Goal: Task Accomplishment & Management: Complete application form

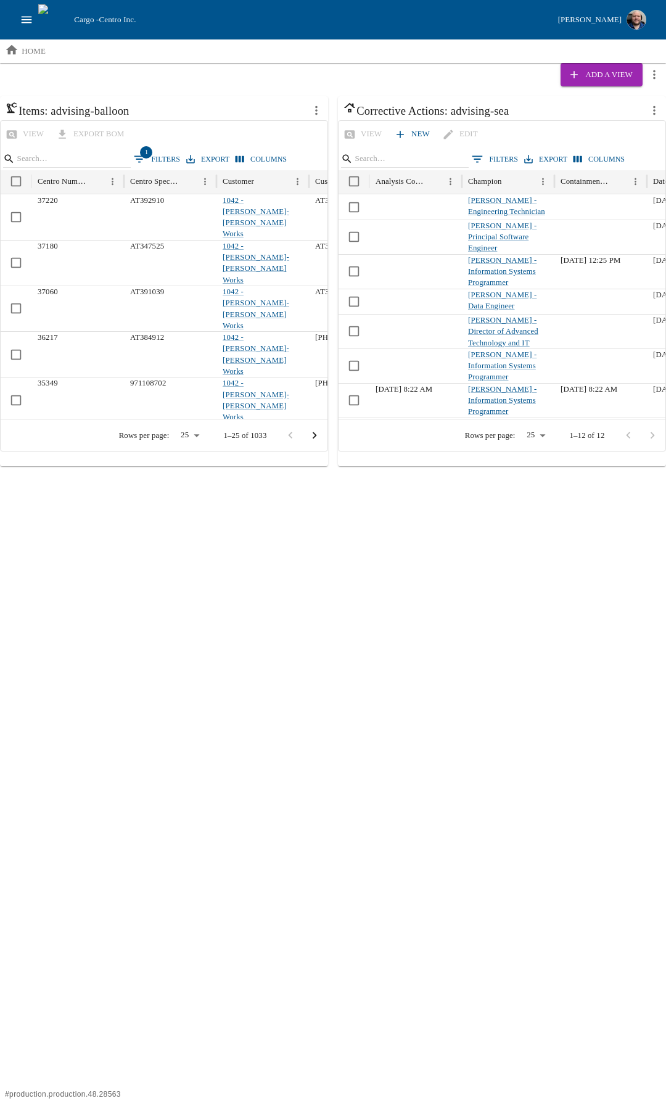
click at [29, 18] on icon "open drawer" at bounding box center [27, 20] width 14 height 14
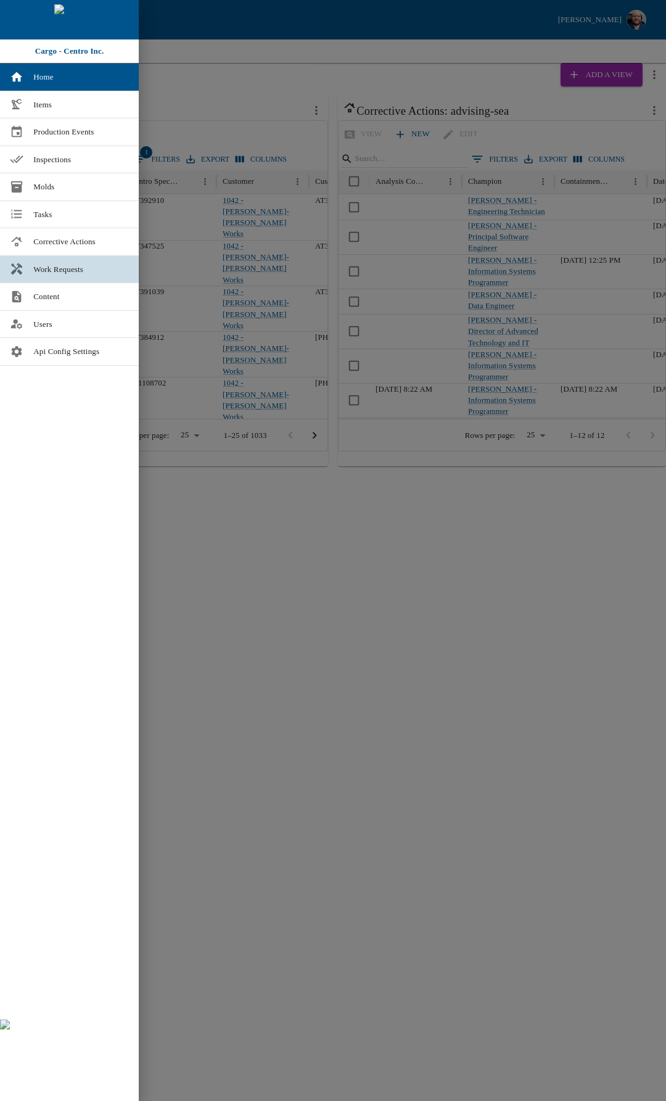
click at [66, 275] on span "Work Requests" at bounding box center [81, 269] width 96 height 12
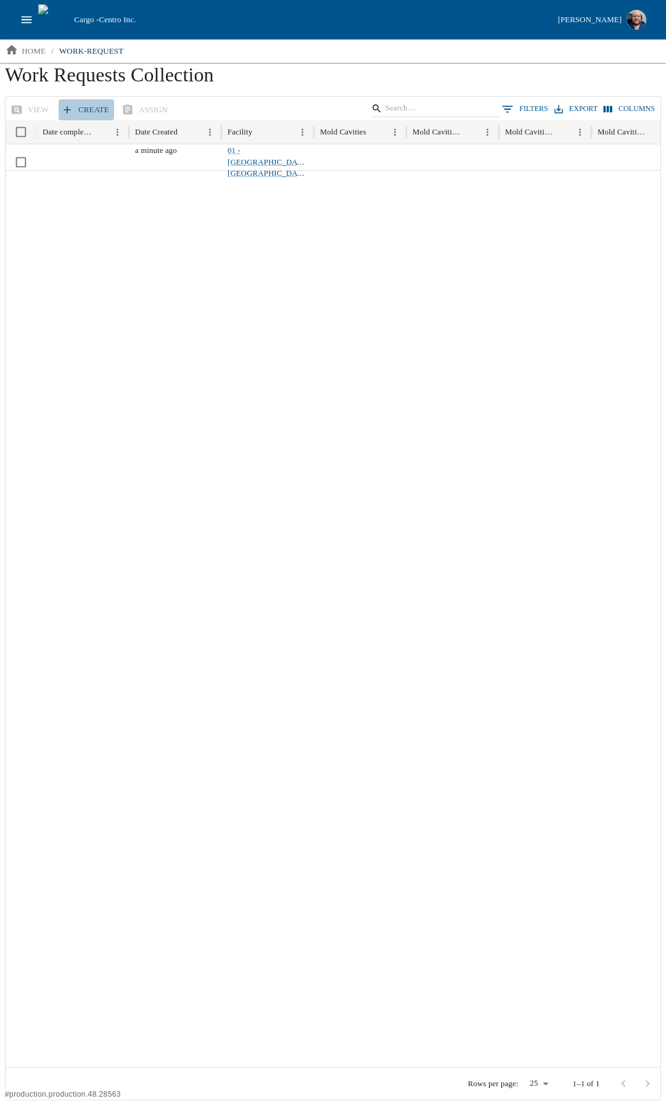
click at [82, 110] on link "Create" at bounding box center [87, 110] width 56 height 22
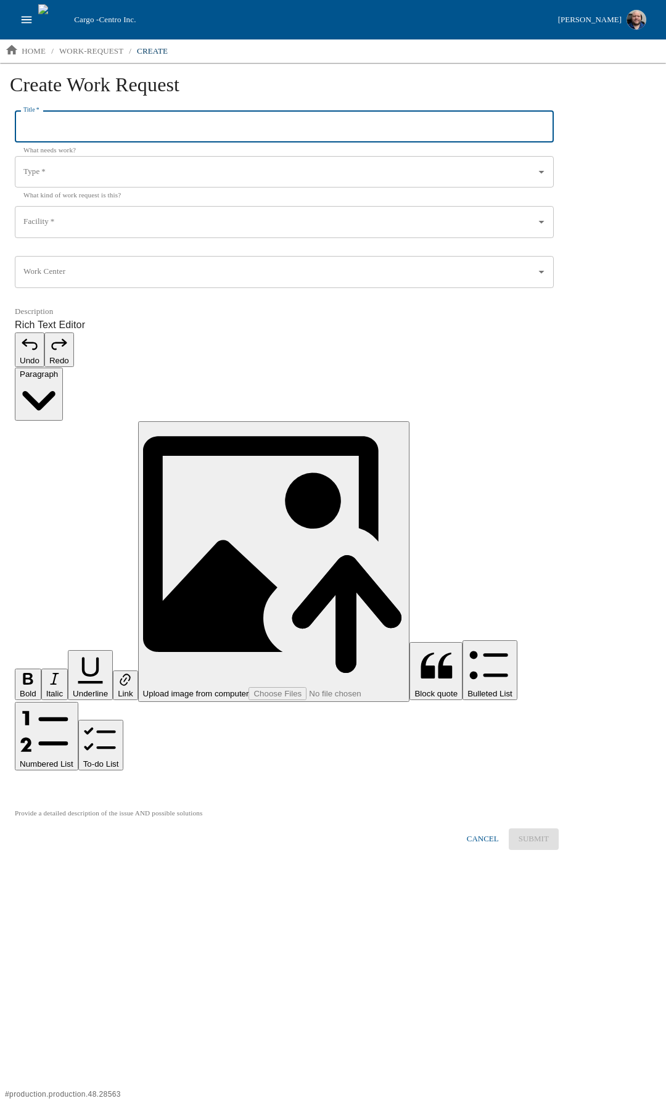
click at [70, 128] on input "Title   *" at bounding box center [284, 127] width 539 height 32
type input "Test"
click at [59, 173] on input "Type   *" at bounding box center [275, 172] width 510 height 21
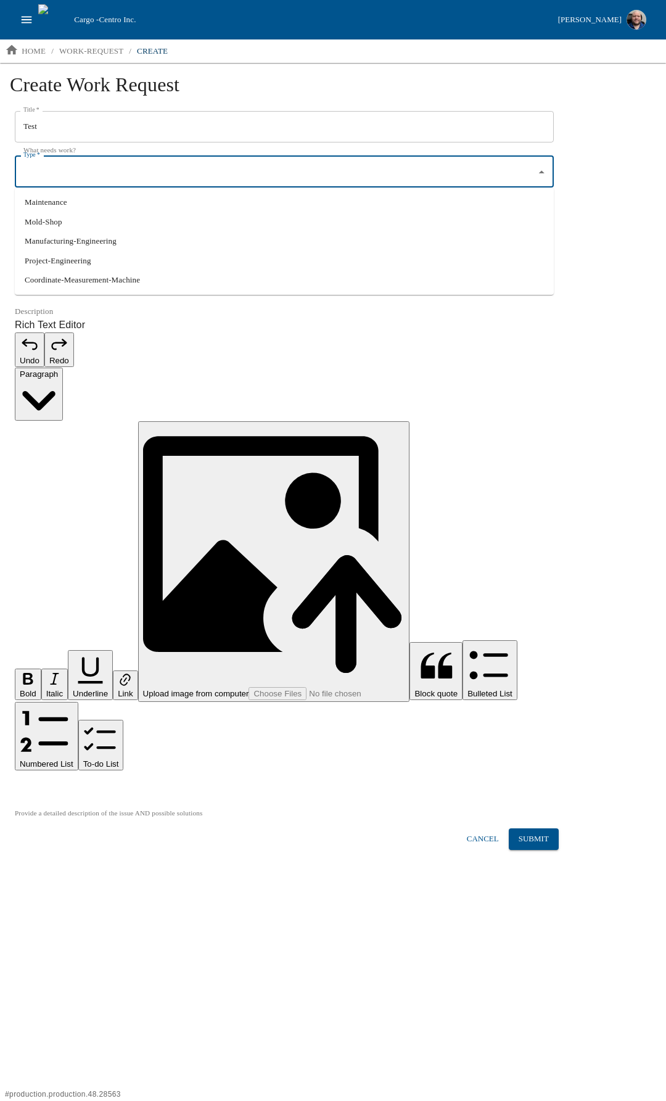
click at [61, 256] on li "Project-Engineering" at bounding box center [284, 261] width 539 height 20
type input "Project-Engineering"
click at [51, 202] on form "Title   * Test Title   * What needs work? Type   * Project-Engineering Type   *…" at bounding box center [284, 480] width 549 height 739
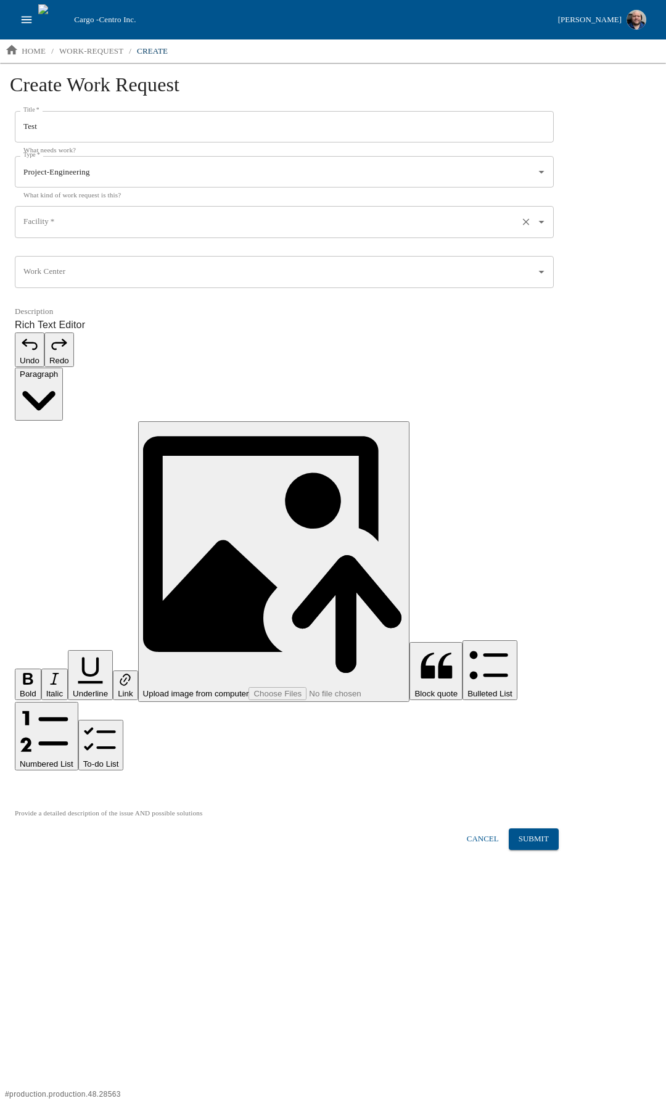
click at [48, 215] on div "Facility   * Facility   * ​" at bounding box center [284, 228] width 539 height 45
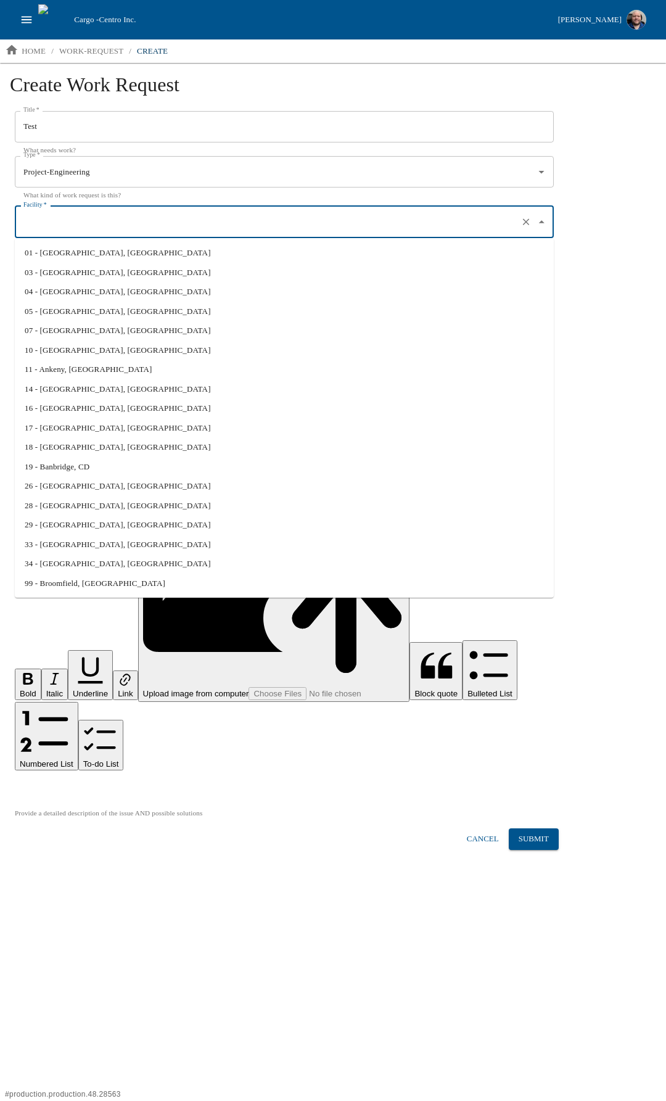
click at [65, 247] on li "01 - North Liberty, IA" at bounding box center [284, 253] width 539 height 20
type input "01 - North Liberty, IA"
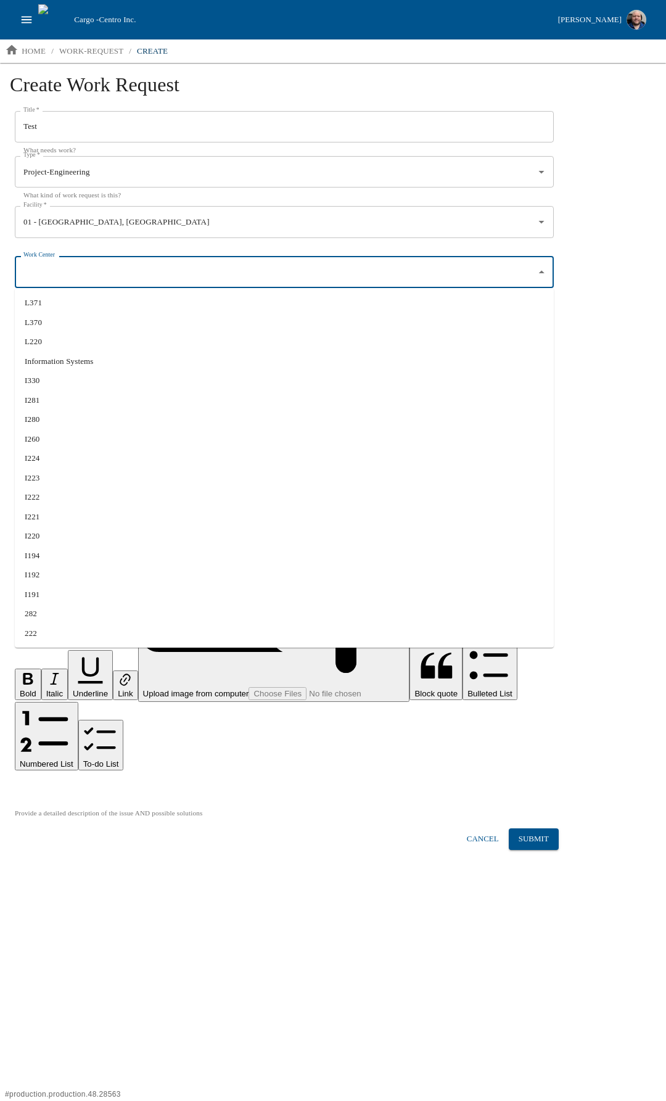
click at [55, 273] on input "Work Center" at bounding box center [275, 272] width 510 height 21
click at [43, 433] on li "I260" at bounding box center [284, 439] width 539 height 20
type input "I260"
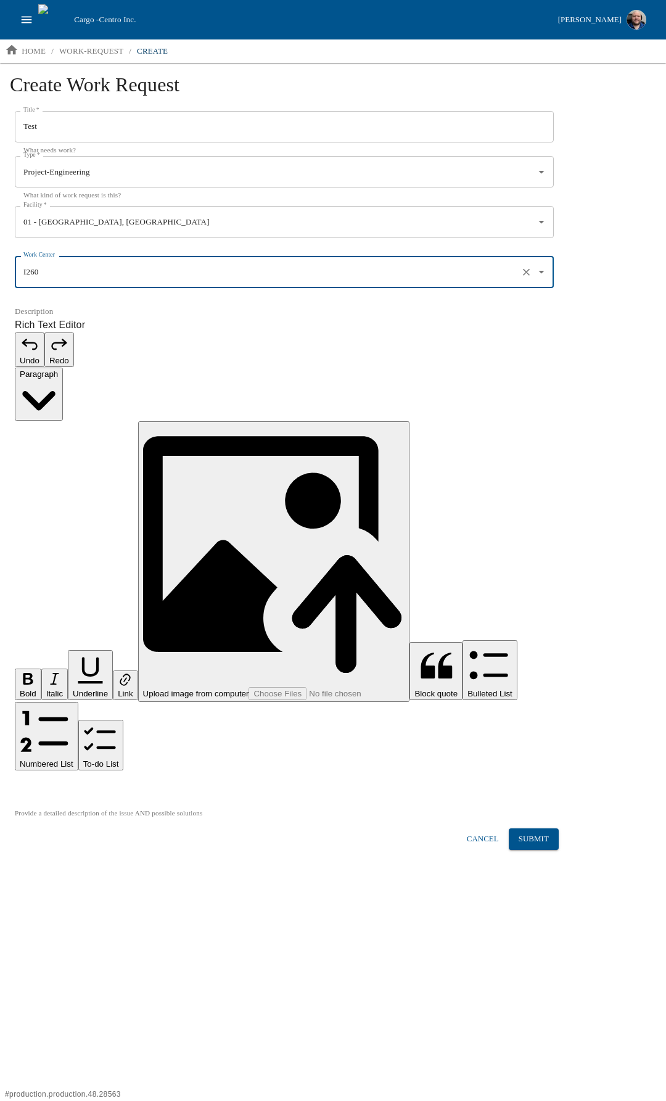
click at [151, 781] on div "Rich Text Editor. Editing area: main. Press Alt+0 for help." at bounding box center [284, 788] width 539 height 15
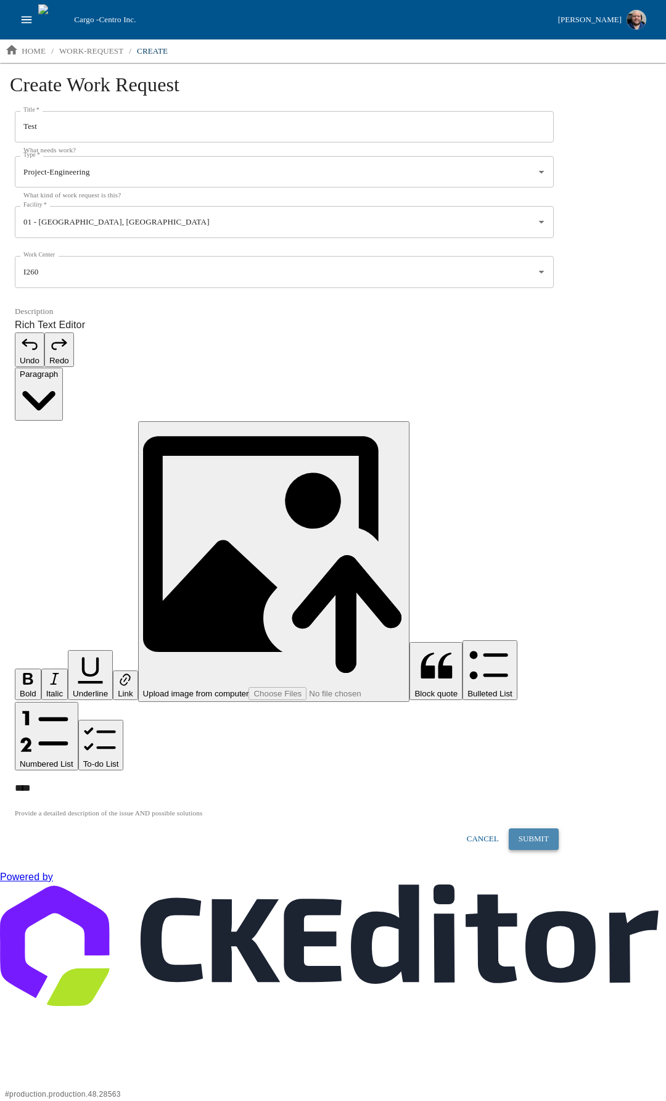
click at [537, 829] on button "Submit" at bounding box center [534, 840] width 50 height 22
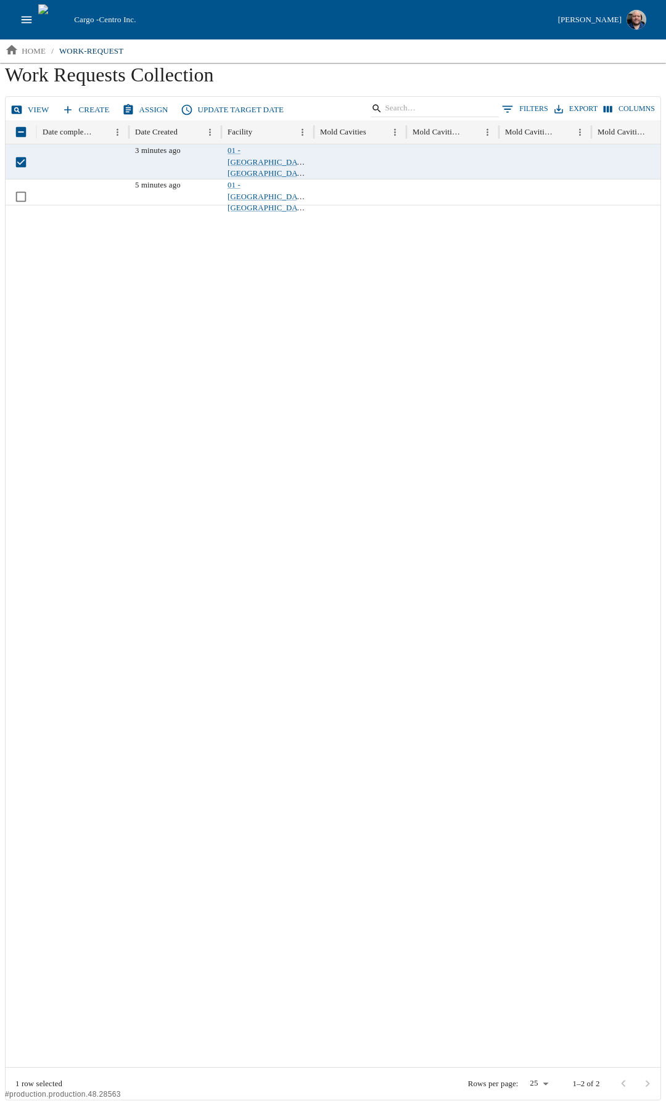
click at [30, 106] on link "View" at bounding box center [31, 110] width 46 height 22
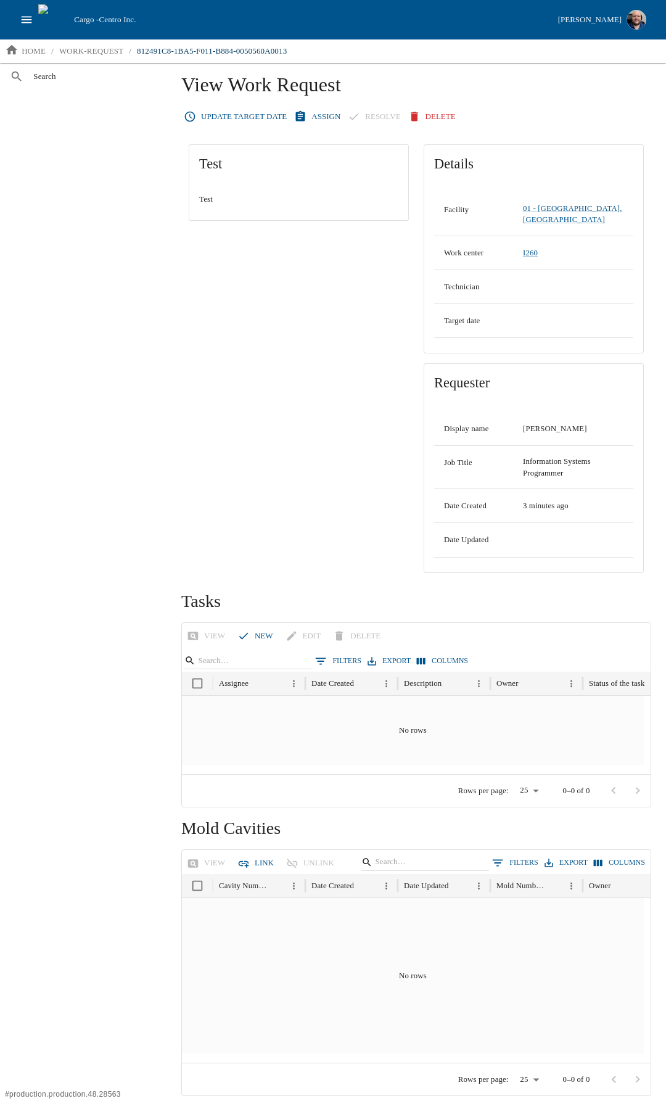
click at [267, 200] on p "Test" at bounding box center [298, 199] width 199 height 12
click at [245, 853] on button "Link" at bounding box center [257, 864] width 44 height 22
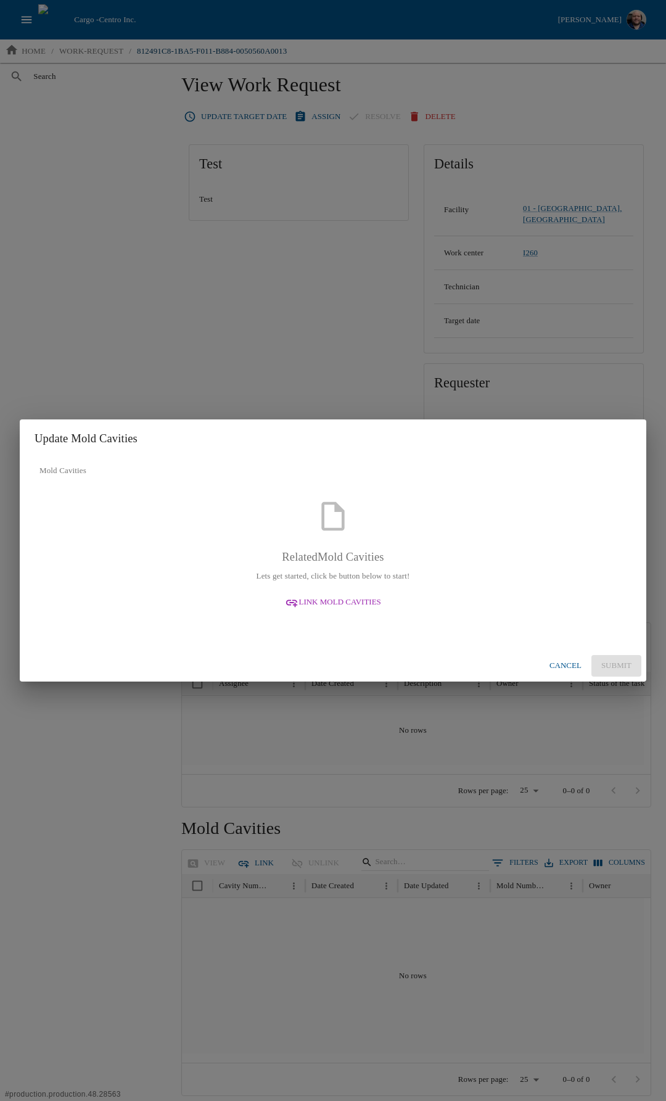
click at [335, 600] on span "Link Mold Cavities" at bounding box center [340, 602] width 82 height 14
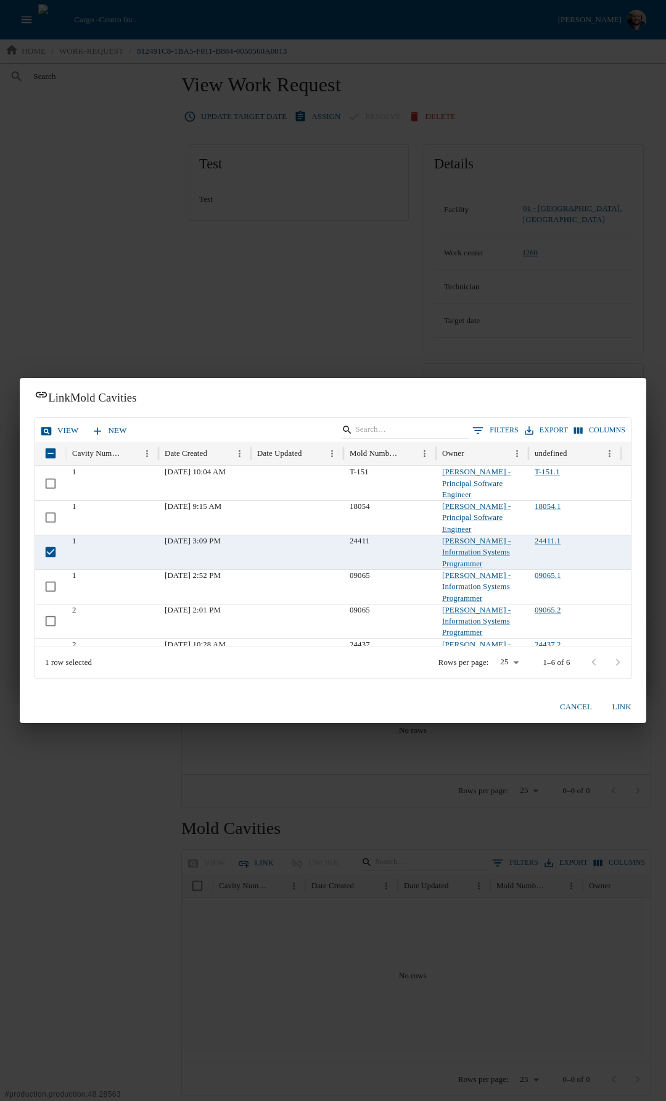
click at [621, 705] on button "Link" at bounding box center [621, 708] width 39 height 22
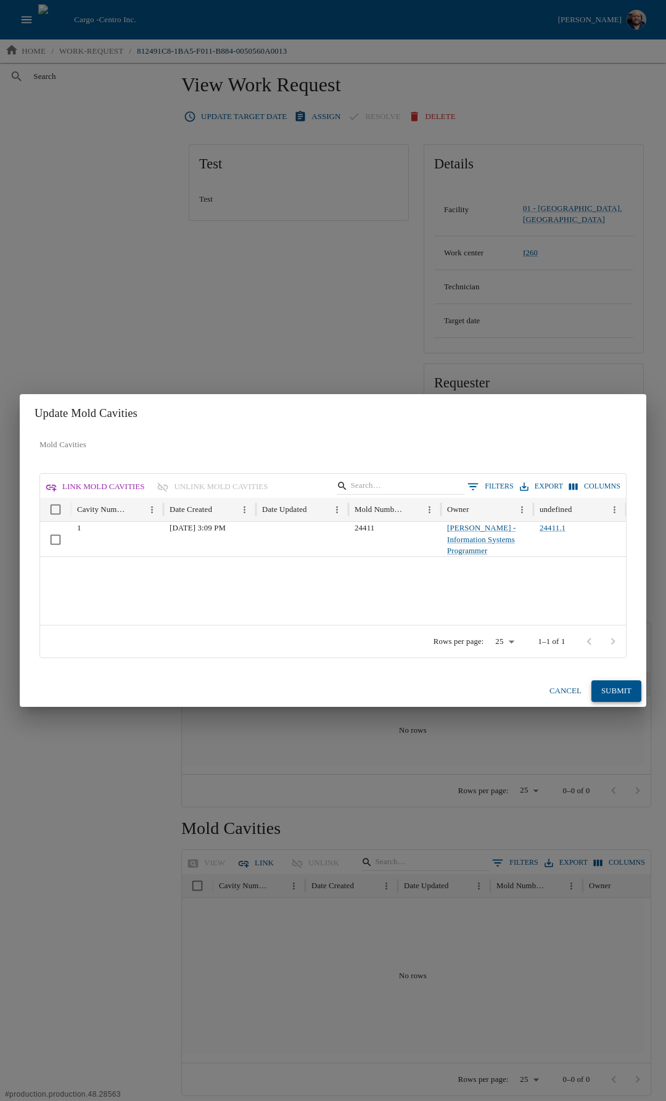
click at [617, 690] on button "Submit" at bounding box center [617, 692] width 50 height 22
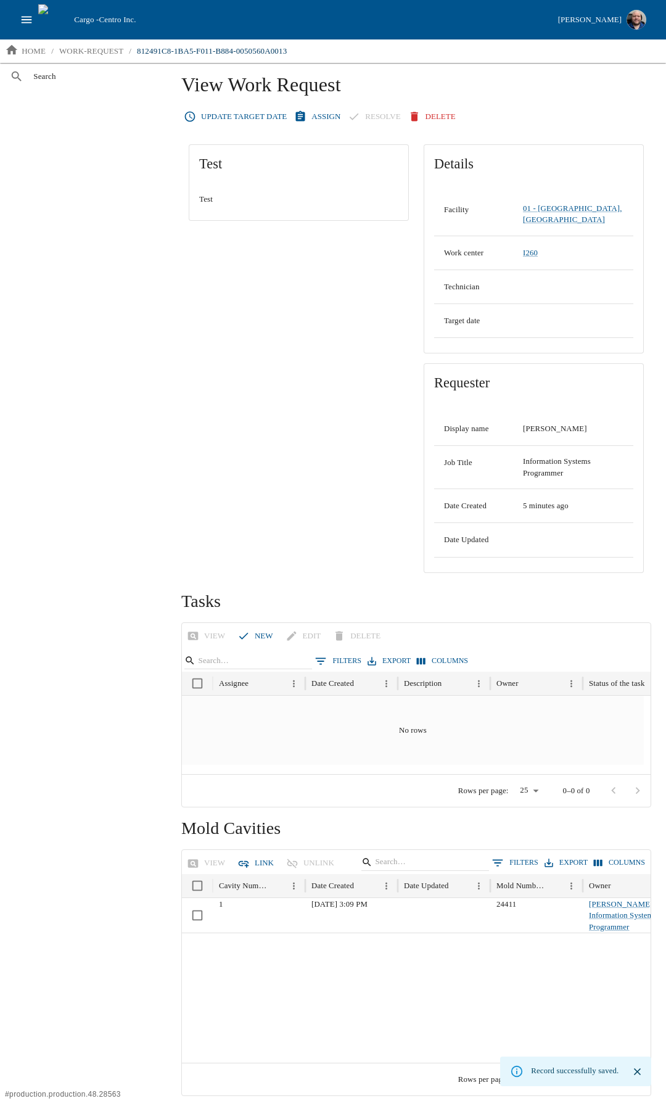
drag, startPoint x: 638, startPoint y: 1071, endPoint x: 660, endPoint y: 1079, distance: 22.8
click at [638, 1071] on icon "close" at bounding box center [637, 1072] width 7 height 7
click at [23, 20] on icon "open drawer" at bounding box center [27, 20] width 14 height 14
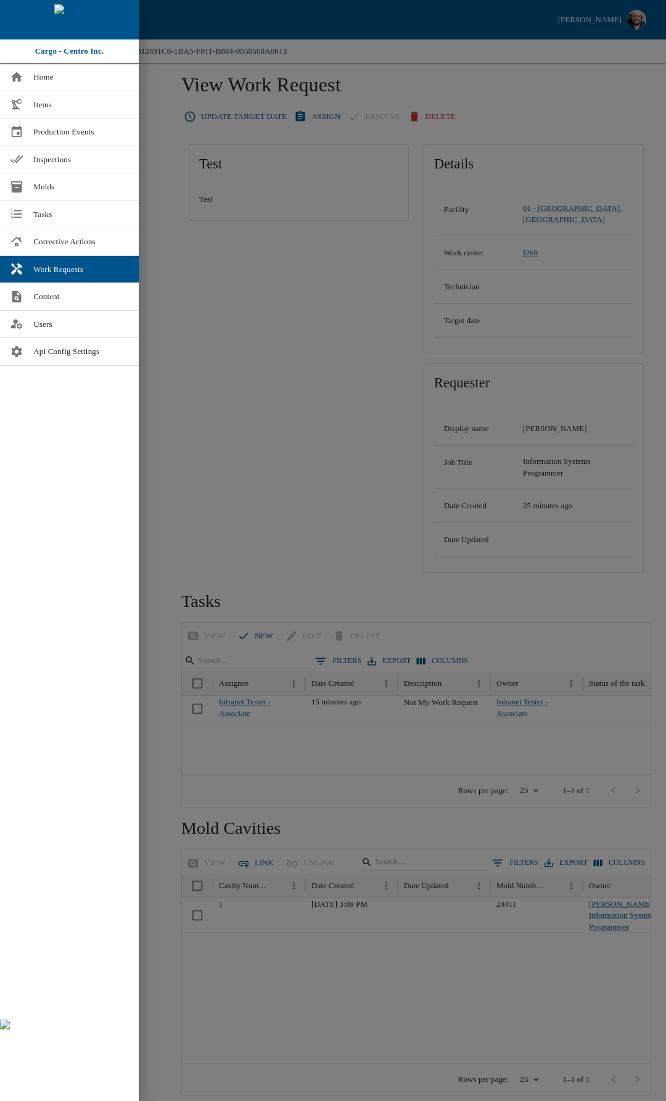
click at [181, 412] on div at bounding box center [333, 550] width 666 height 1101
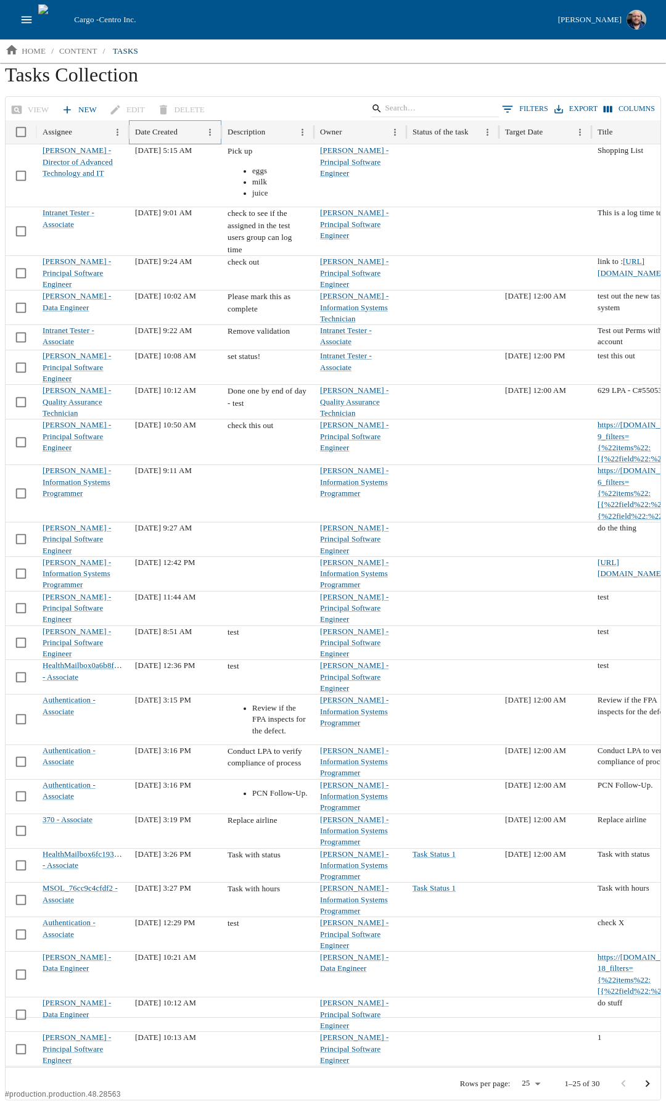
click at [193, 128] on icon "Sort" at bounding box center [187, 132] width 10 height 10
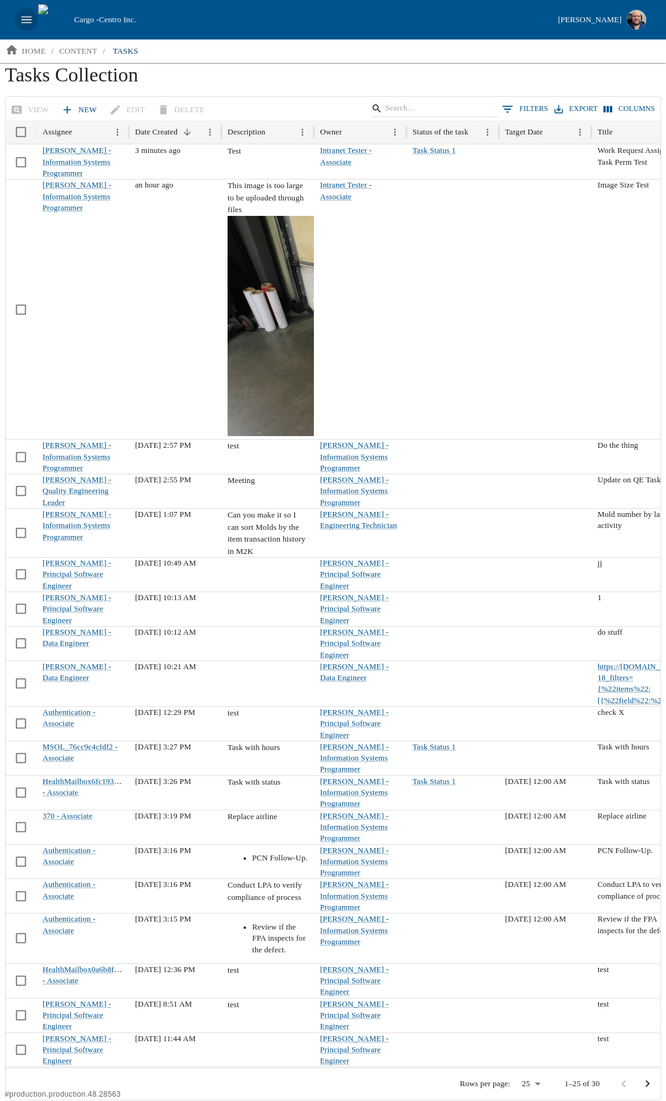
click at [25, 19] on icon "open drawer" at bounding box center [27, 20] width 14 height 14
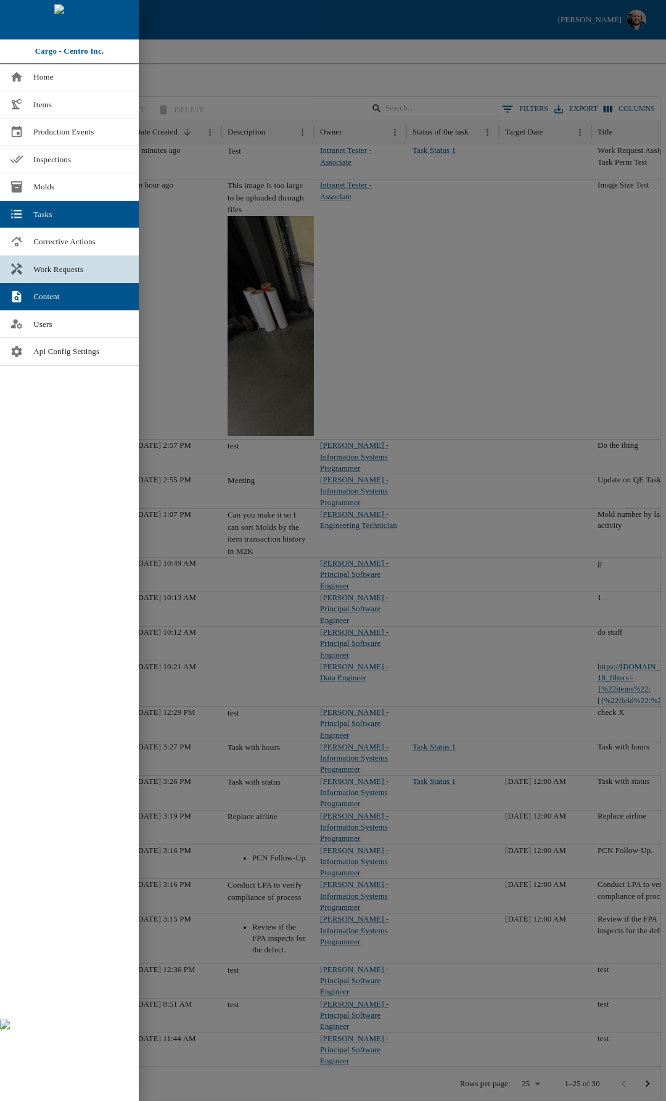
click at [80, 265] on span "Work Requests" at bounding box center [81, 269] width 96 height 12
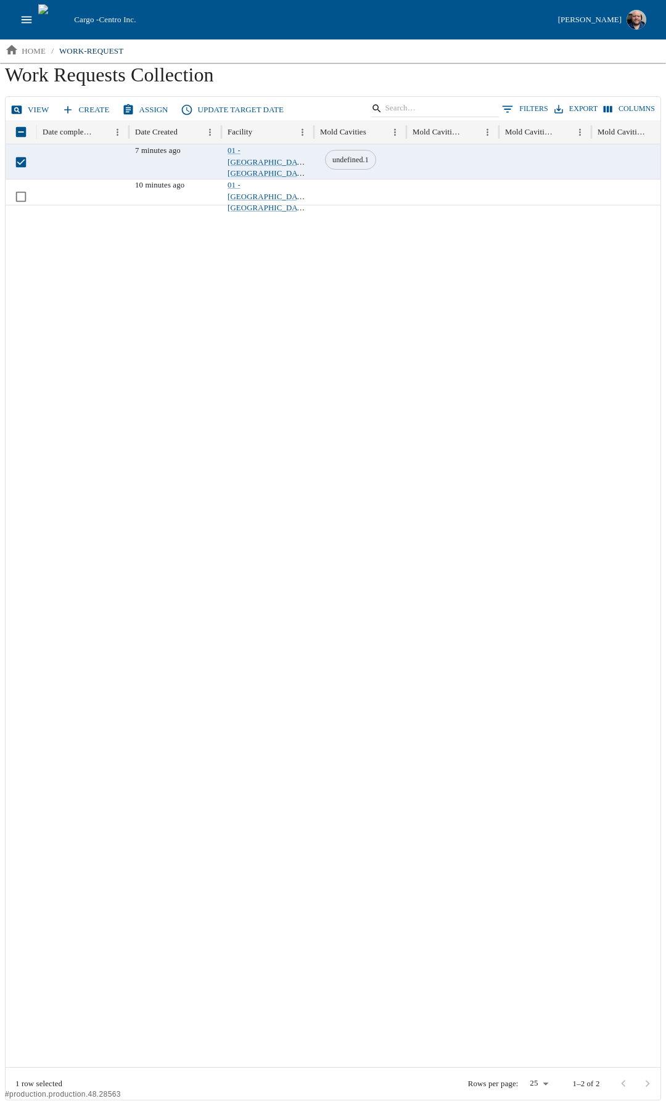
click at [31, 113] on link "View" at bounding box center [31, 110] width 46 height 22
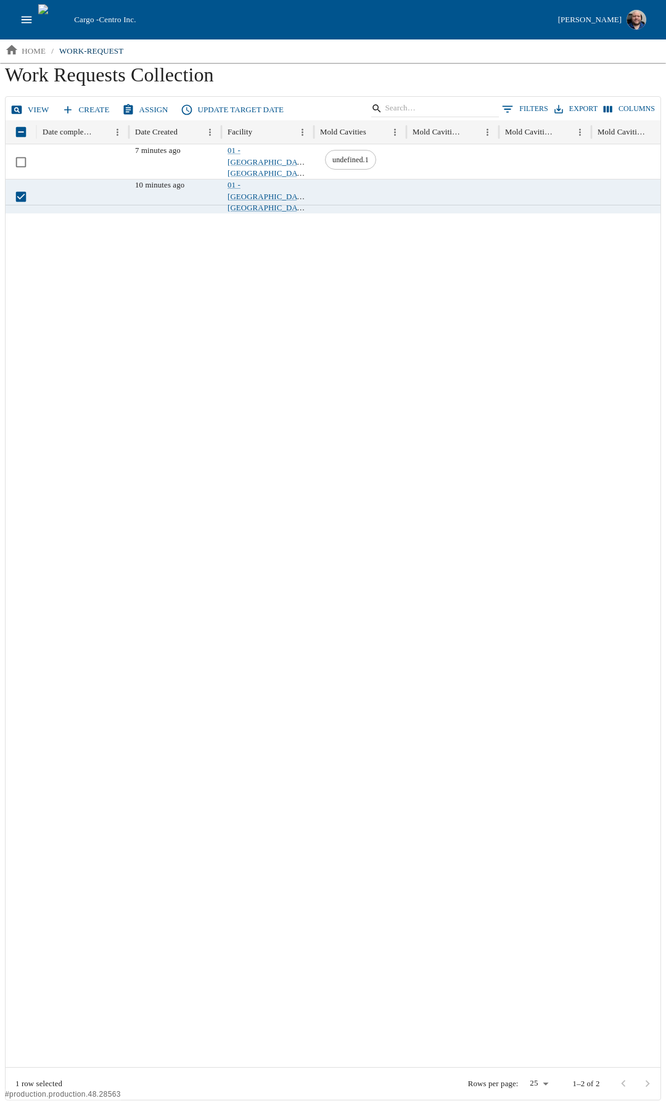
click at [24, 106] on link "View" at bounding box center [31, 110] width 46 height 22
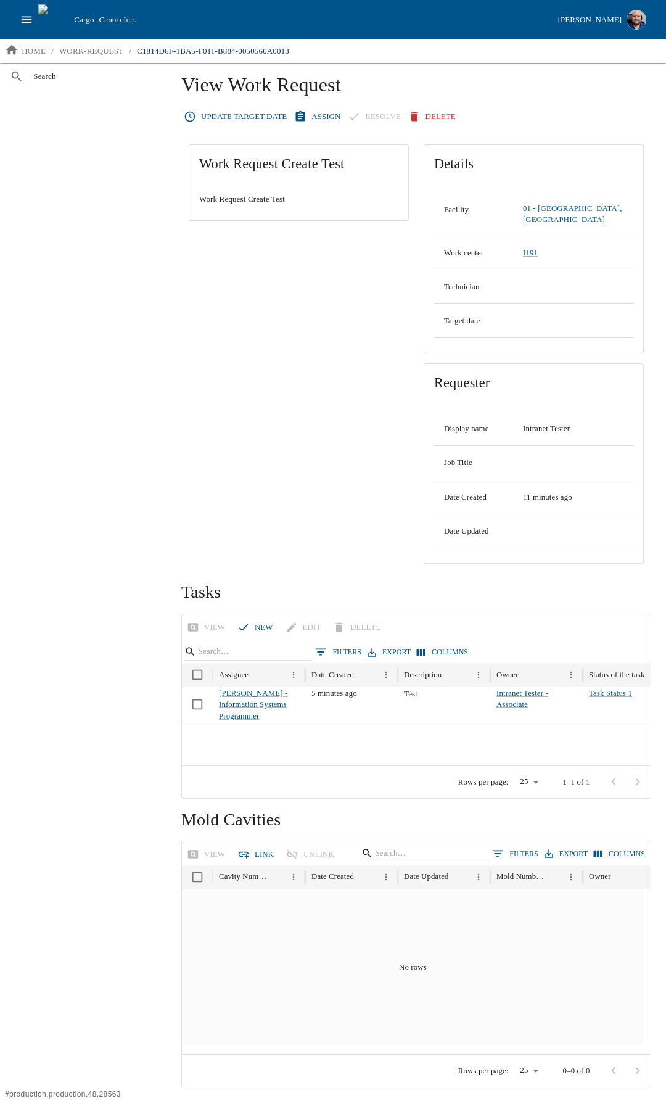
click at [244, 848] on icon "button" at bounding box center [244, 854] width 12 height 12
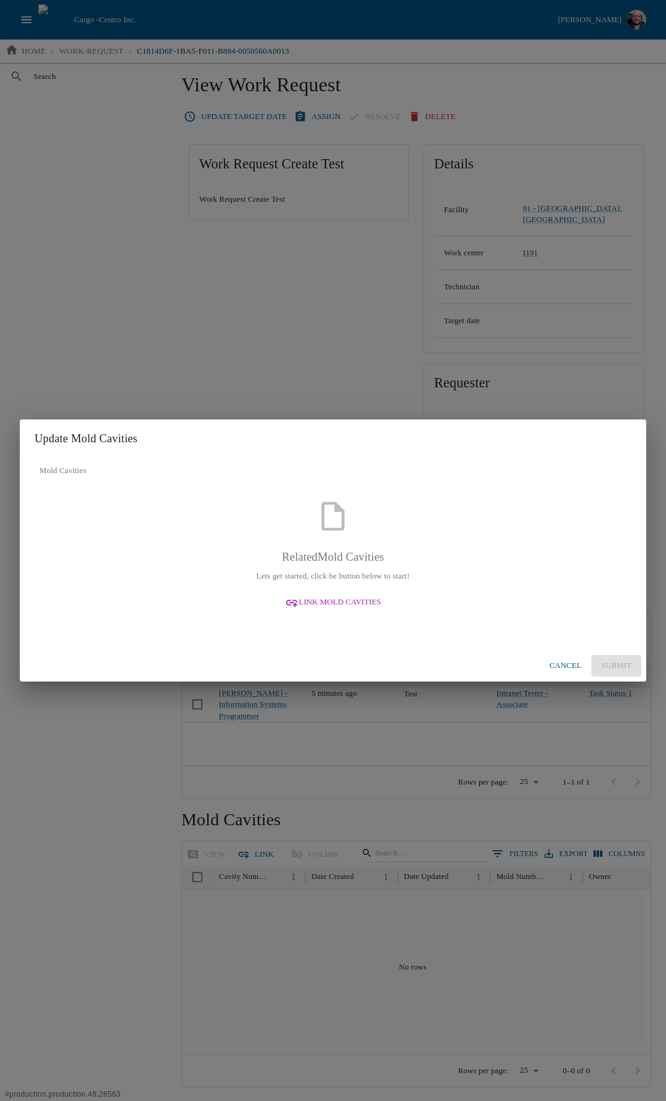
click at [336, 594] on button "Link Mold Cavities" at bounding box center [333, 603] width 106 height 22
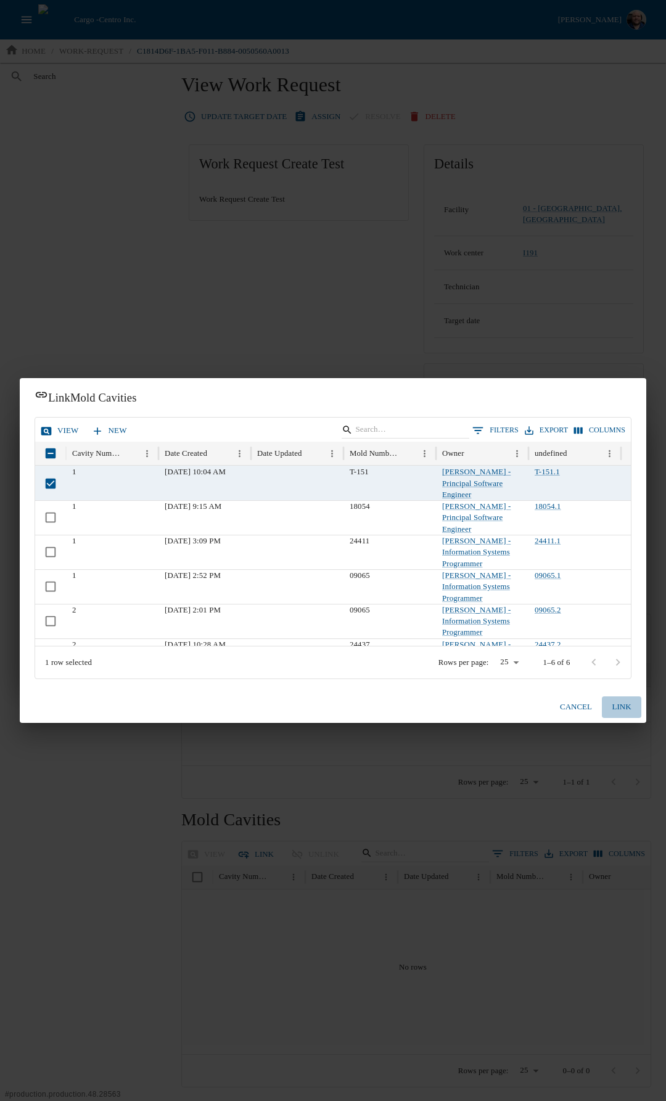
click at [628, 700] on button "Link" at bounding box center [621, 708] width 39 height 22
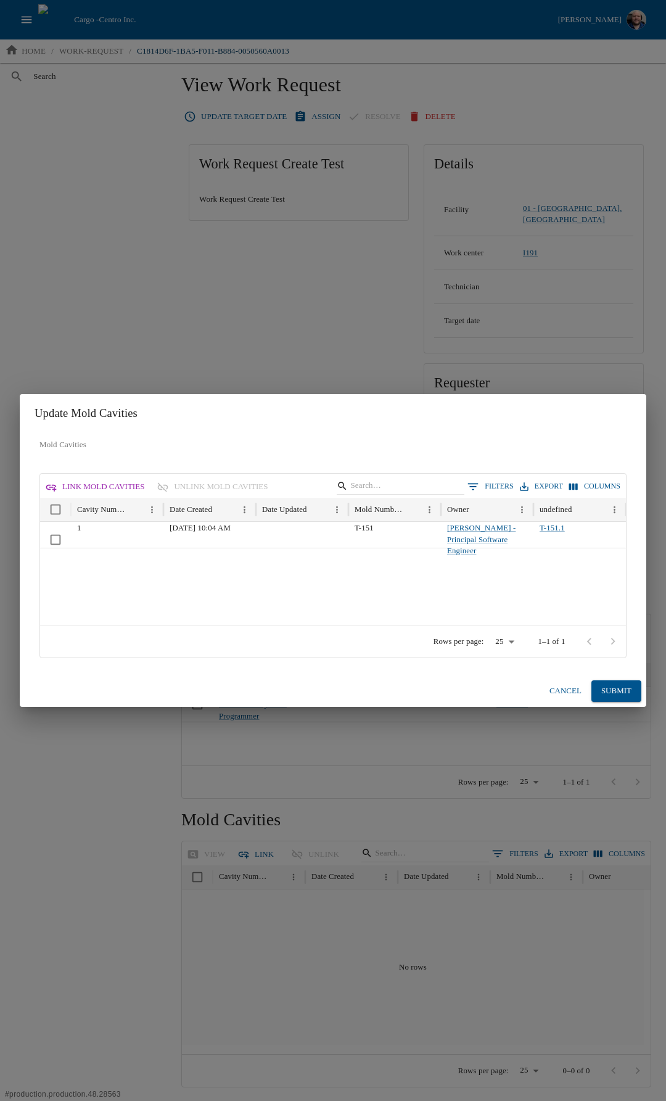
click at [618, 692] on button "Submit" at bounding box center [617, 692] width 50 height 22
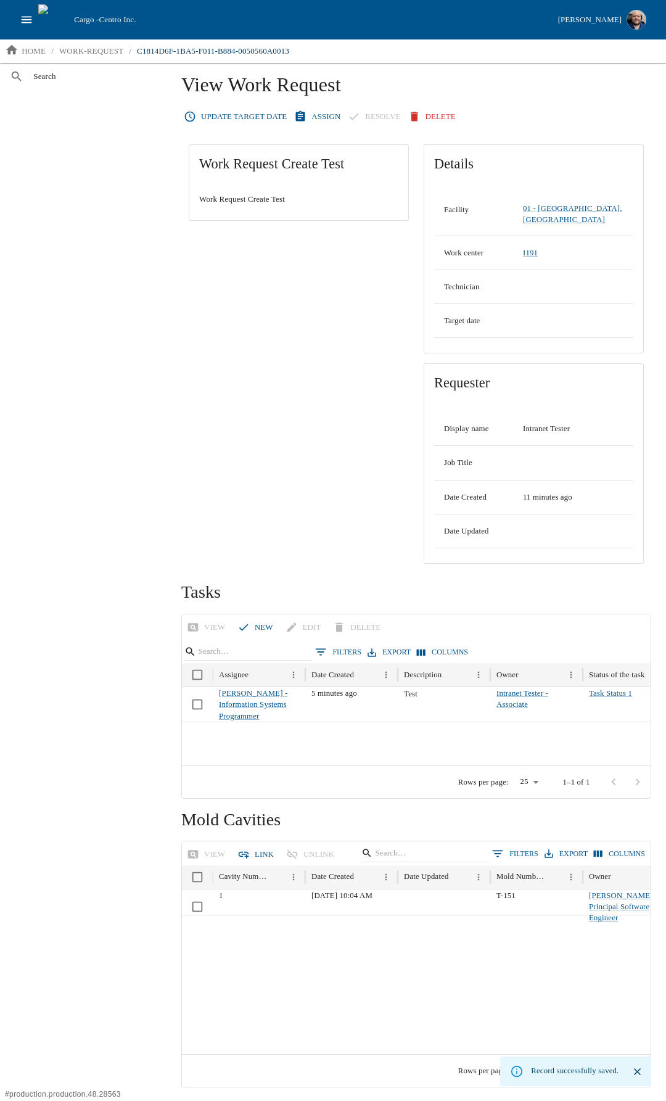
click at [639, 1069] on icon "close" at bounding box center [638, 1072] width 12 height 12
click at [98, 47] on p "work-request" at bounding box center [91, 51] width 64 height 12
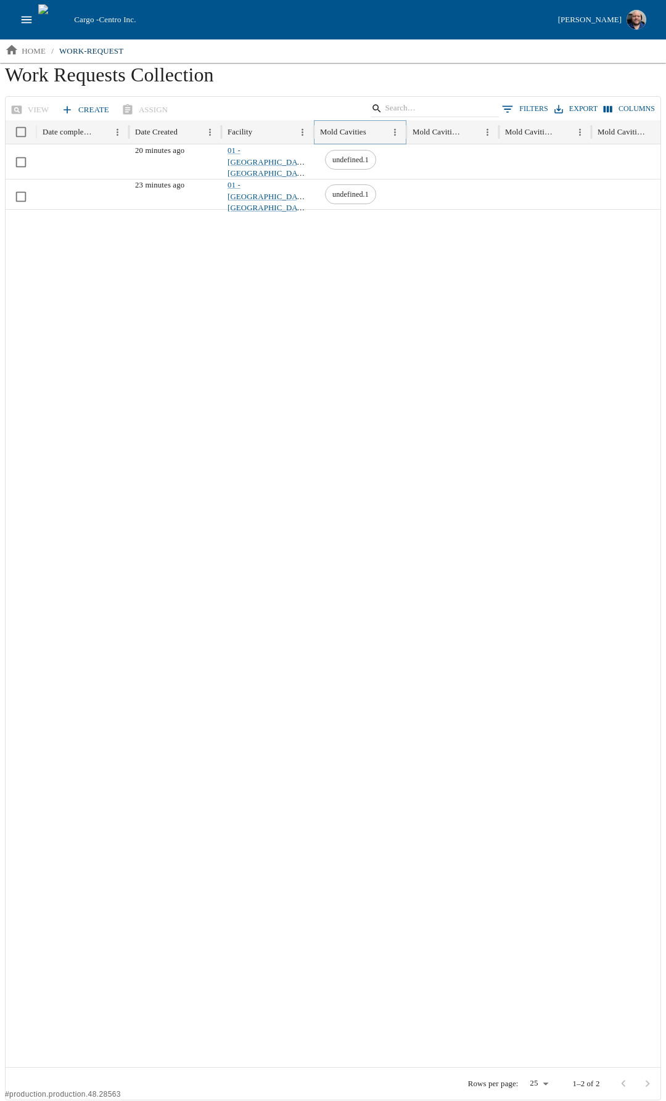
click at [396, 128] on icon "Menu" at bounding box center [395, 132] width 10 height 10
click at [338, 205] on span "Hide column" at bounding box center [342, 205] width 101 height 12
click at [397, 131] on icon "Menu" at bounding box center [395, 132] width 10 height 10
click at [338, 281] on span "Hide column" at bounding box center [342, 284] width 101 height 12
click at [398, 133] on icon "Menu" at bounding box center [395, 132] width 10 height 10
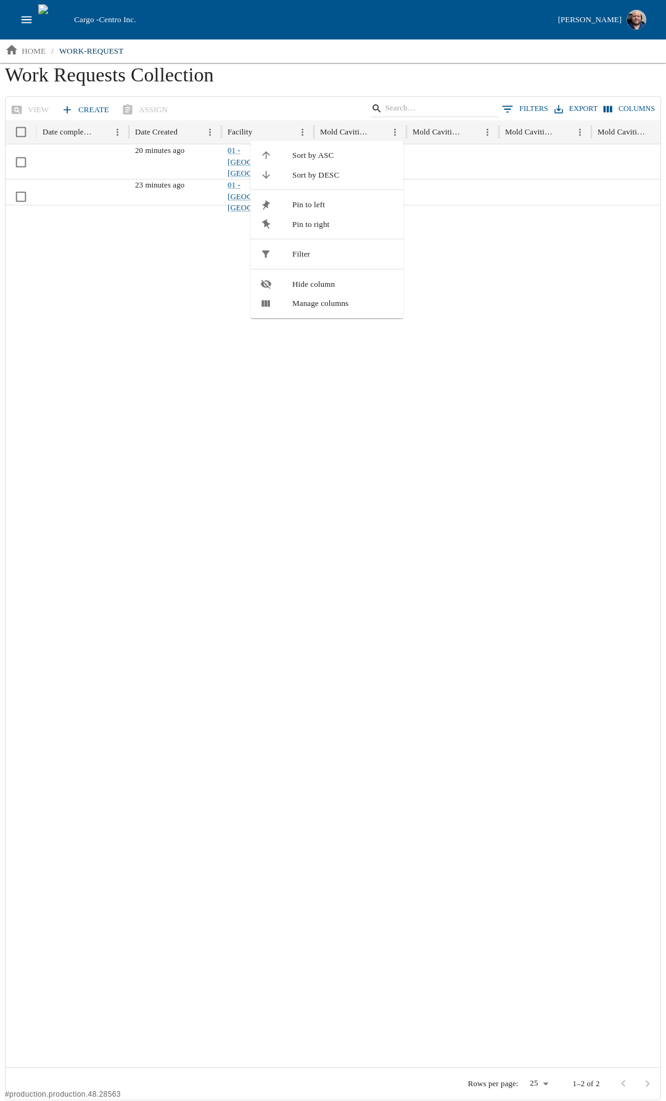
click at [346, 287] on span "Hide column" at bounding box center [342, 284] width 101 height 12
click at [631, 107] on button "Columns" at bounding box center [629, 109] width 57 height 18
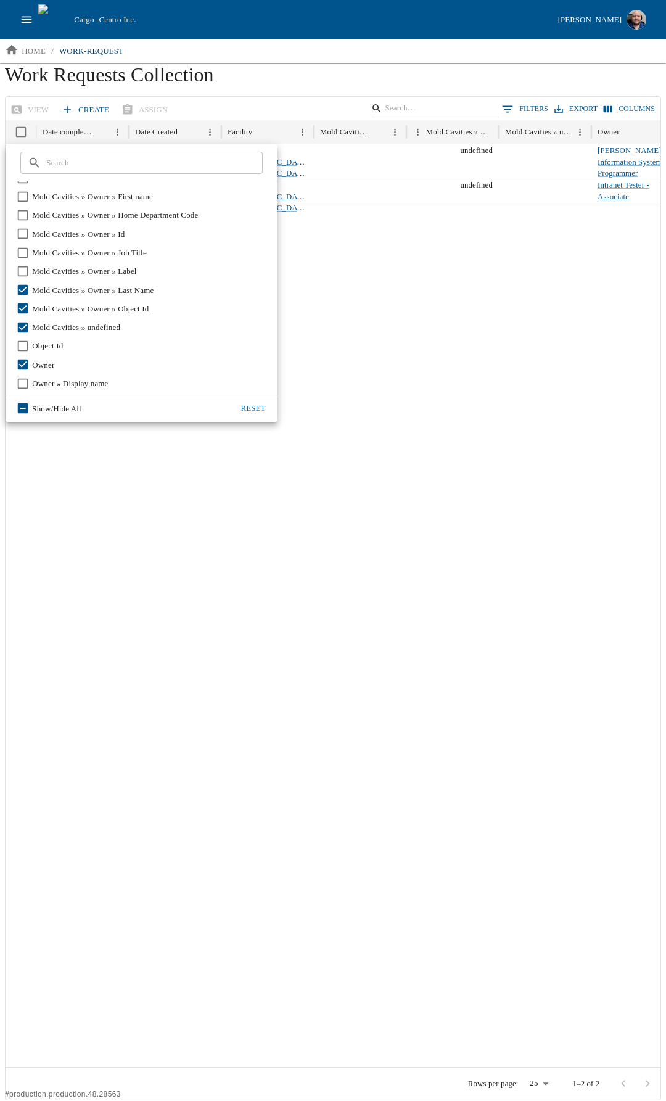
scroll to position [802, 0]
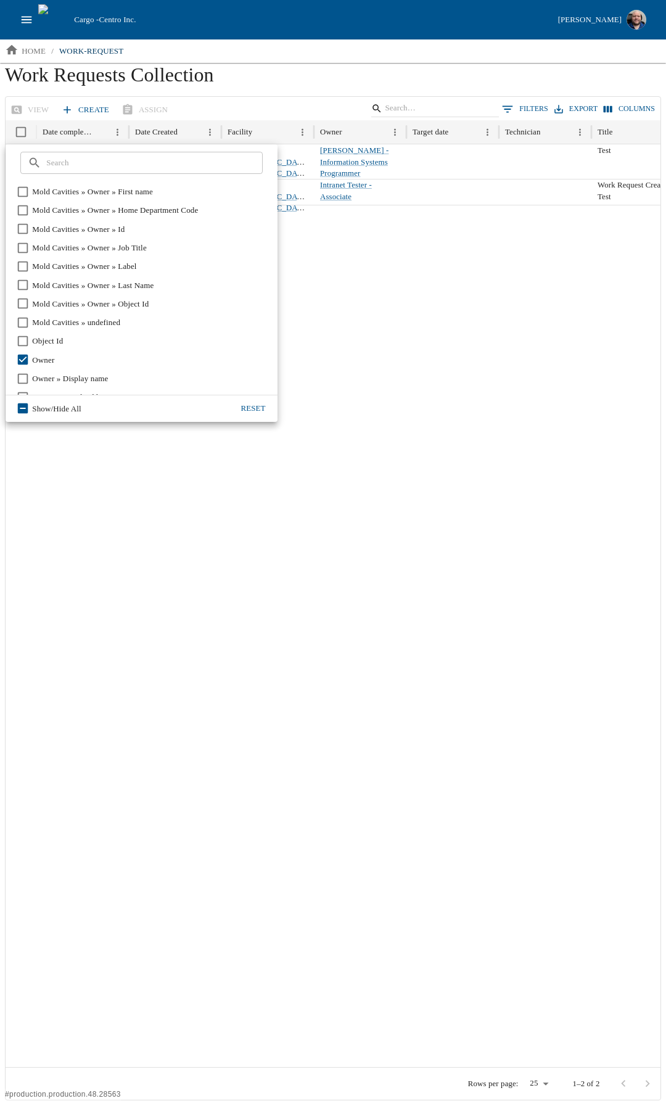
click at [313, 484] on div at bounding box center [438, 636] width 864 height 863
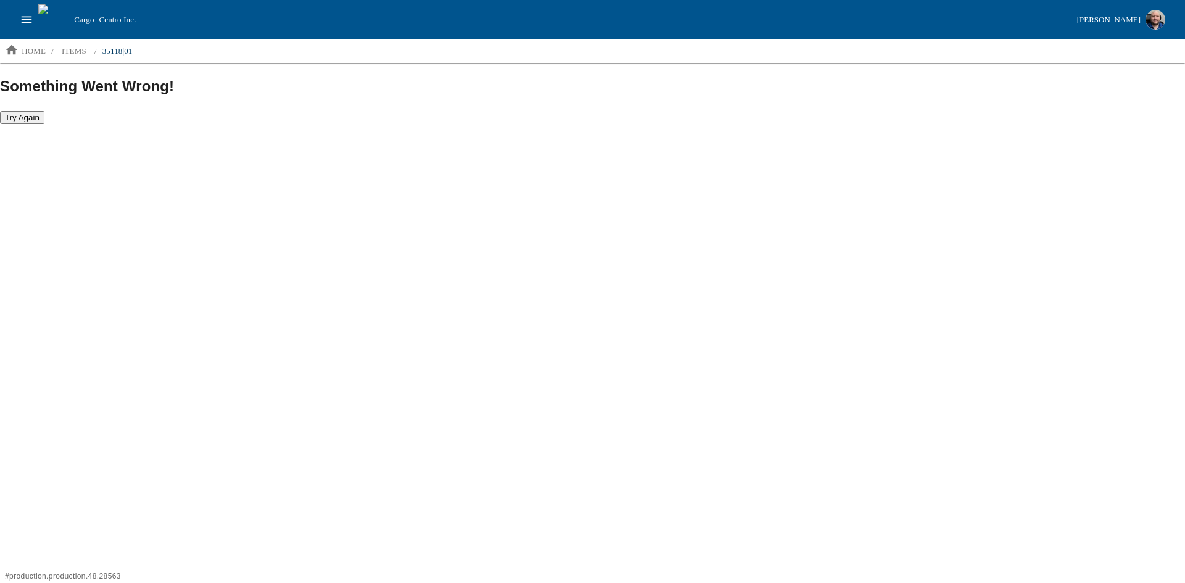
click at [8, 119] on button "Try Again" at bounding box center [22, 117] width 44 height 13
click at [80, 50] on p "items" at bounding box center [74, 51] width 25 height 12
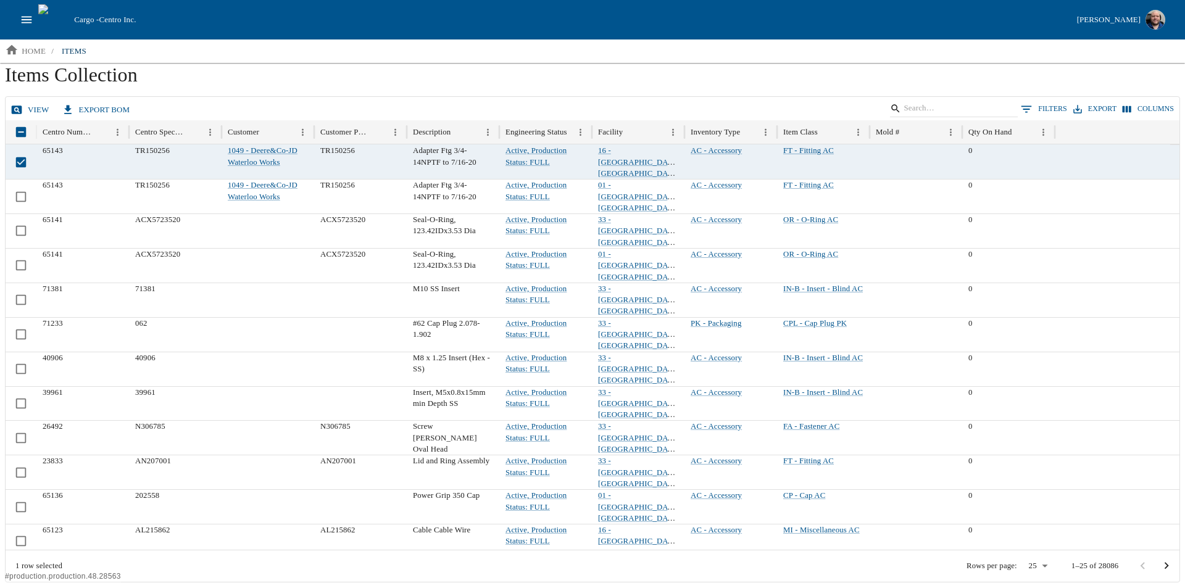
click at [28, 110] on link "view" at bounding box center [31, 110] width 46 height 22
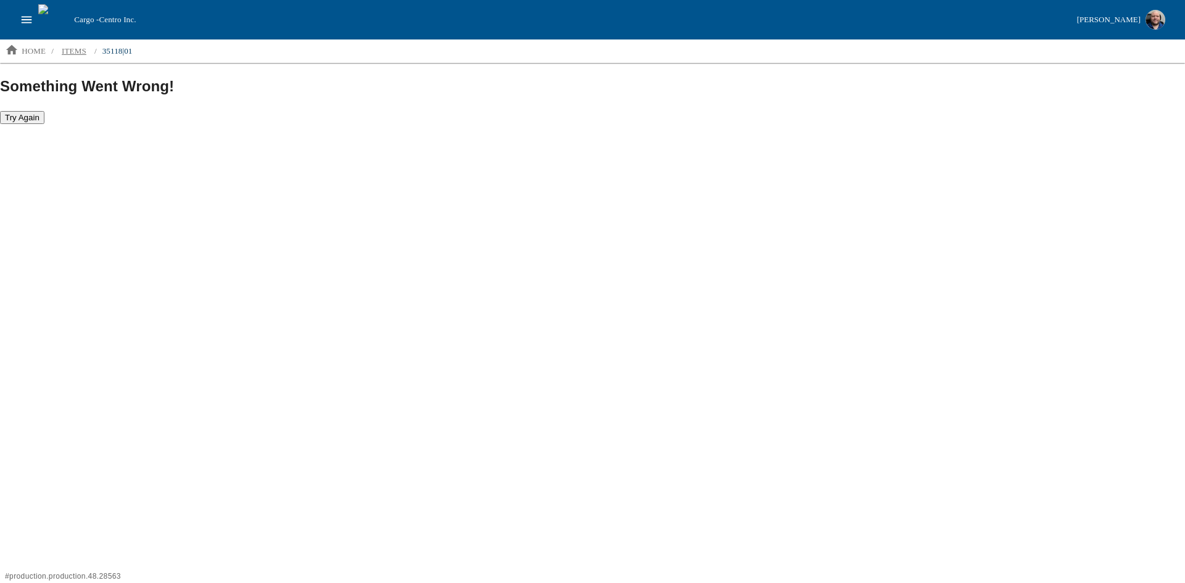
click at [75, 52] on p "items" at bounding box center [74, 51] width 25 height 12
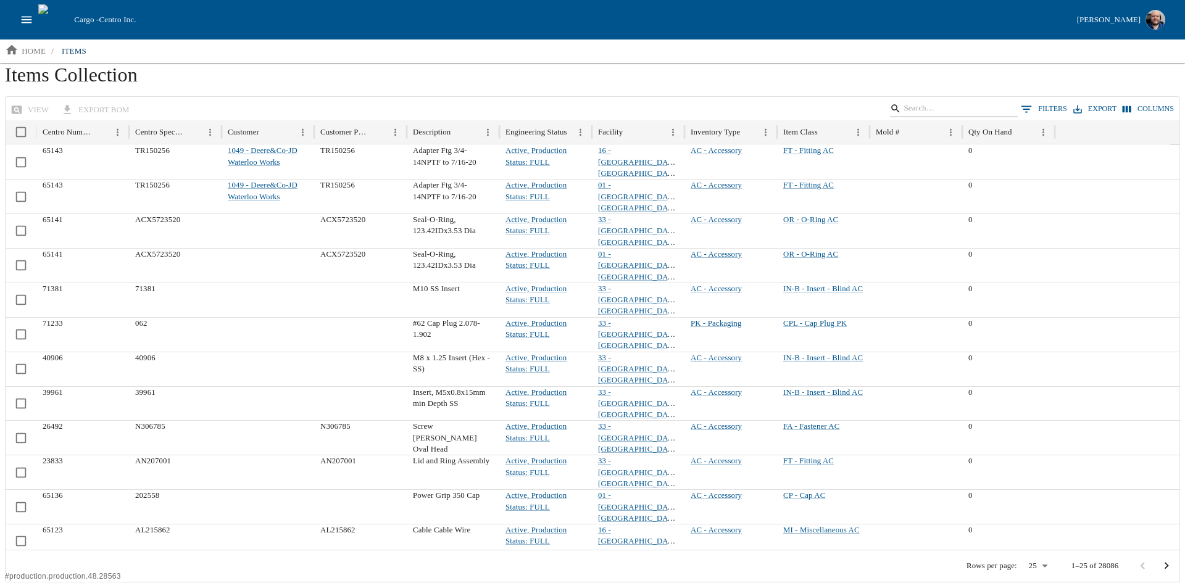
click at [959, 103] on input "Search" at bounding box center [951, 108] width 96 height 17
type input "35118"
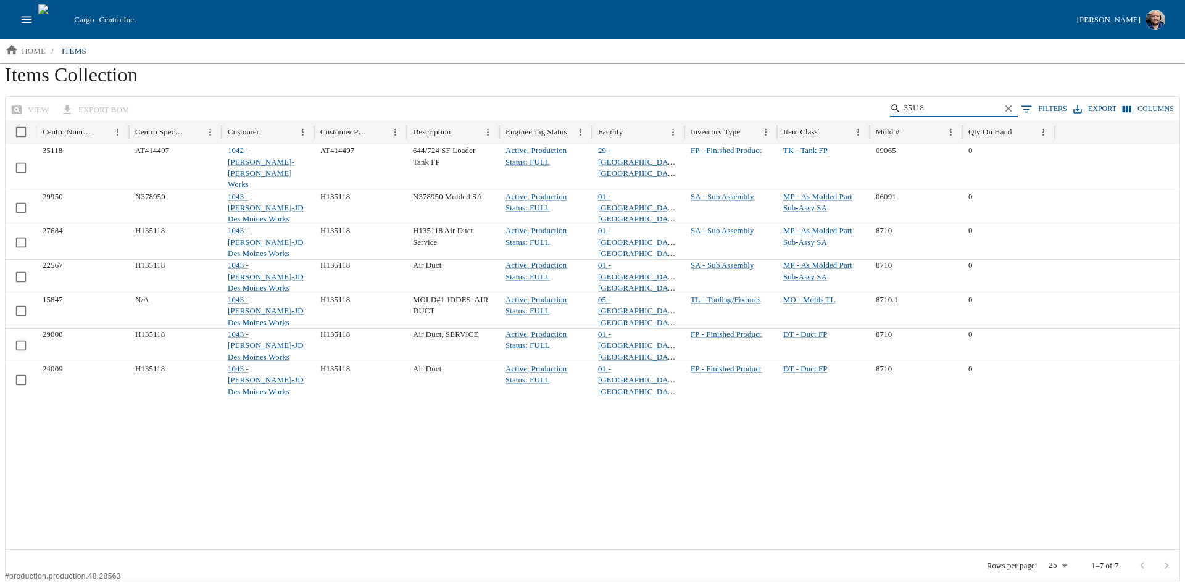
click at [1153, 106] on button "Columns" at bounding box center [1147, 109] width 57 height 18
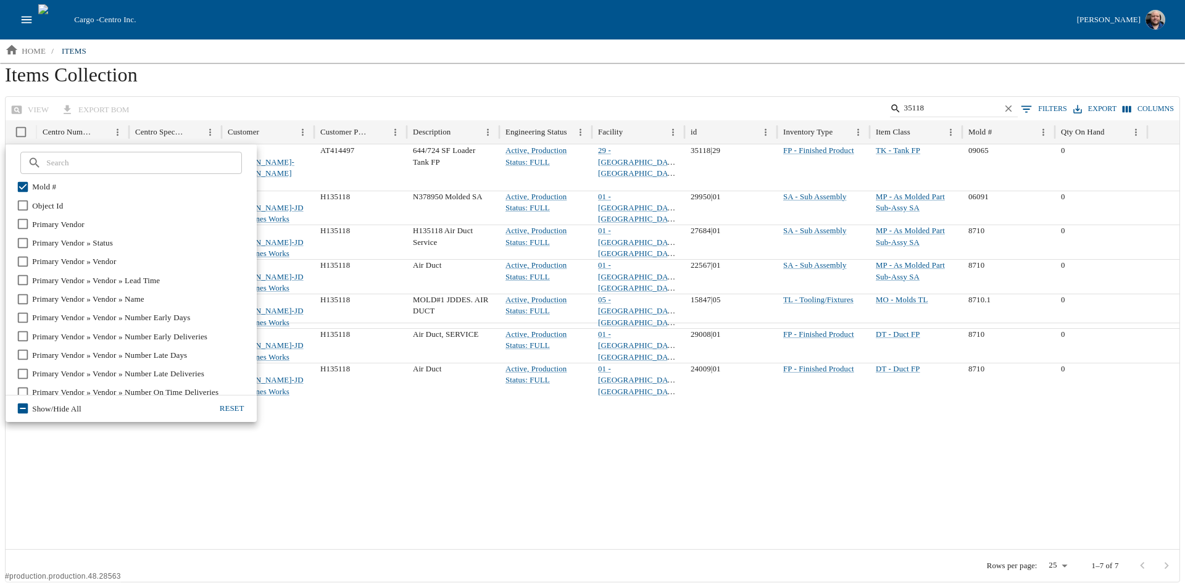
scroll to position [1481, 0]
click at [435, 462] on div at bounding box center [593, 436] width 1174 height 226
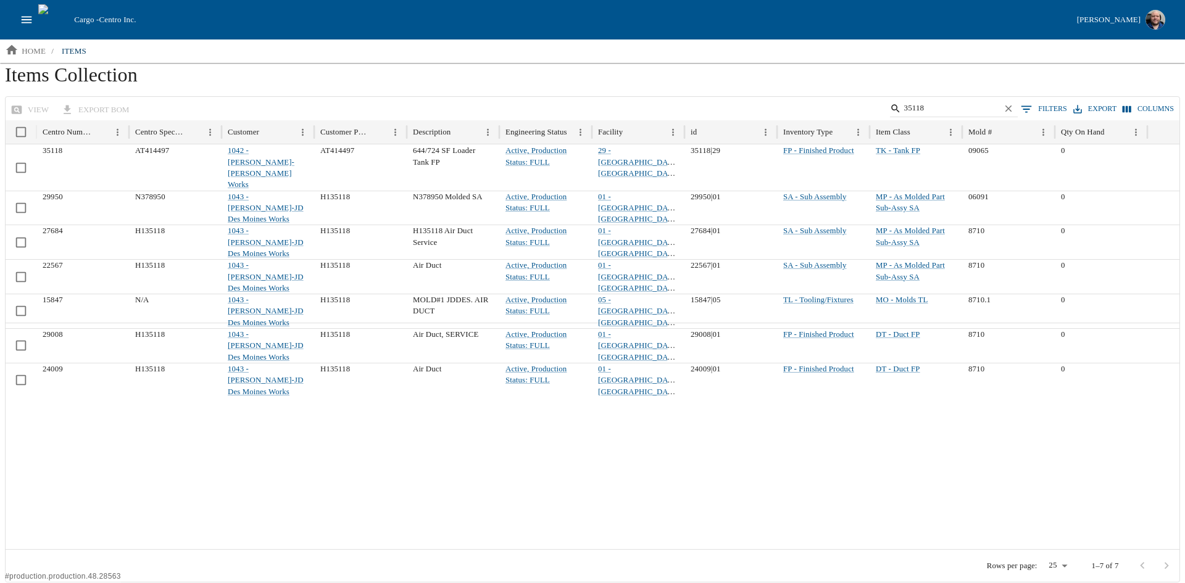
click at [1148, 108] on button "Columns" at bounding box center [1147, 109] width 57 height 18
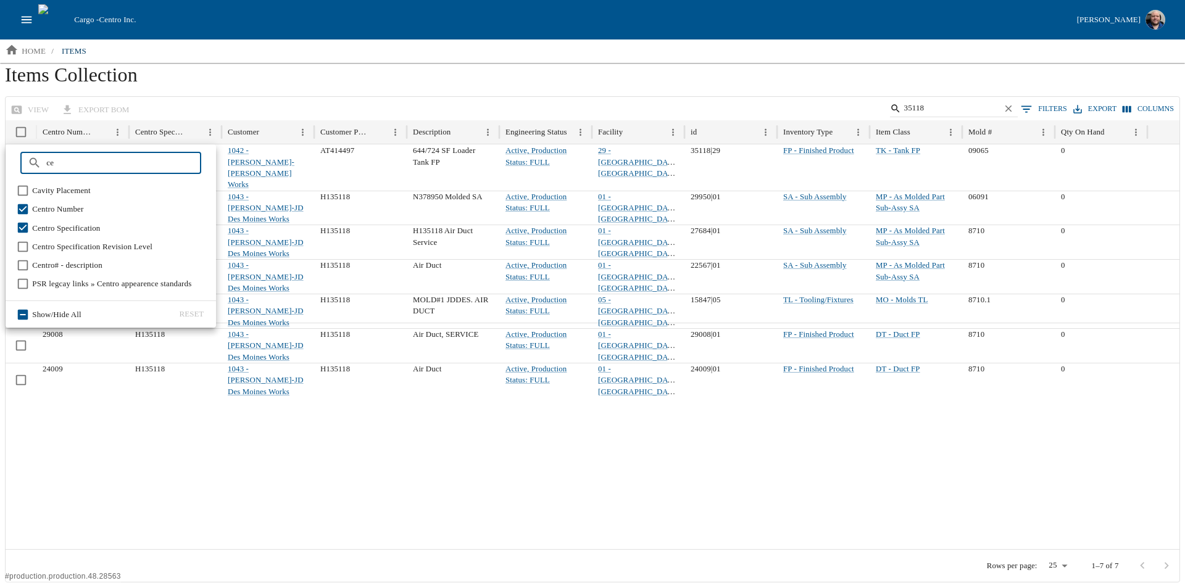
type input "ce"
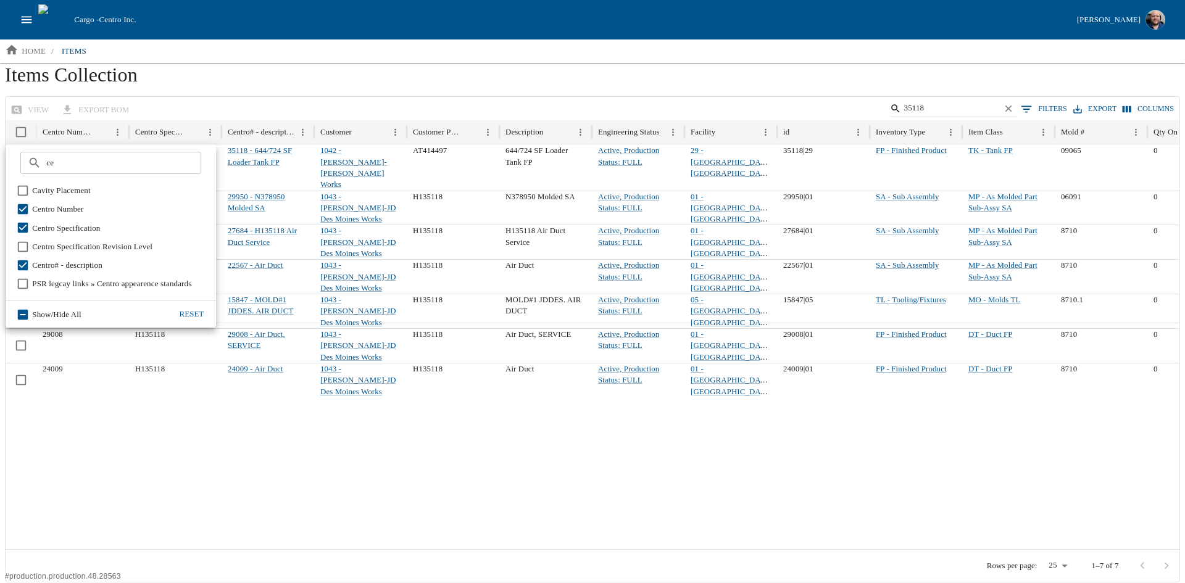
click at [404, 410] on div at bounding box center [623, 436] width 1234 height 226
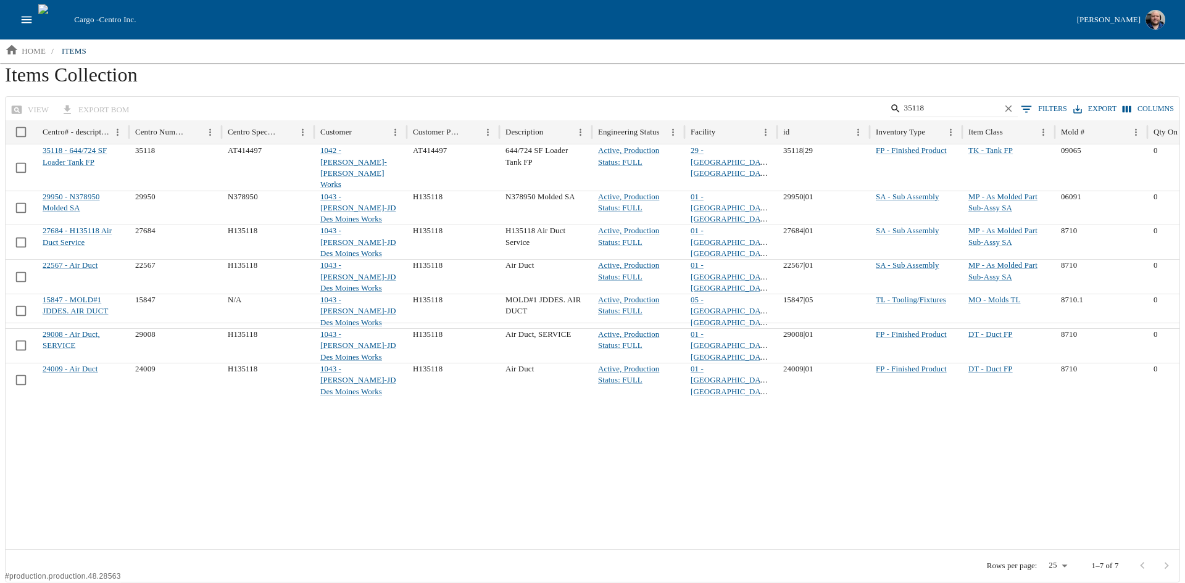
click at [230, 391] on div at bounding box center [623, 436] width 1234 height 226
click at [274, 381] on div at bounding box center [623, 436] width 1234 height 226
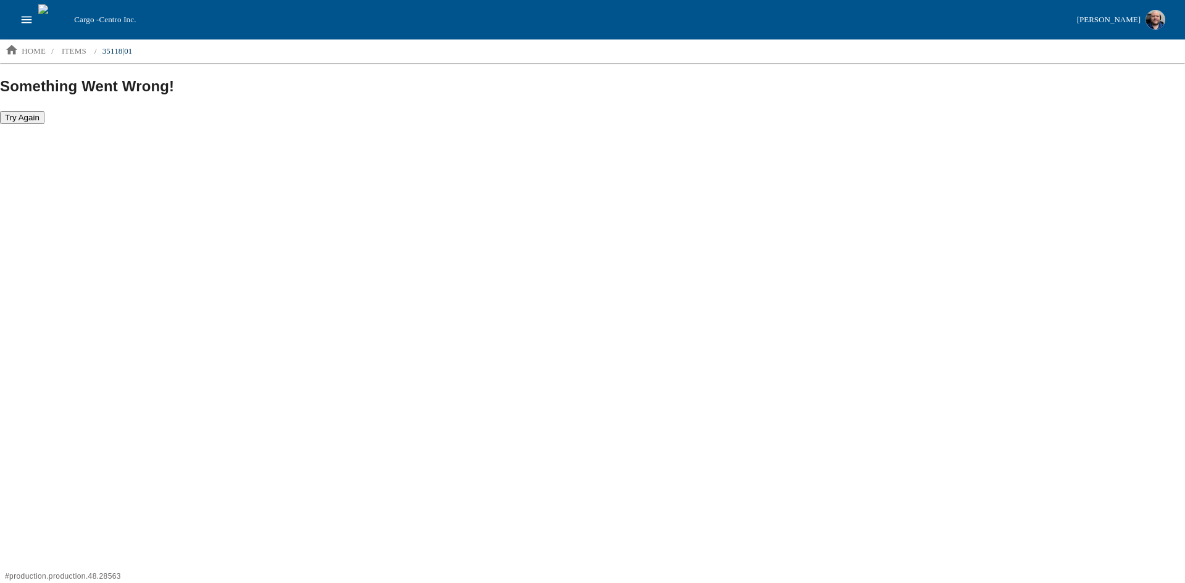
click at [287, 125] on html "Cargo - Centro Inc. [PERSON_NAME] home / items / 35118|01 Something Went Wrong!…" at bounding box center [592, 62] width 1185 height 125
click at [23, 28] on button "open drawer" at bounding box center [26, 19] width 23 height 23
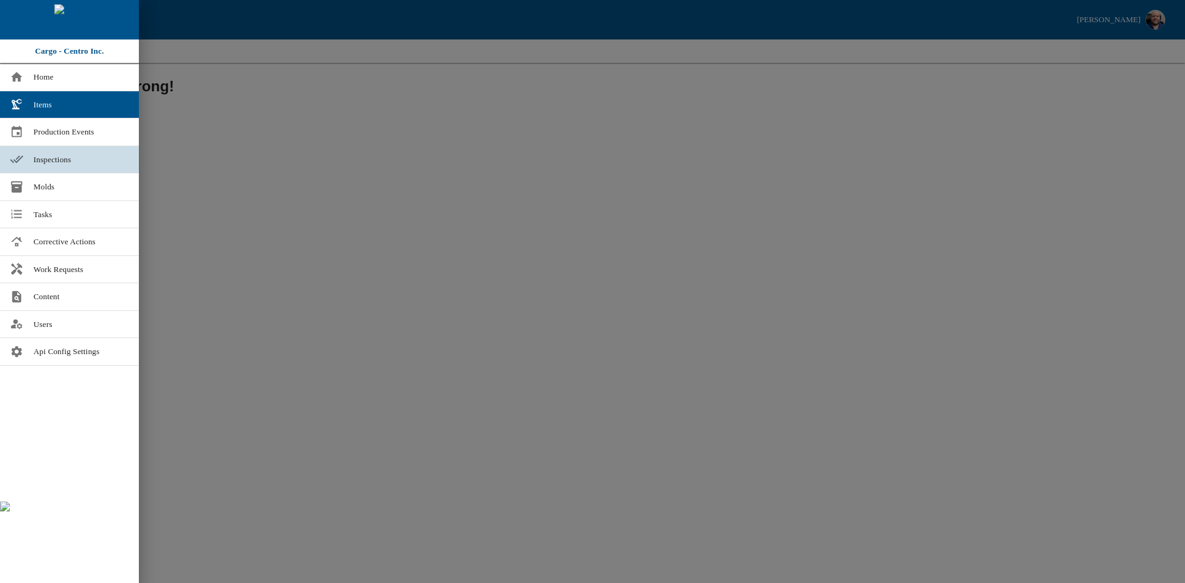
click at [33, 157] on link "Inspections" at bounding box center [69, 159] width 139 height 27
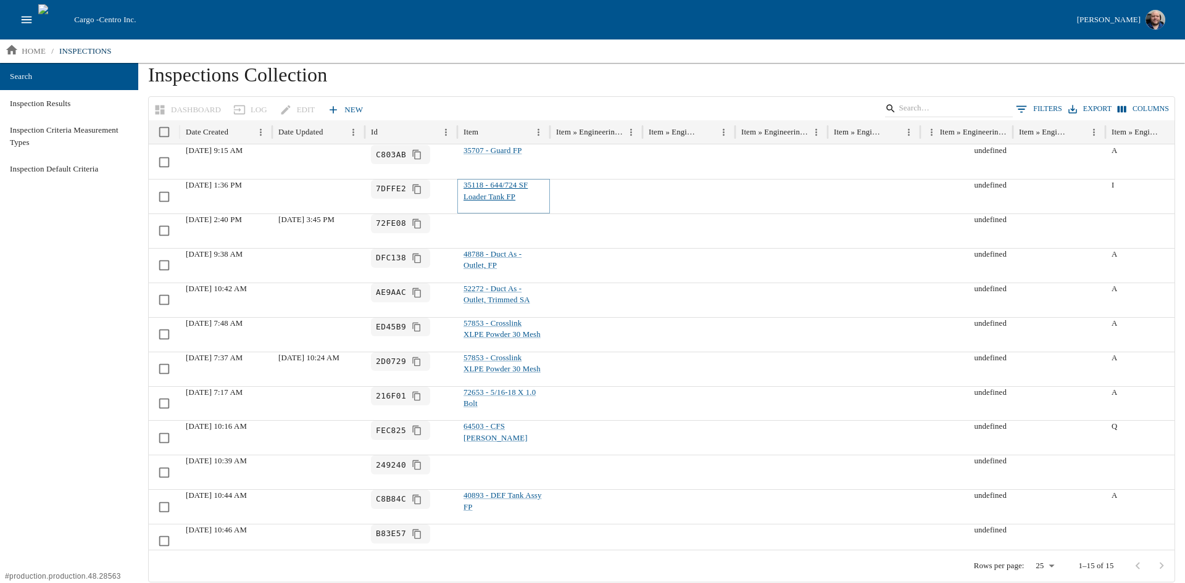
click at [503, 191] on link "35118 - 644/724 SF Loader Tank FP" at bounding box center [495, 191] width 64 height 20
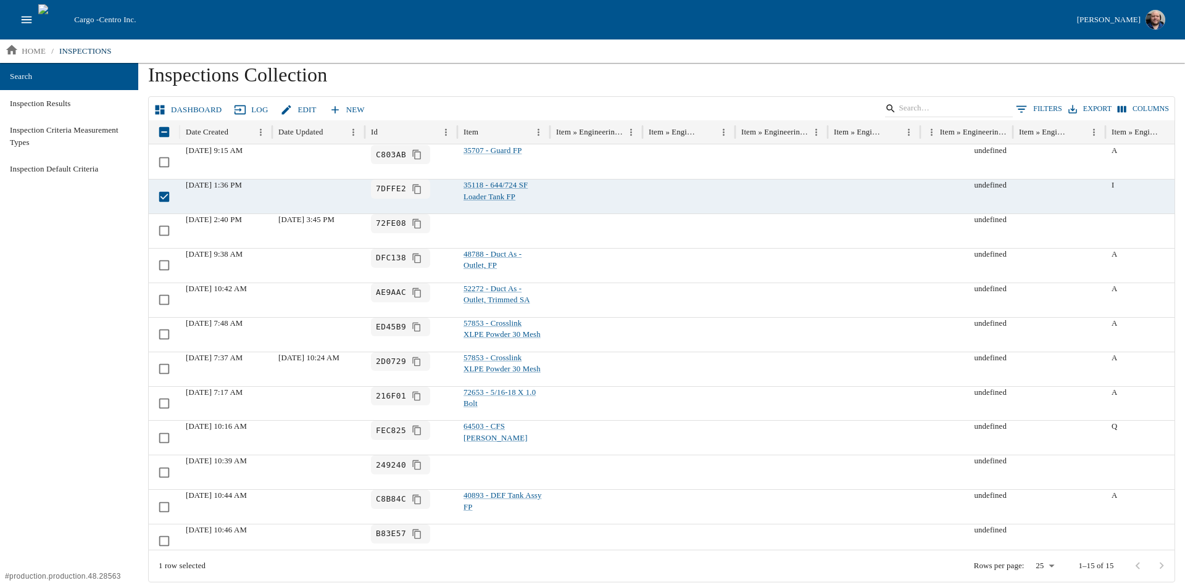
drag, startPoint x: 1142, startPoint y: 112, endPoint x: 1127, endPoint y: 117, distance: 15.0
click at [1142, 112] on button "Columns" at bounding box center [1142, 109] width 57 height 18
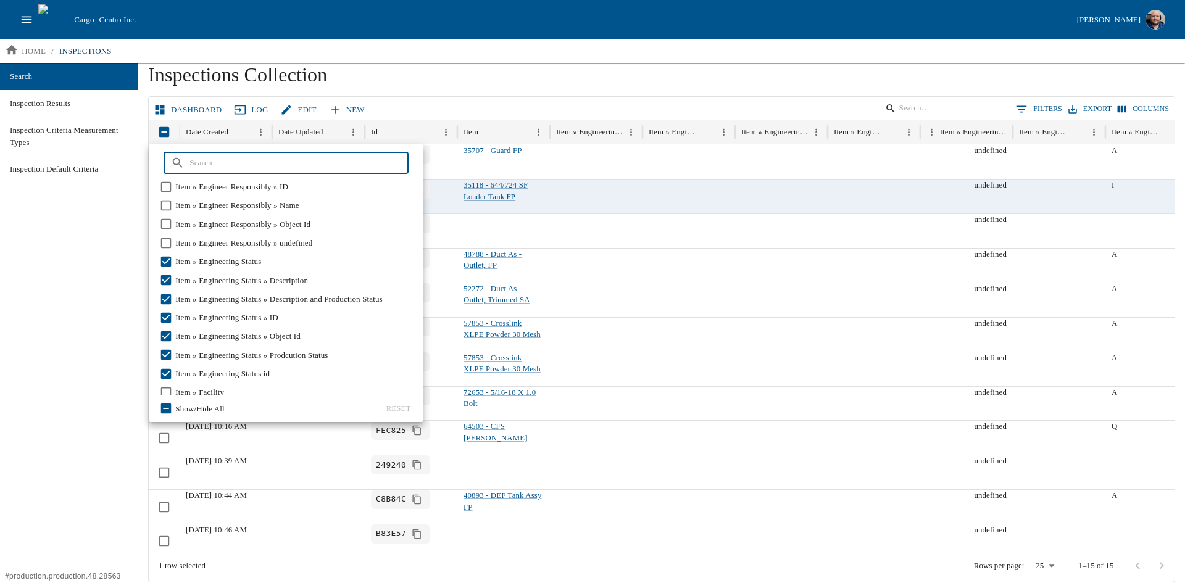
scroll to position [1296, 0]
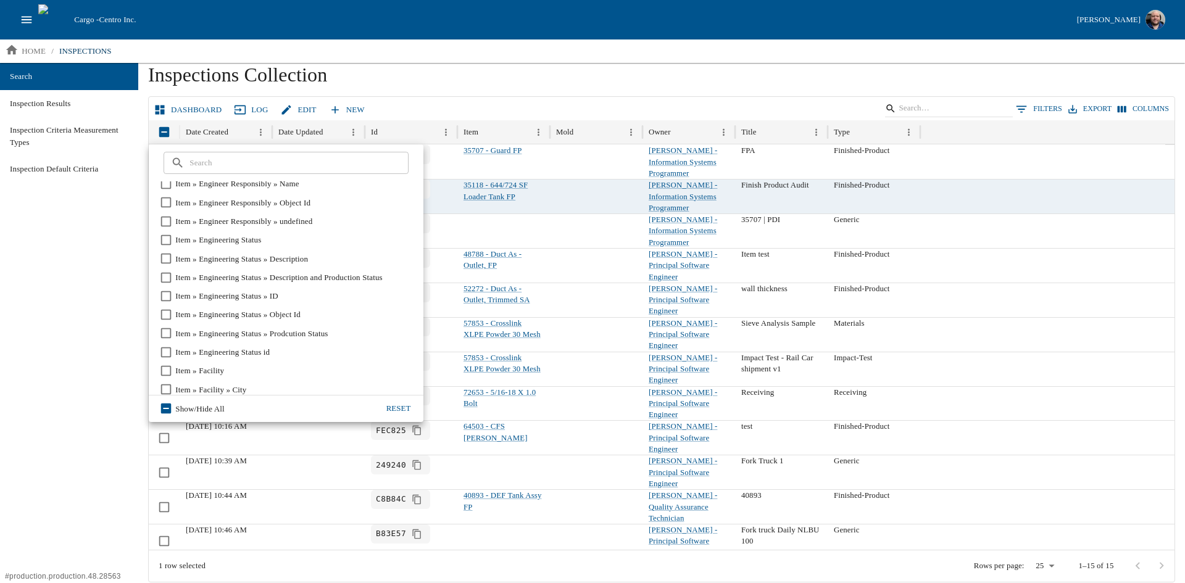
click at [64, 397] on div "Search Inspection Results Inspection Criteria Measurement Types Inspection Defa…" at bounding box center [69, 323] width 138 height 520
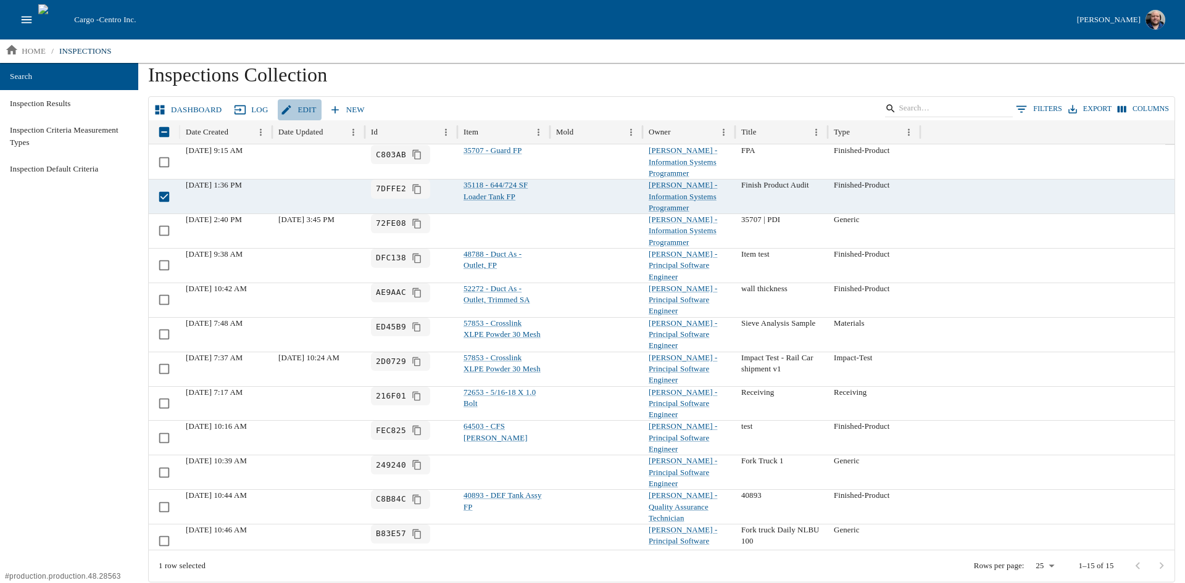
click at [297, 109] on link "Edit" at bounding box center [299, 110] width 43 height 22
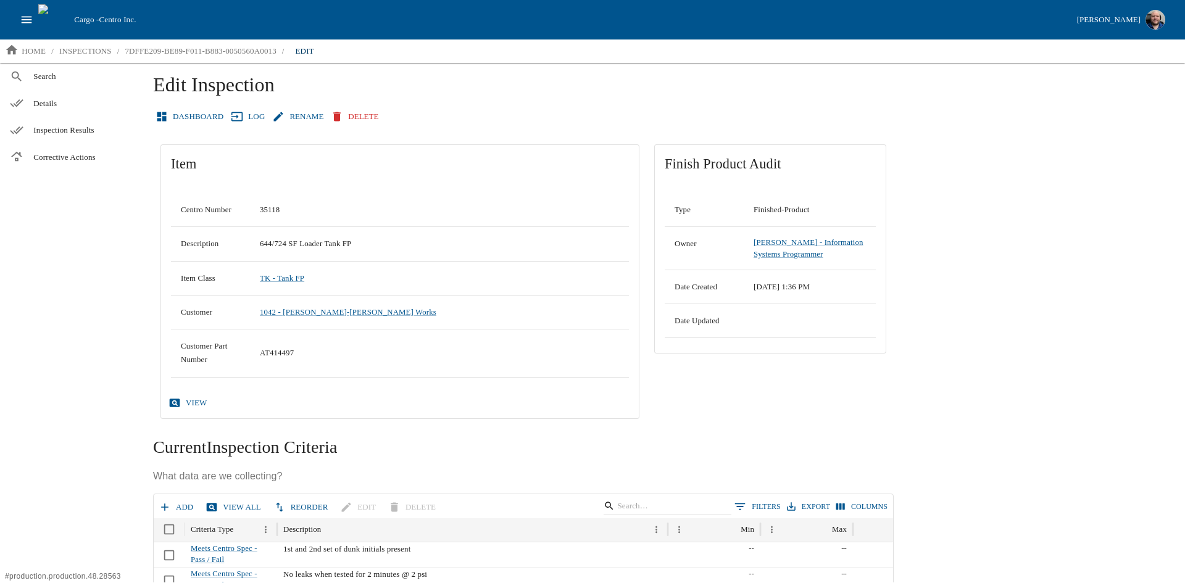
click at [180, 402] on link "view" at bounding box center [189, 403] width 46 height 22
click at [115, 411] on div "Search Details Inspection Results Corrective Actions" at bounding box center [69, 323] width 138 height 520
click at [83, 52] on p "inspections" at bounding box center [85, 51] width 52 height 12
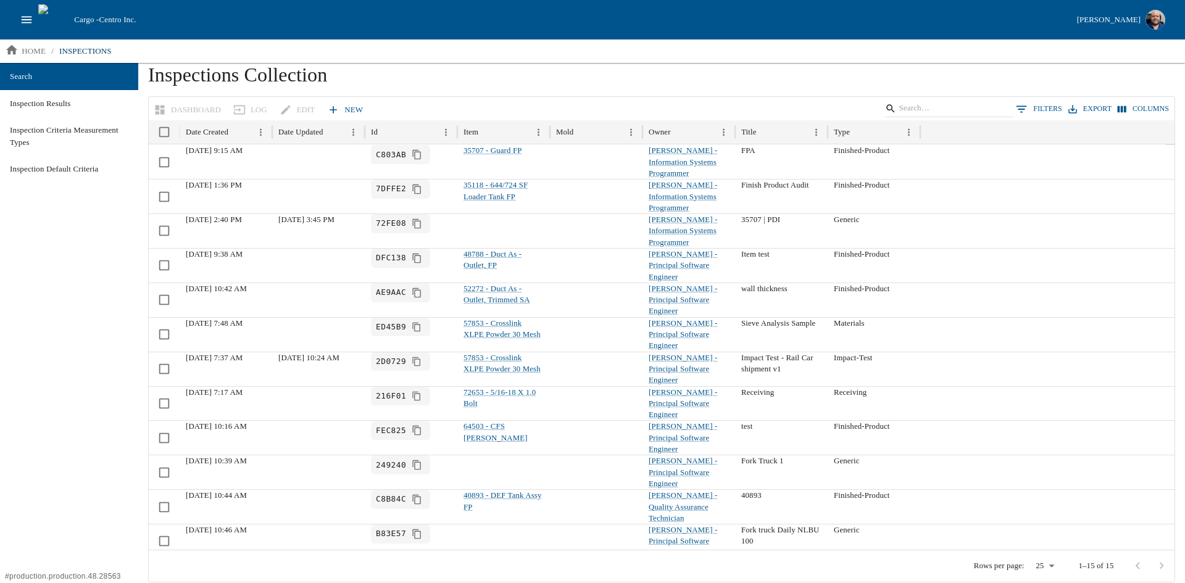
click at [334, 104] on link "New" at bounding box center [346, 110] width 43 height 22
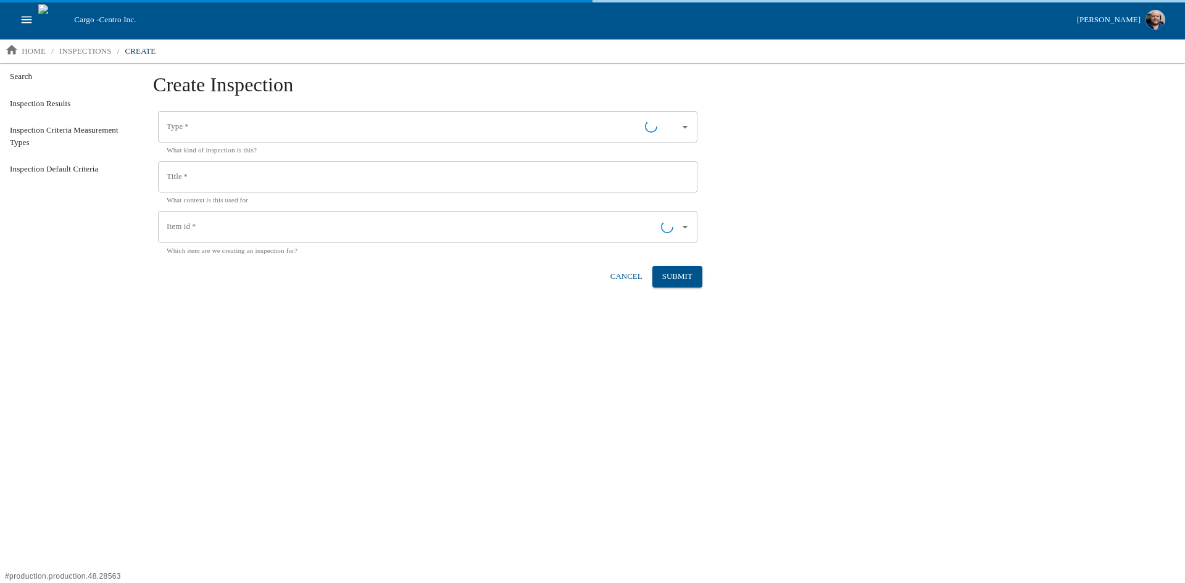
type input "Finished-Product"
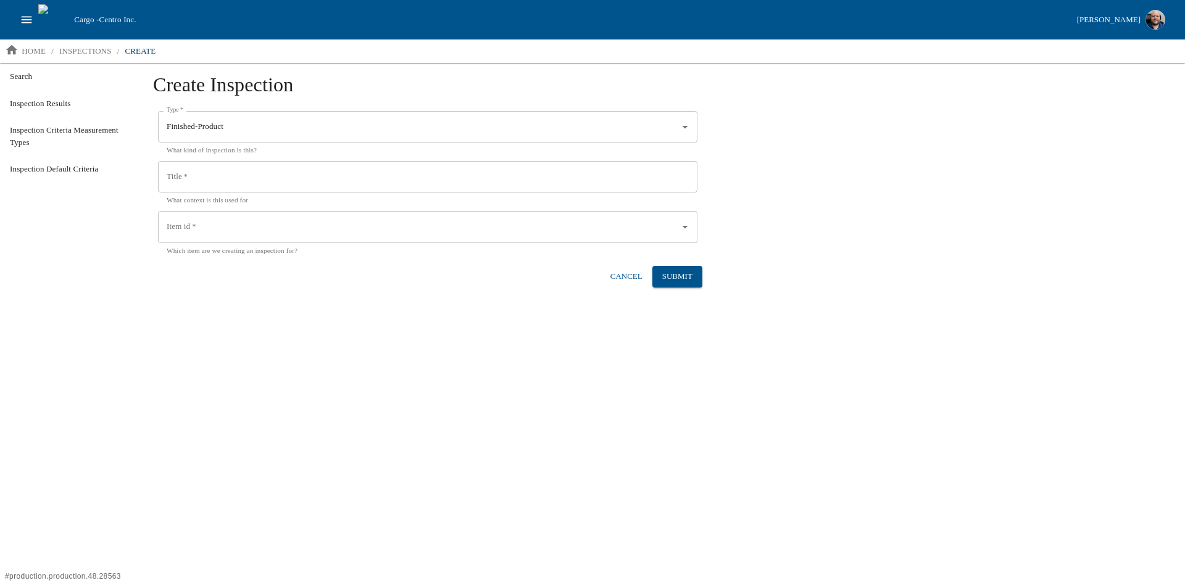
click at [284, 228] on input "Item id   *" at bounding box center [419, 227] width 510 height 21
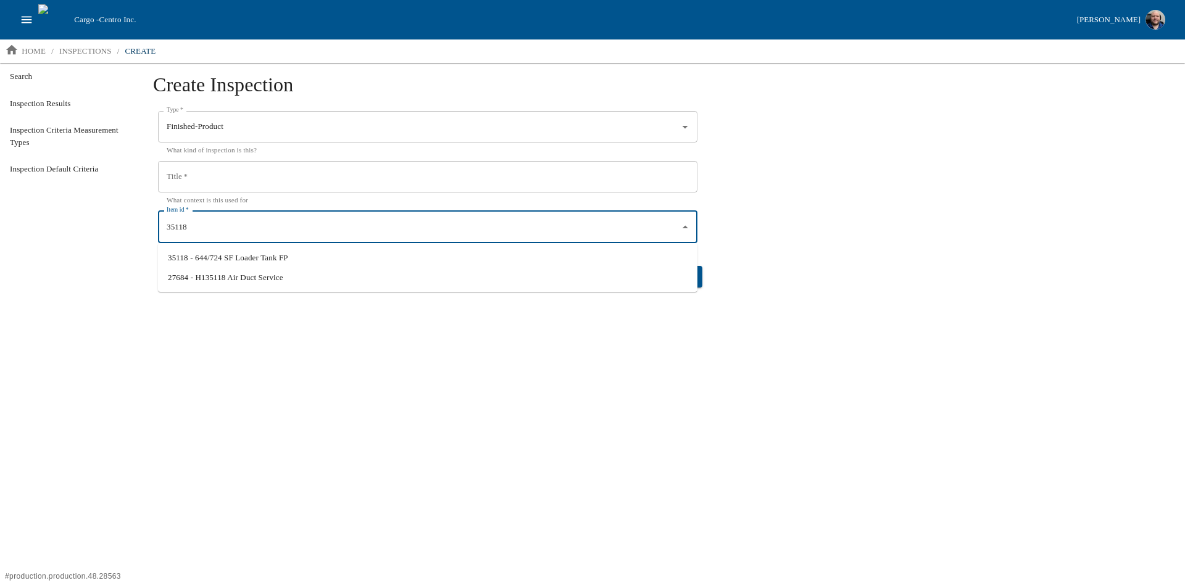
click at [236, 260] on li "35118 - 644/724 SF Loader Tank FP" at bounding box center [427, 258] width 539 height 20
type input "35118 - 644/724 SF Loader Tank FP"
click at [224, 183] on input "Title   *" at bounding box center [427, 177] width 539 height 32
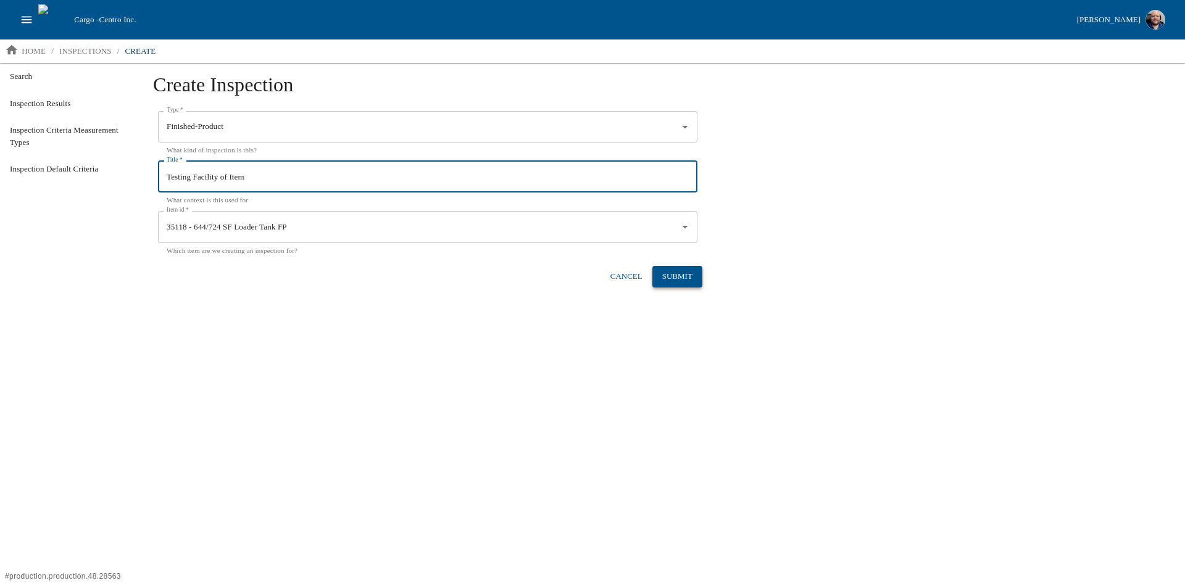
type input "Testing Facility of Item"
click at [676, 281] on button "Submit" at bounding box center [677, 277] width 50 height 22
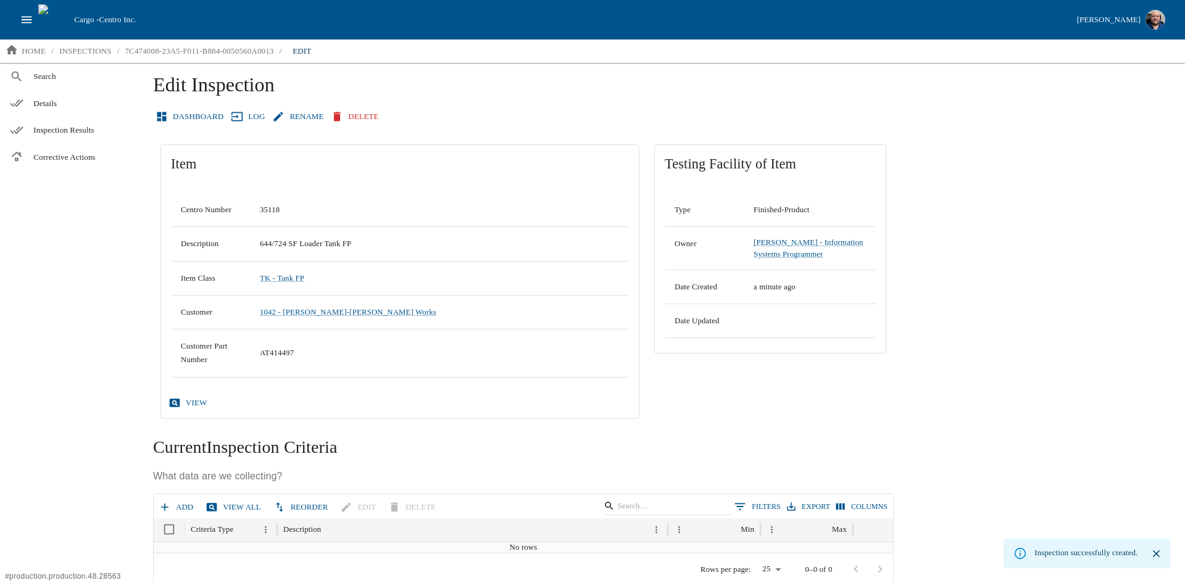
scroll to position [14, 0]
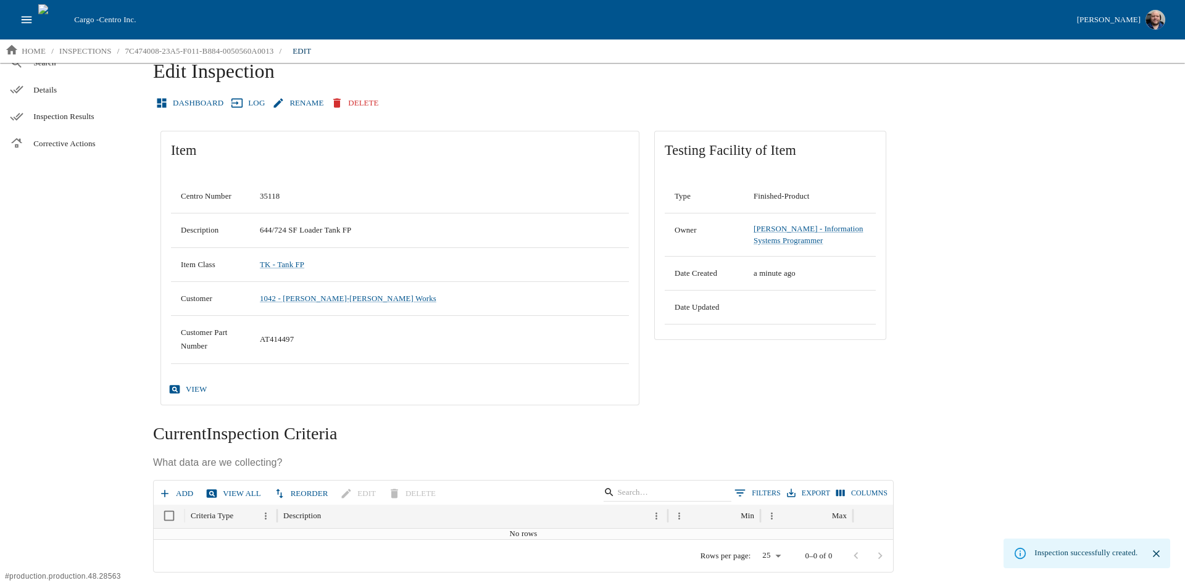
click at [1162, 560] on button "close" at bounding box center [1156, 554] width 18 height 18
click at [185, 390] on link "view" at bounding box center [189, 390] width 46 height 22
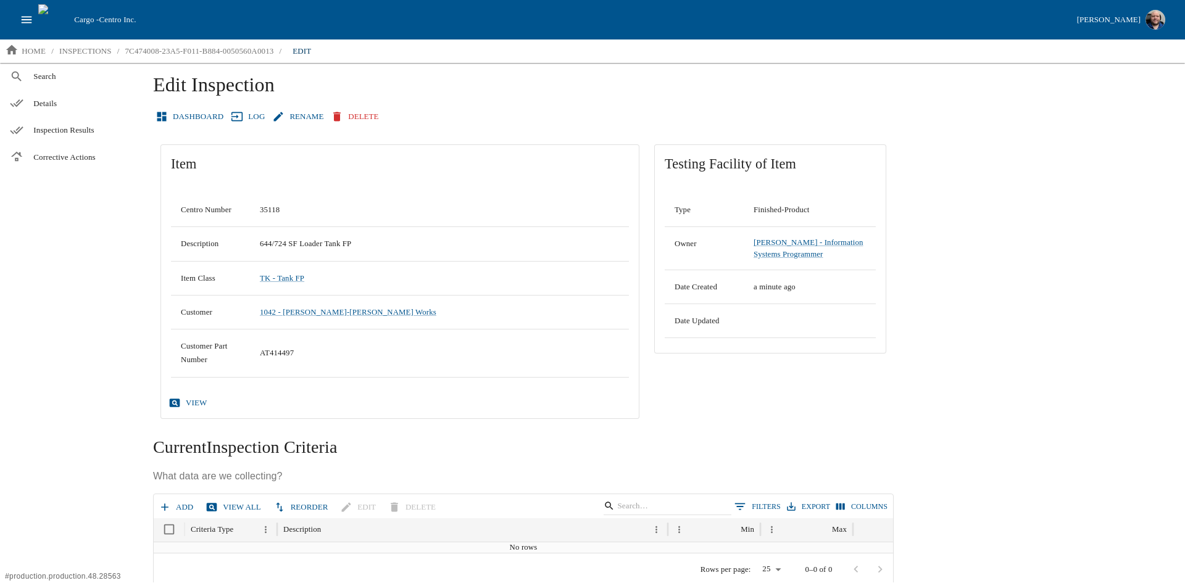
click at [88, 399] on div "Search Details Inspection Results Corrective Actions" at bounding box center [69, 323] width 138 height 520
click at [88, 53] on p "inspections" at bounding box center [85, 51] width 52 height 12
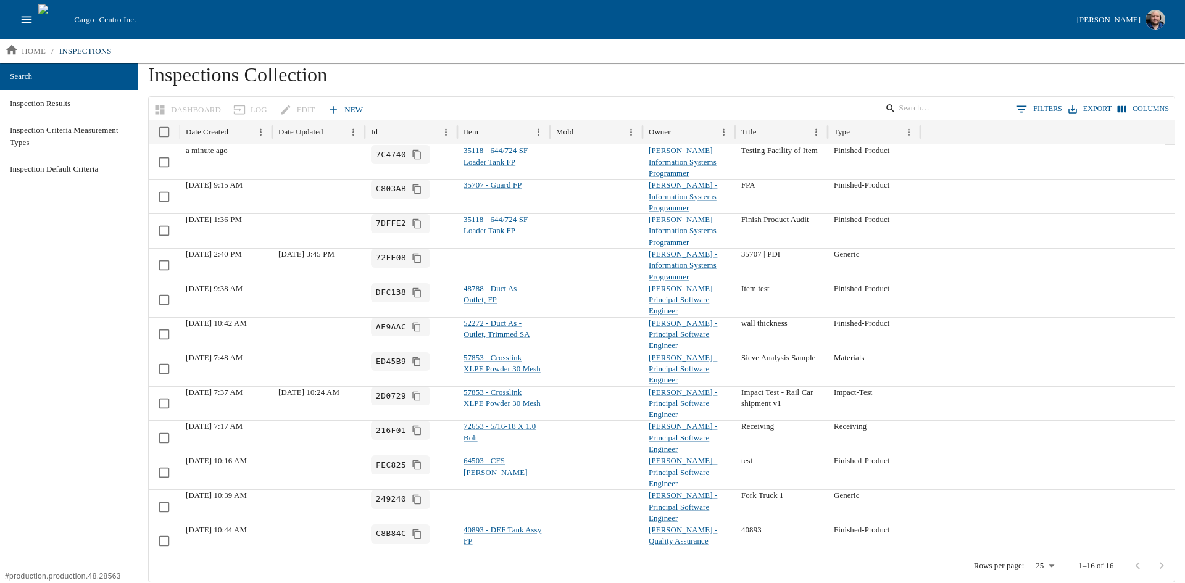
click at [23, 17] on icon "open drawer" at bounding box center [27, 19] width 10 height 7
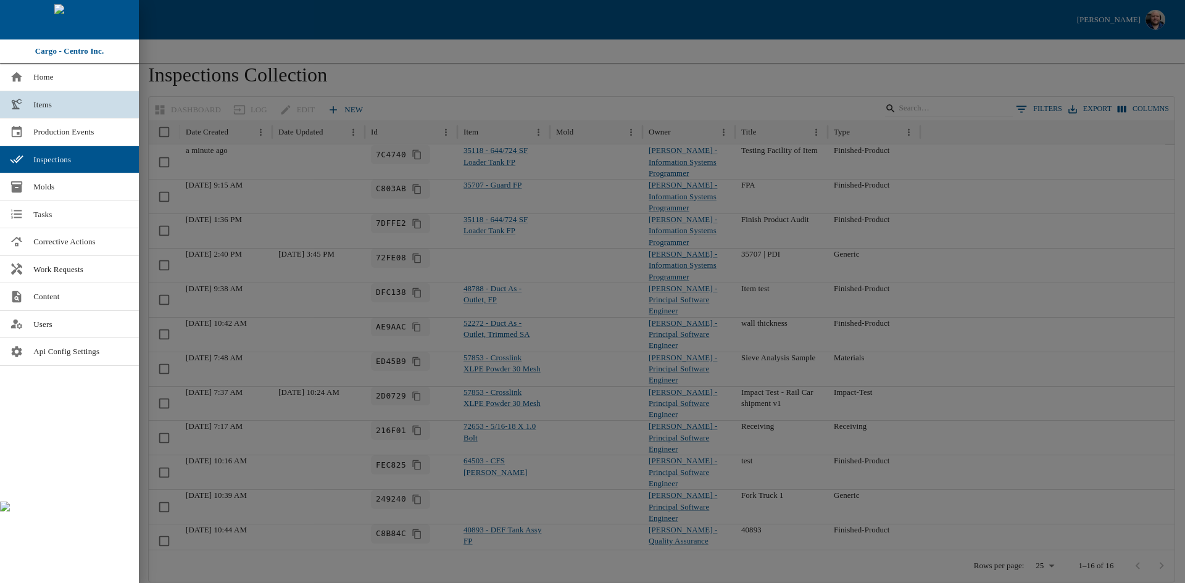
click at [60, 109] on span "Items" at bounding box center [81, 105] width 96 height 12
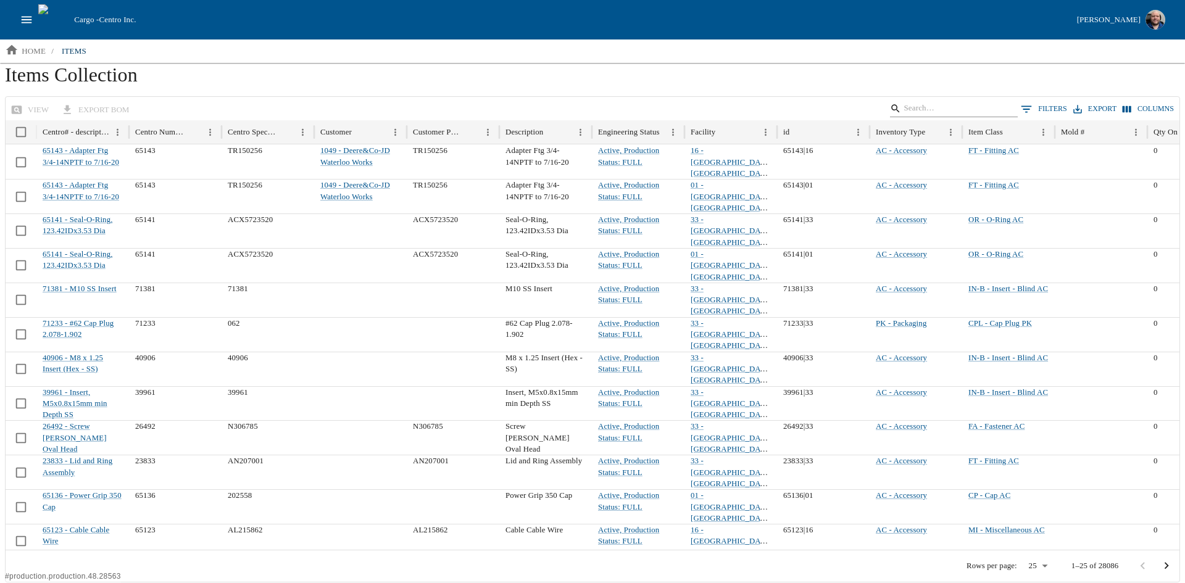
click at [955, 117] on div "Search" at bounding box center [954, 109] width 128 height 18
type input "35118"
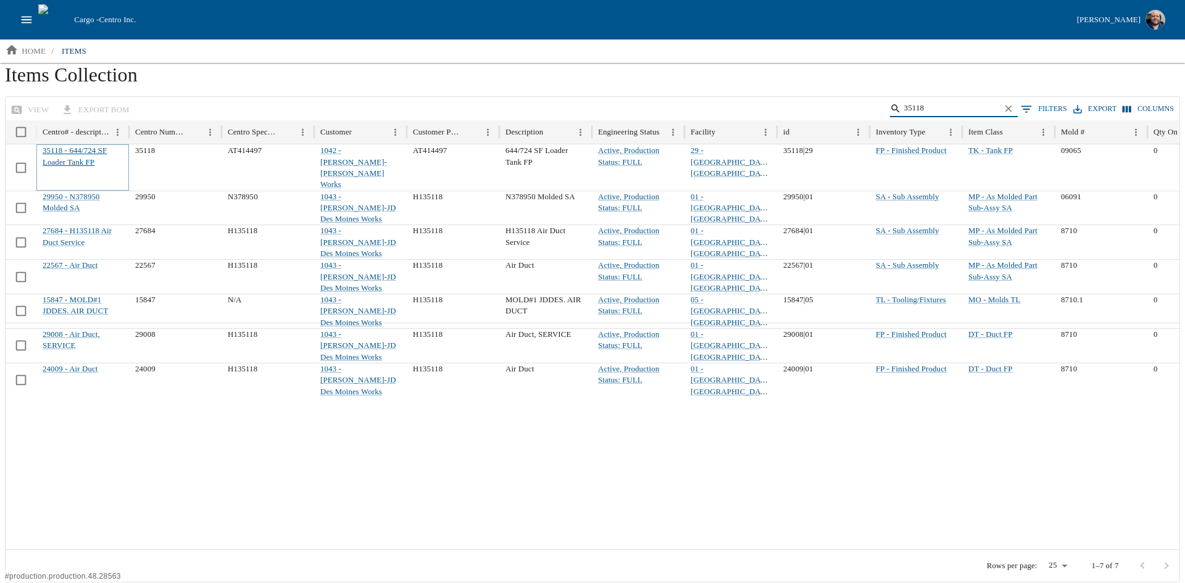
click at [57, 160] on link "35118 - 644/724 SF Loader Tank FP" at bounding box center [75, 156] width 64 height 20
click at [304, 425] on div at bounding box center [623, 436] width 1234 height 226
click at [581, 406] on div at bounding box center [623, 436] width 1234 height 226
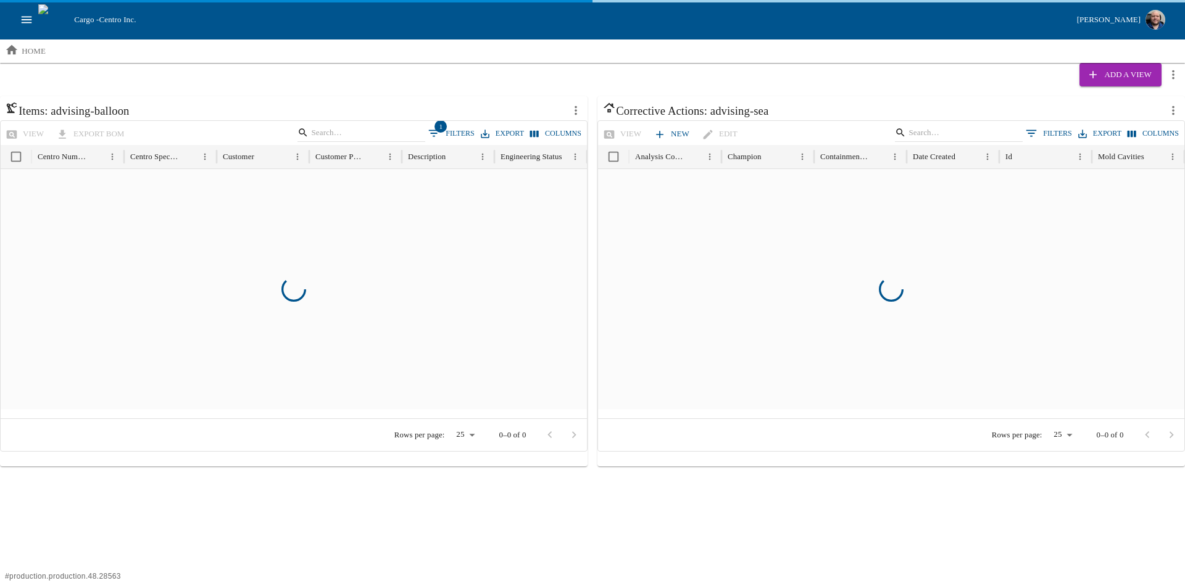
click at [28, 17] on icon "open drawer" at bounding box center [27, 19] width 10 height 7
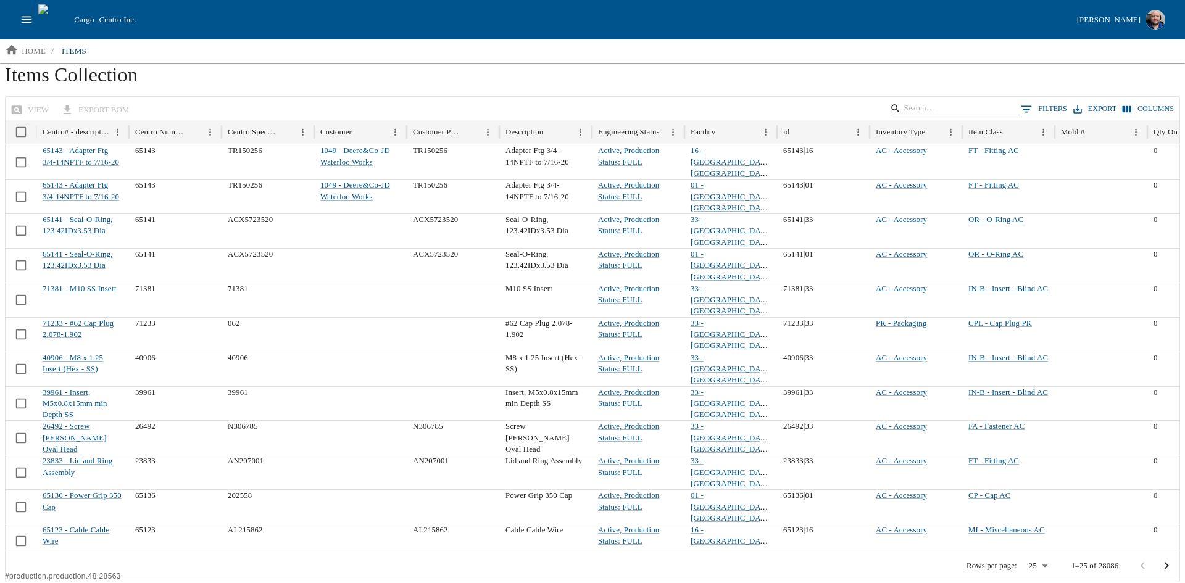
click at [948, 103] on input "Search" at bounding box center [951, 108] width 96 height 17
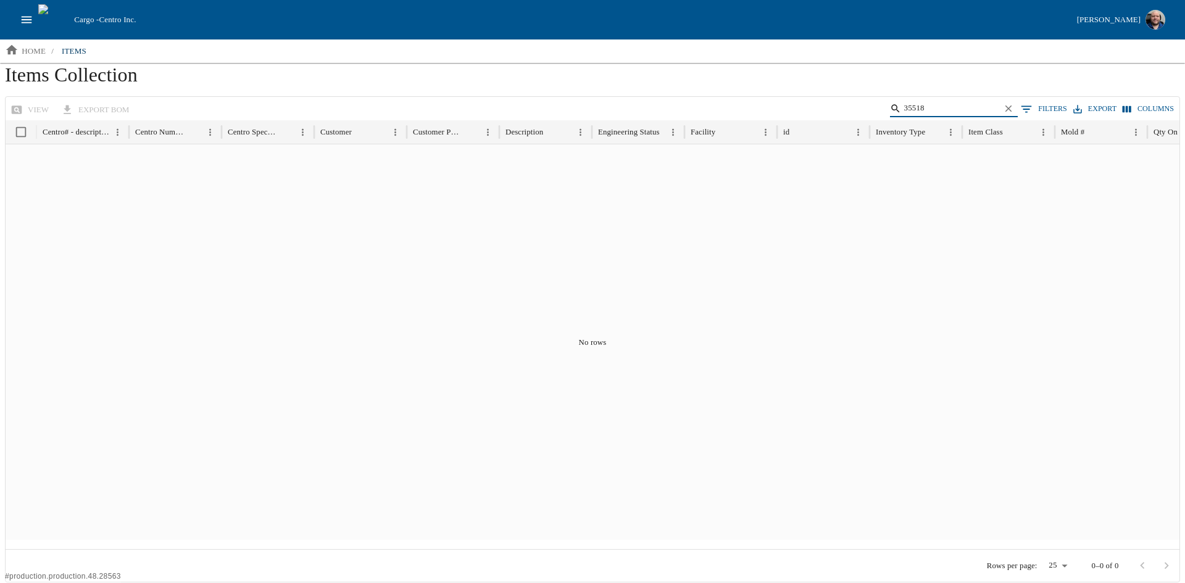
drag, startPoint x: 952, startPoint y: 107, endPoint x: 868, endPoint y: 115, distance: 84.9
click at [868, 115] on div "view export BOM 35518 0 Filters Export Columns" at bounding box center [593, 109] width 1174 height 24
type input "35118"
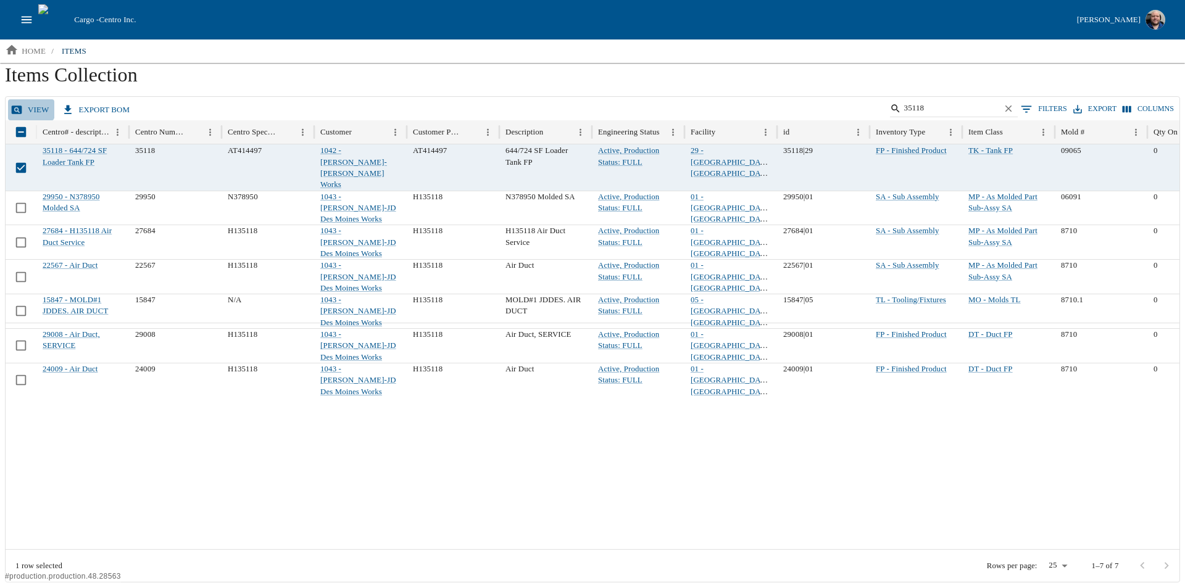
click at [30, 107] on link "view" at bounding box center [31, 110] width 46 height 22
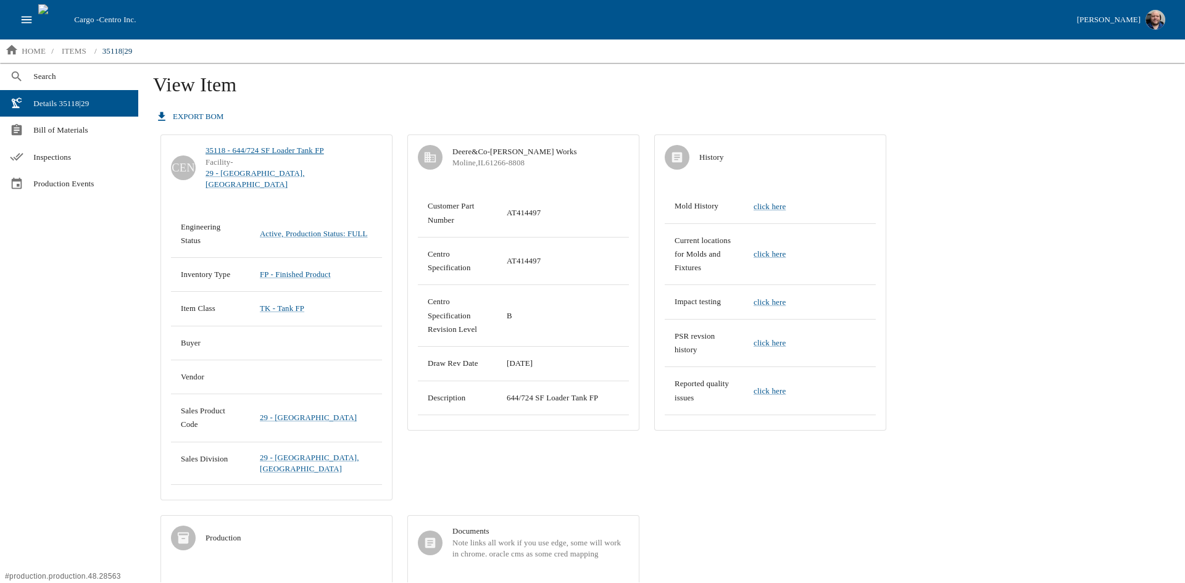
click at [314, 152] on link "35118 - 644/724 SF Loader Tank FP" at bounding box center [264, 150] width 118 height 11
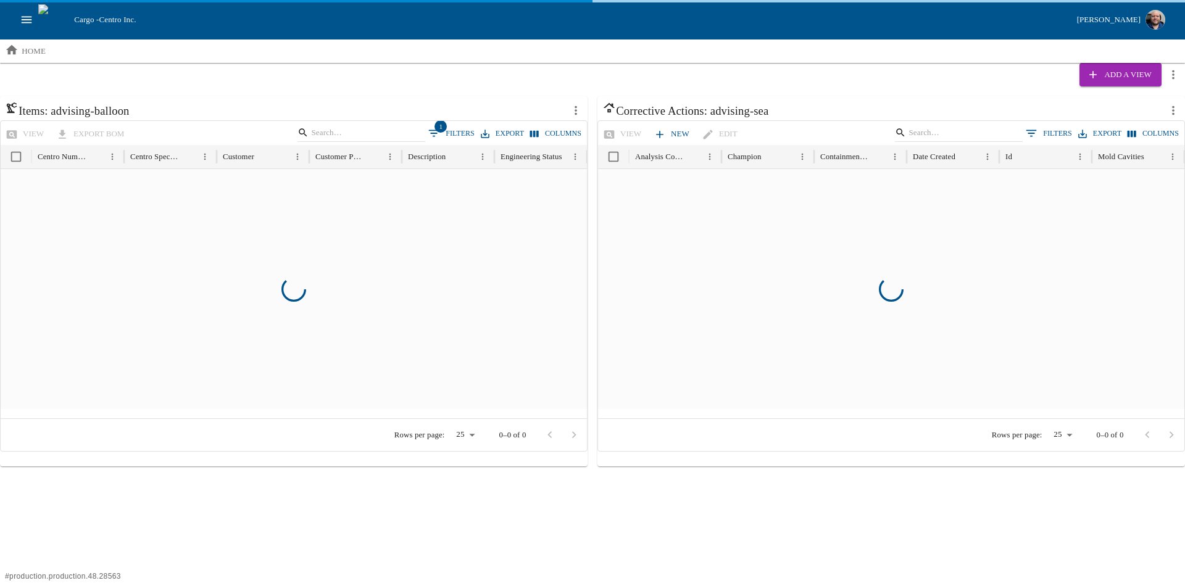
click at [16, 12] on div "Cargo - Centro Inc. Aaron Jacobs" at bounding box center [592, 19] width 1185 height 39
click at [21, 17] on icon "open drawer" at bounding box center [27, 20] width 14 height 14
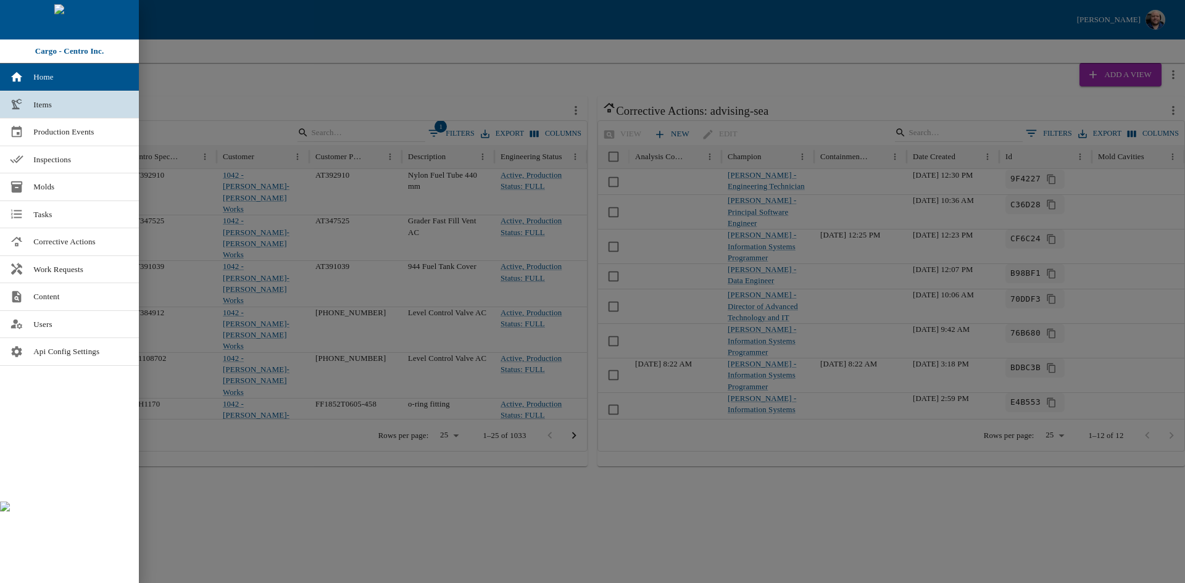
click at [39, 102] on span "Items" at bounding box center [81, 105] width 96 height 12
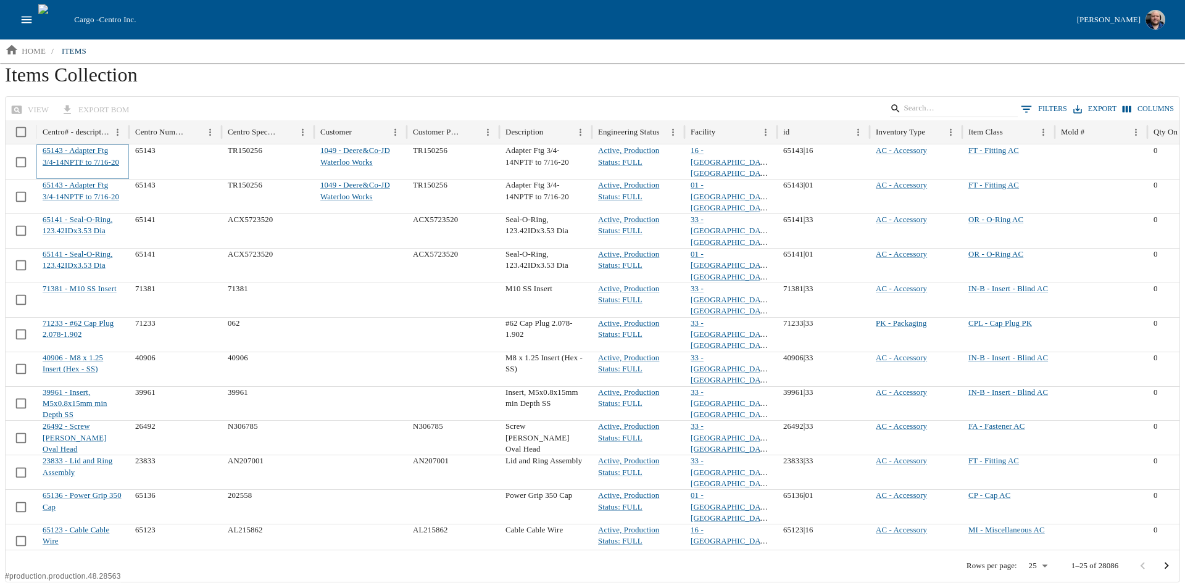
click at [73, 157] on link "65143 - Adapter Ftg 3/4-14NPTF to 7/16-20" at bounding box center [81, 156] width 77 height 20
click at [969, 108] on input "Search" at bounding box center [951, 108] width 96 height 17
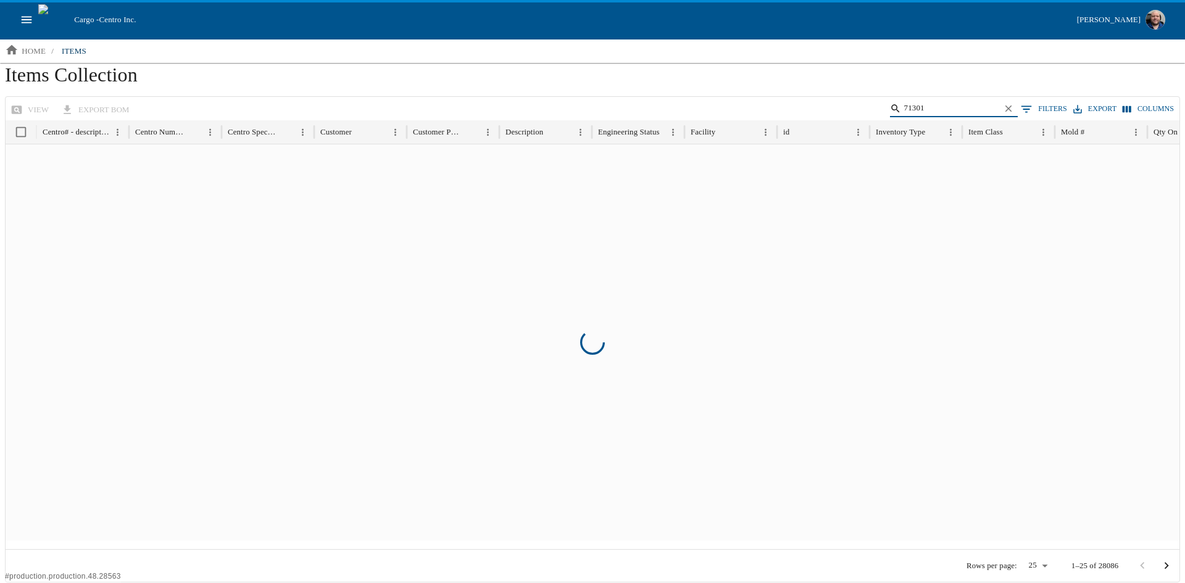
type input "71301"
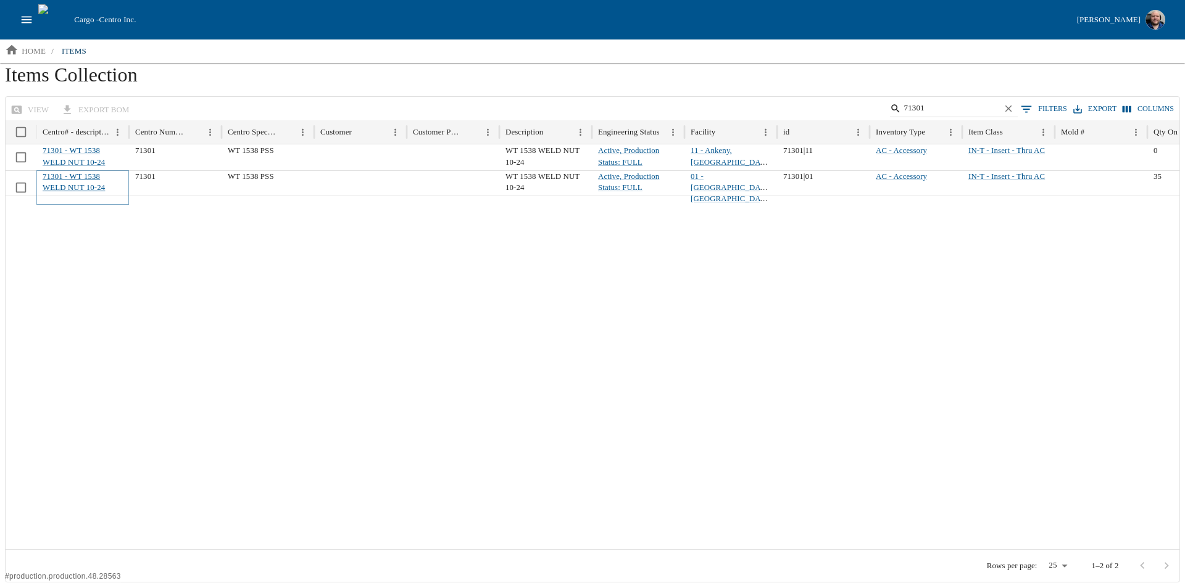
click at [75, 177] on link "71301 - WT 1538 WELD NUT 10-24" at bounding box center [74, 182] width 62 height 20
click at [75, 152] on link "71301 - WT 1538 WELD NUT 10-24" at bounding box center [74, 156] width 62 height 20
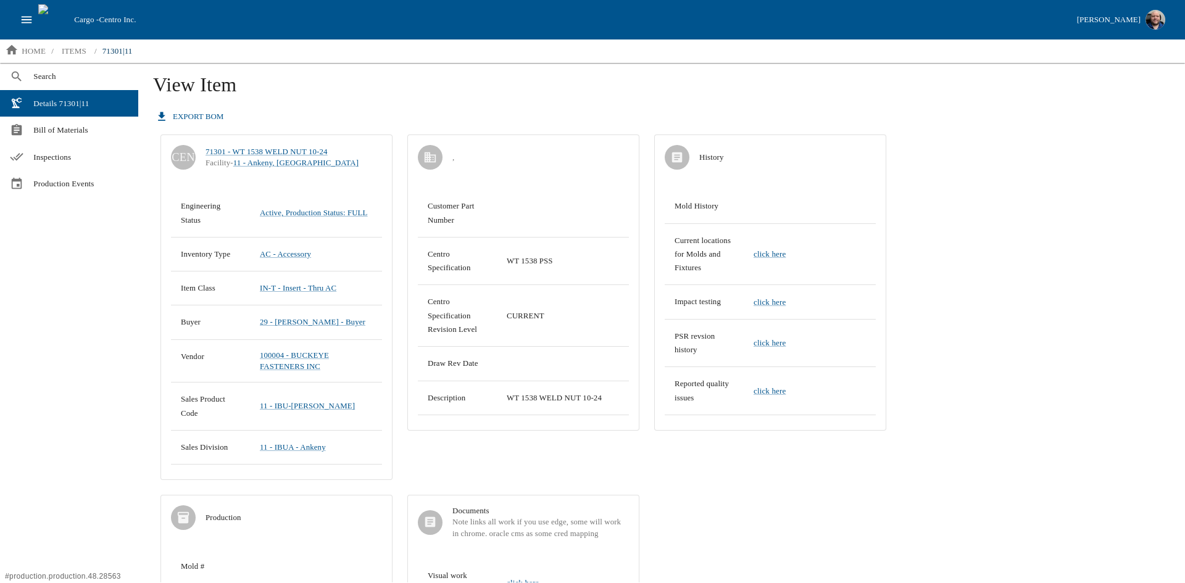
drag, startPoint x: 504, startPoint y: 476, endPoint x: 444, endPoint y: 449, distance: 65.2
click at [503, 476] on div ", Customer Part Number Centro Specification WT 1538 PSS Centro Specification Re…" at bounding box center [523, 307] width 247 height 360
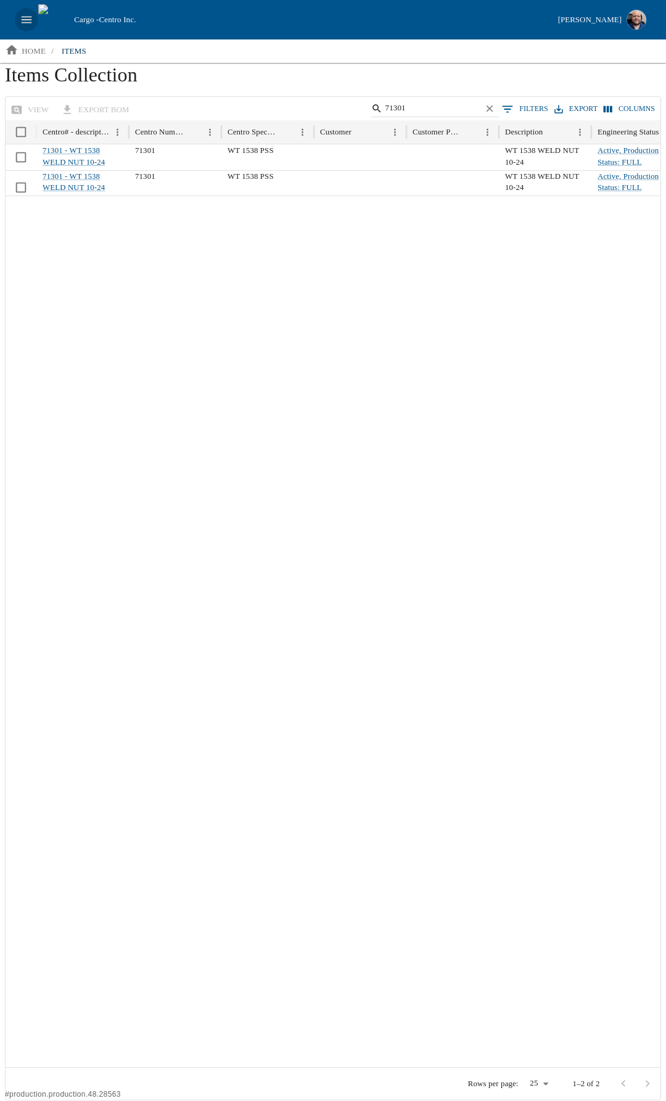
click at [23, 23] on icon "open drawer" at bounding box center [27, 20] width 14 height 14
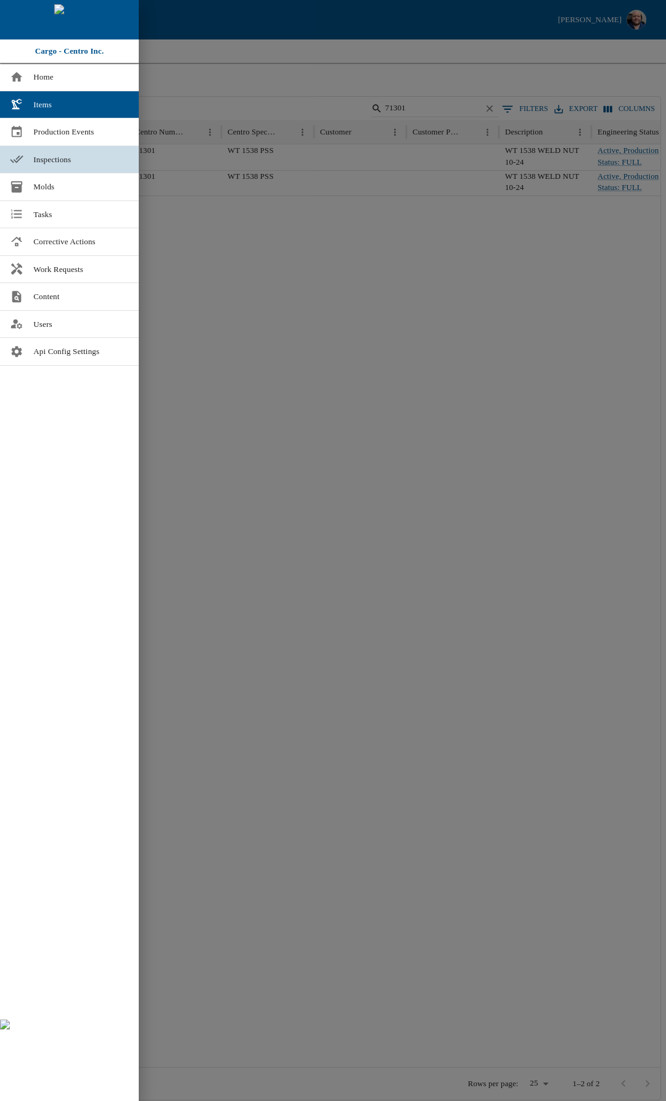
click at [50, 156] on span "Inspections" at bounding box center [81, 160] width 96 height 12
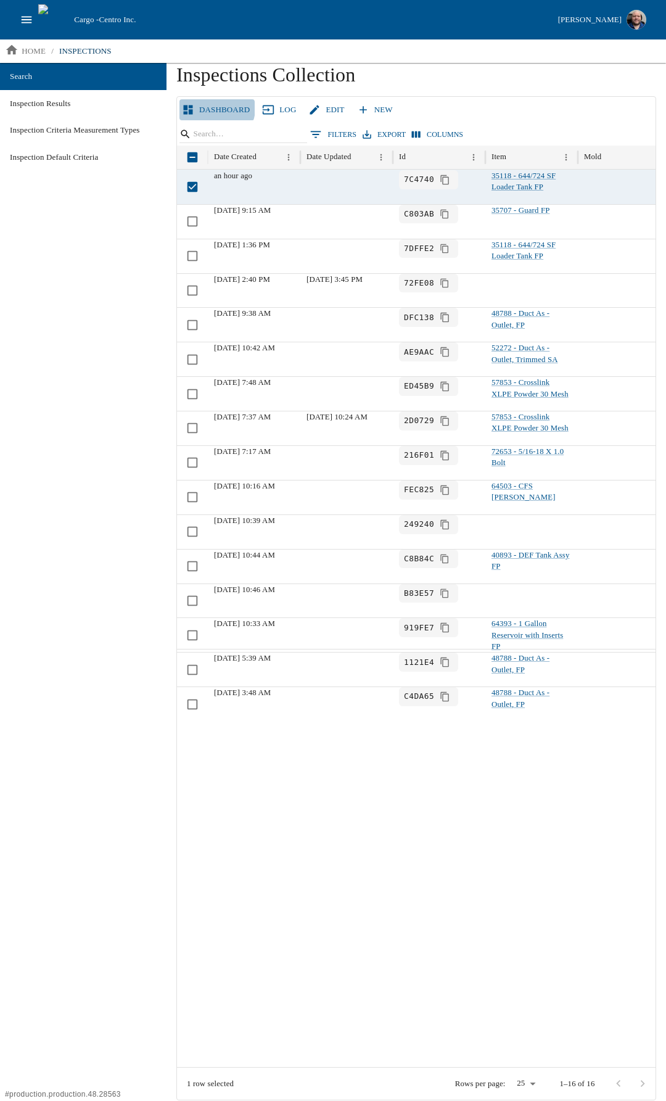
click at [215, 109] on link "Dashboard" at bounding box center [217, 110] width 75 height 22
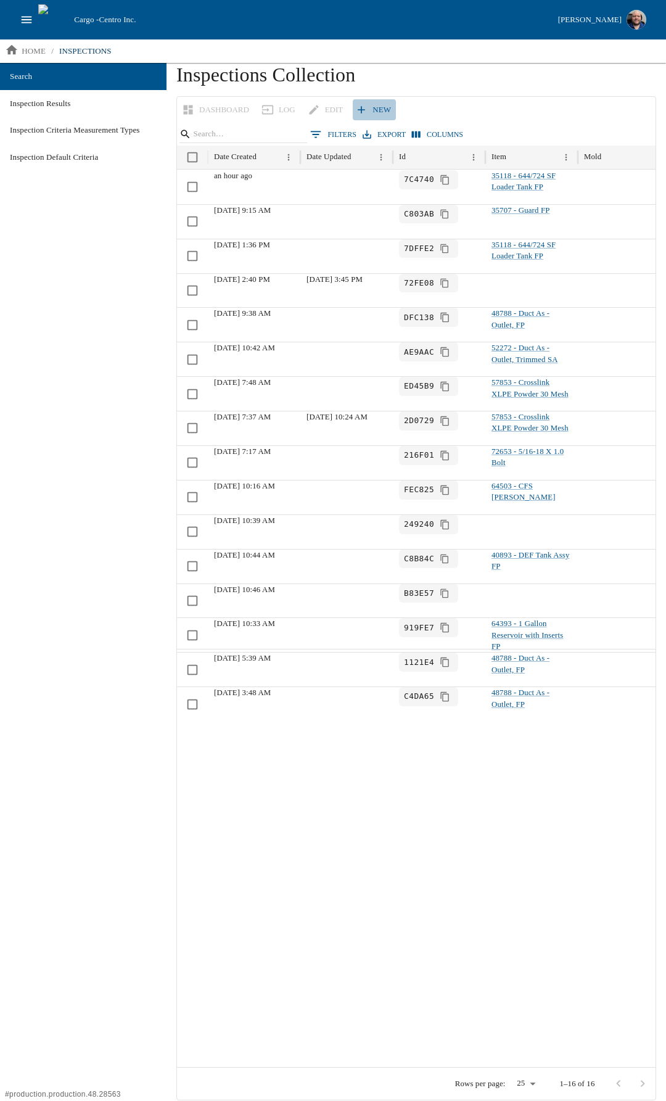
click at [361, 106] on icon at bounding box center [361, 110] width 12 height 12
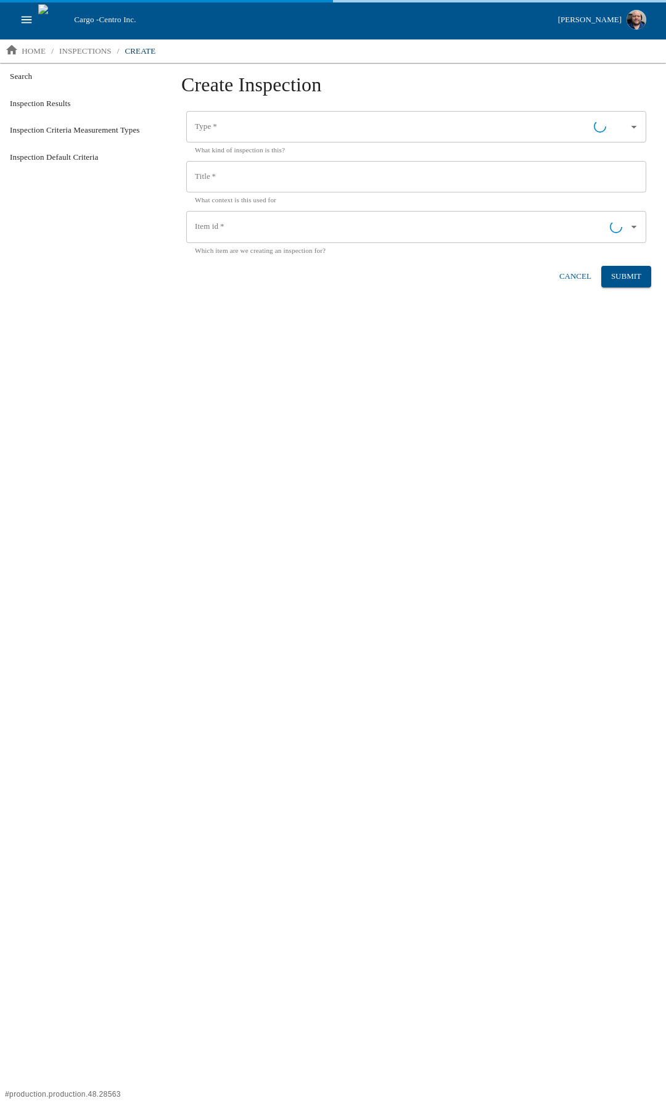
type input "Finished-Product"
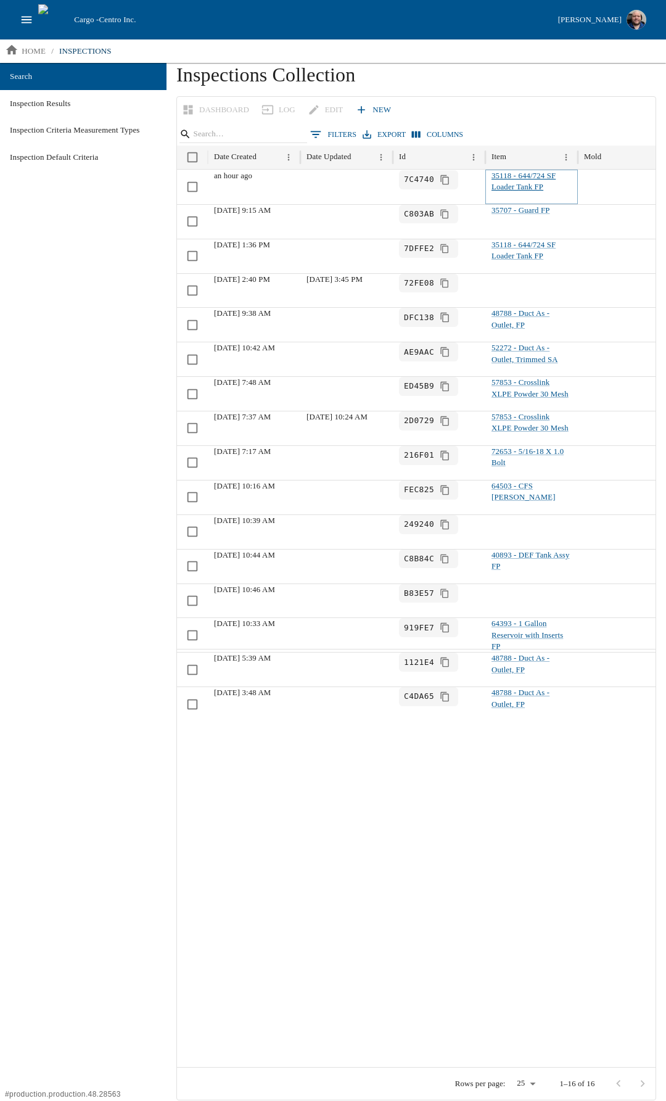
click at [526, 186] on link "35118 - 644/724 SF Loader Tank FP" at bounding box center [524, 182] width 64 height 20
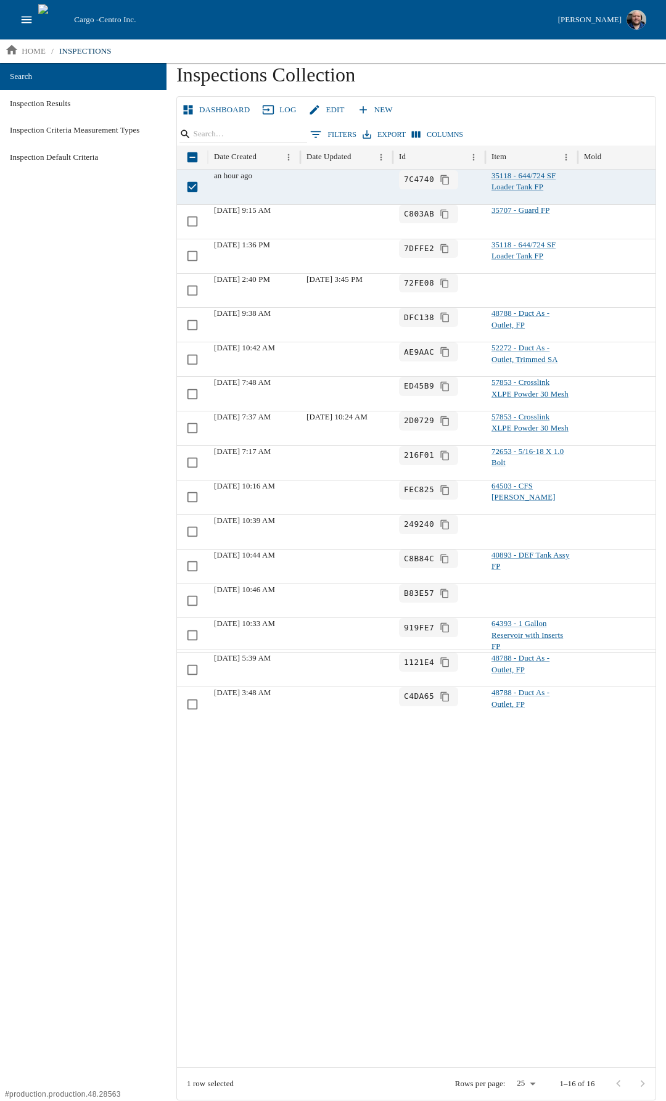
click at [273, 112] on link "Log" at bounding box center [280, 110] width 41 height 22
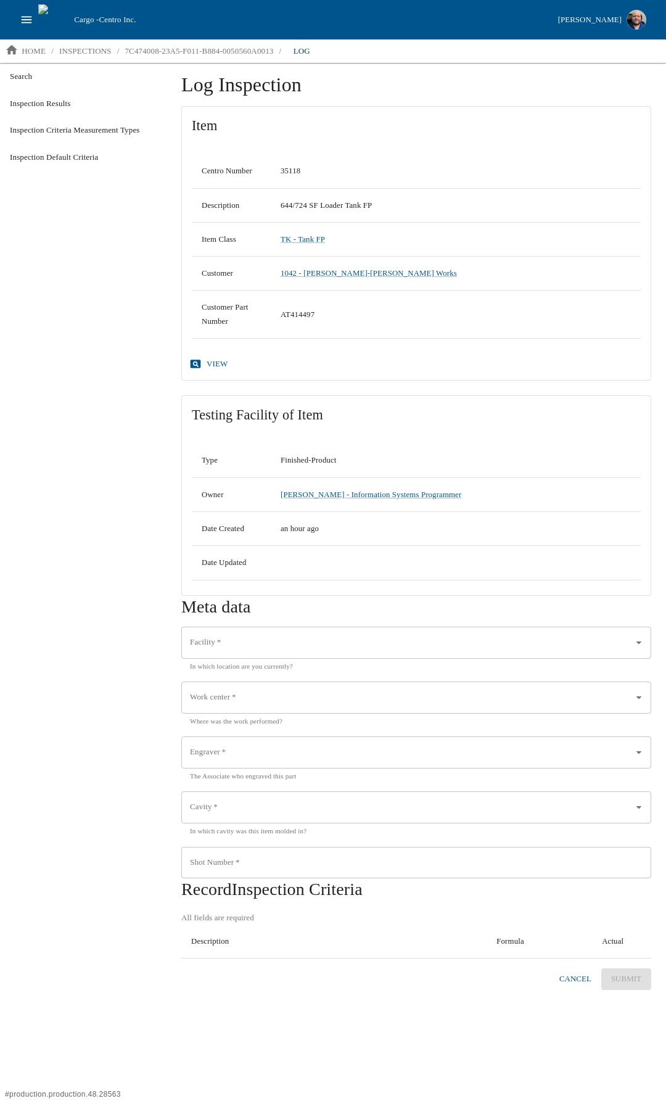
click at [207, 364] on link "view" at bounding box center [210, 365] width 46 height 22
click at [315, 582] on input "Work center   *" at bounding box center [399, 697] width 425 height 21
click at [134, 582] on div "Search Inspection Results Inspection Criteria Measurement Types Inspection Defa…" at bounding box center [83, 582] width 167 height 1038
click at [257, 582] on input "Facility   *" at bounding box center [399, 642] width 425 height 21
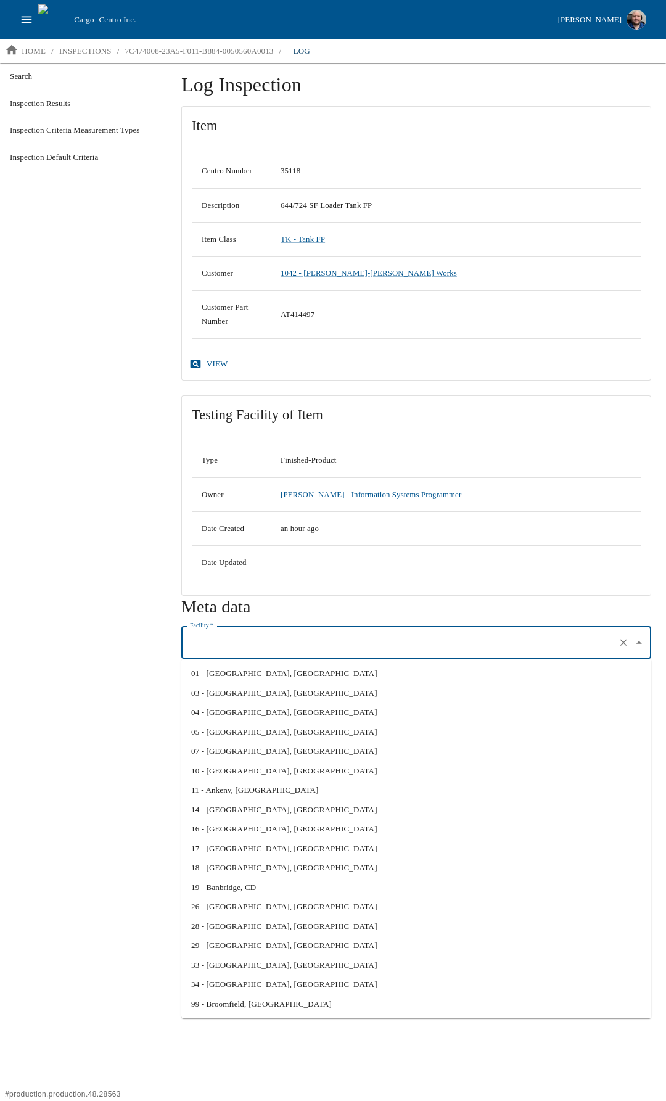
click at [236, 582] on li "29 - [GEOGRAPHIC_DATA], [GEOGRAPHIC_DATA]" at bounding box center [416, 946] width 470 height 20
type input "29 - [GEOGRAPHIC_DATA], [GEOGRAPHIC_DATA]"
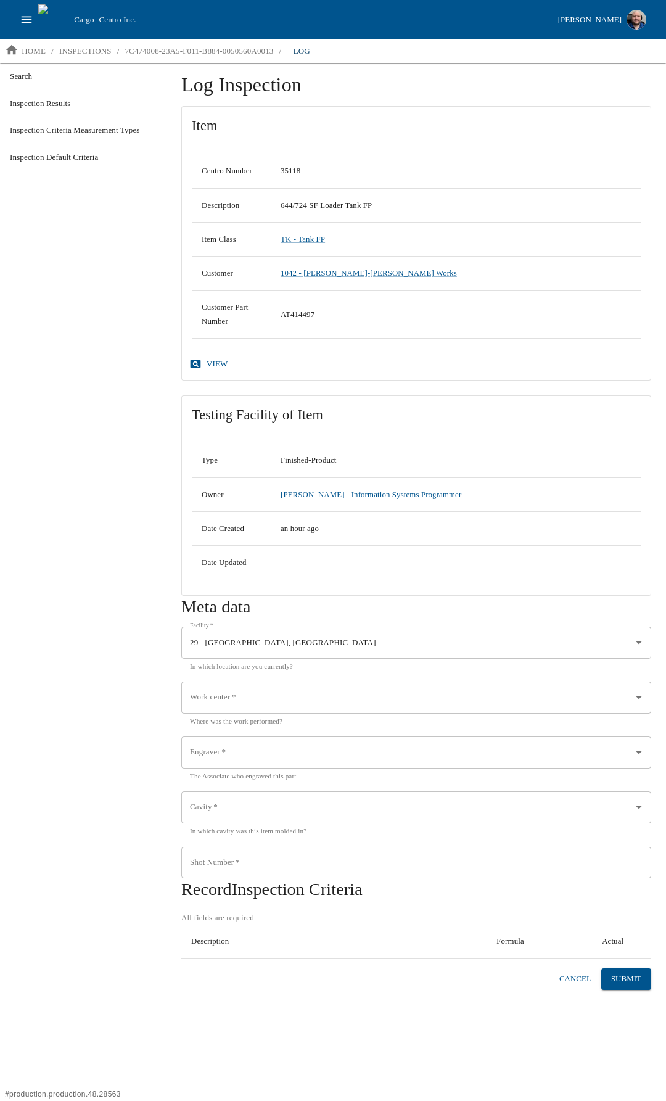
click at [106, 582] on div "Search Inspection Results Inspection Criteria Measurement Types Inspection Defa…" at bounding box center [83, 582] width 167 height 1038
click at [215, 362] on link "view" at bounding box center [210, 365] width 46 height 22
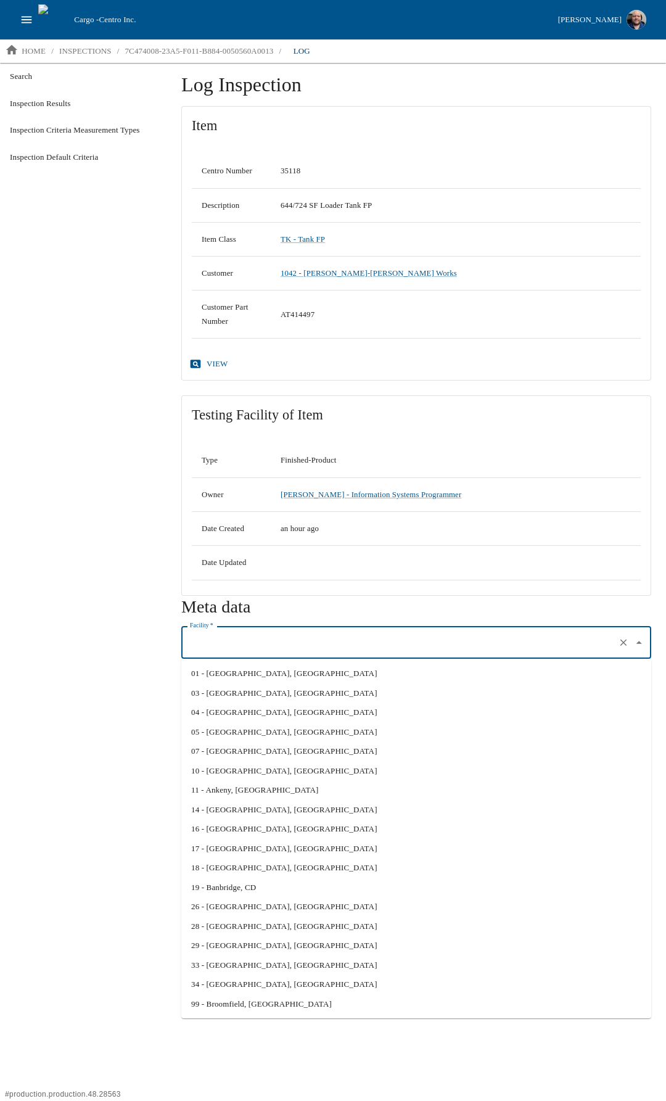
click at [248, 582] on input "Facility   *" at bounding box center [399, 642] width 425 height 21
click at [255, 582] on li "29 - [GEOGRAPHIC_DATA], [GEOGRAPHIC_DATA]" at bounding box center [416, 946] width 470 height 20
type input "29 - [GEOGRAPHIC_DATA], [GEOGRAPHIC_DATA]"
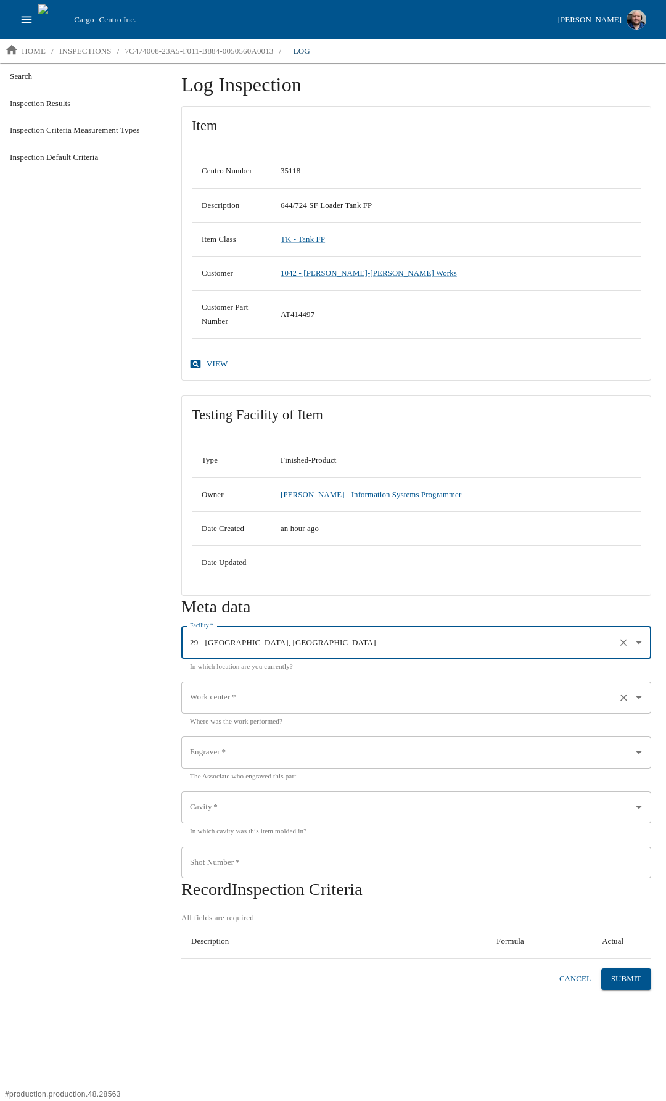
click at [270, 582] on input "Work center   *" at bounding box center [399, 697] width 425 height 21
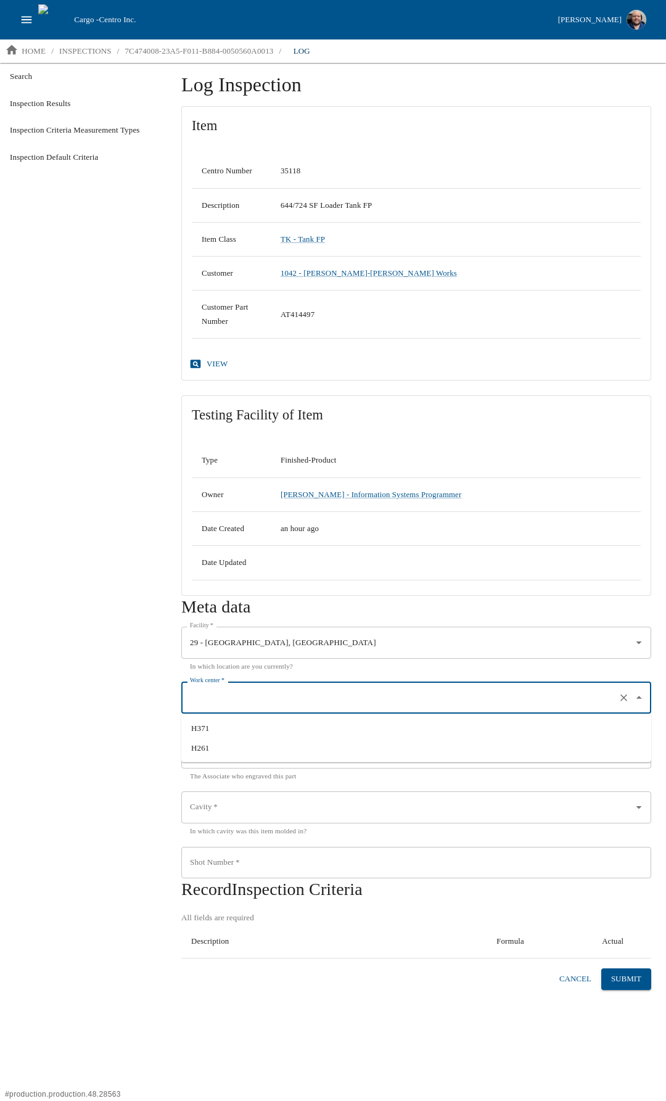
click at [223, 582] on li "H261" at bounding box center [416, 749] width 470 height 20
type input "H261"
click at [238, 582] on input "Engraver   *" at bounding box center [399, 752] width 425 height 21
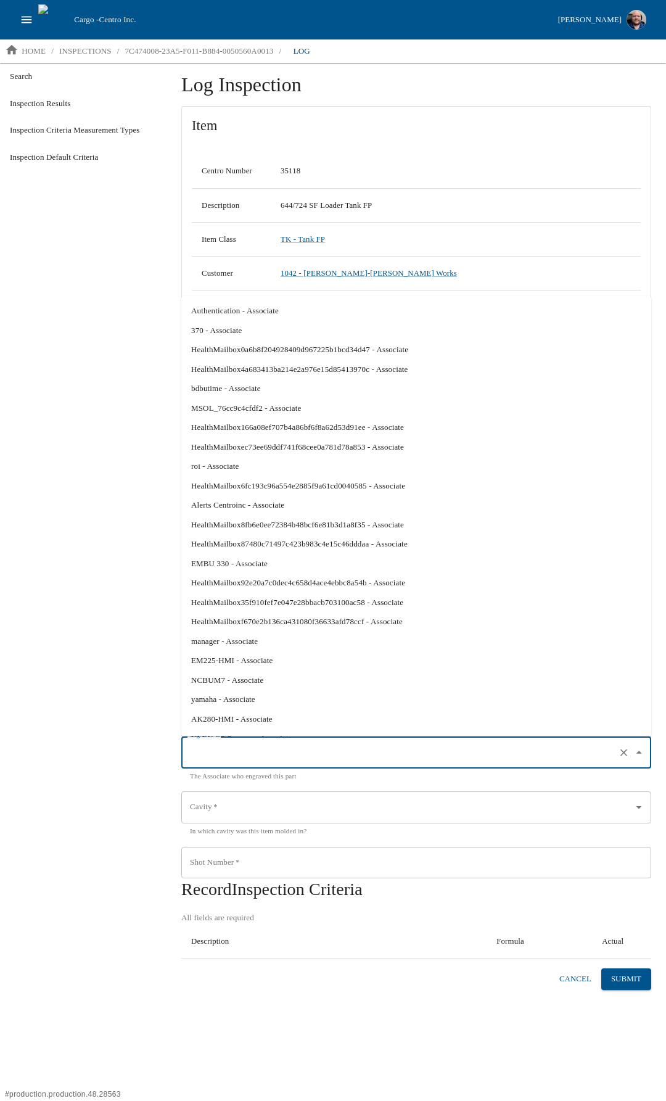
click at [240, 582] on li "yamaha - Associate" at bounding box center [416, 700] width 470 height 20
type input "yamaha - Associate"
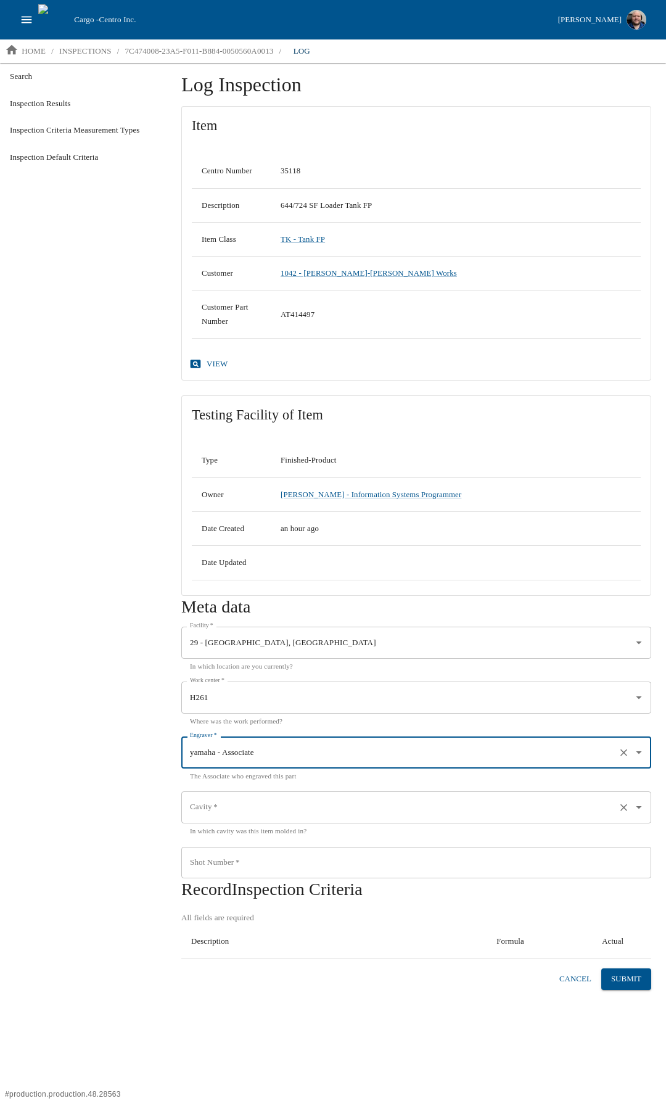
click at [249, 582] on div "Cavity   *" at bounding box center [416, 808] width 470 height 32
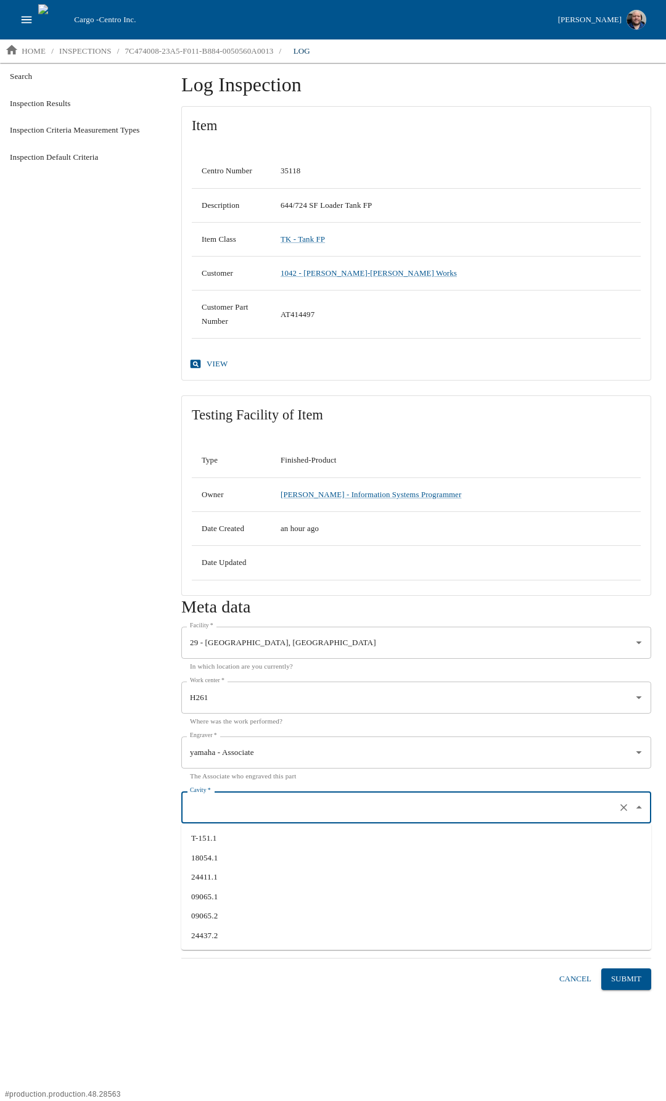
click at [223, 582] on li "09065.2" at bounding box center [416, 916] width 470 height 20
type input "09065.2"
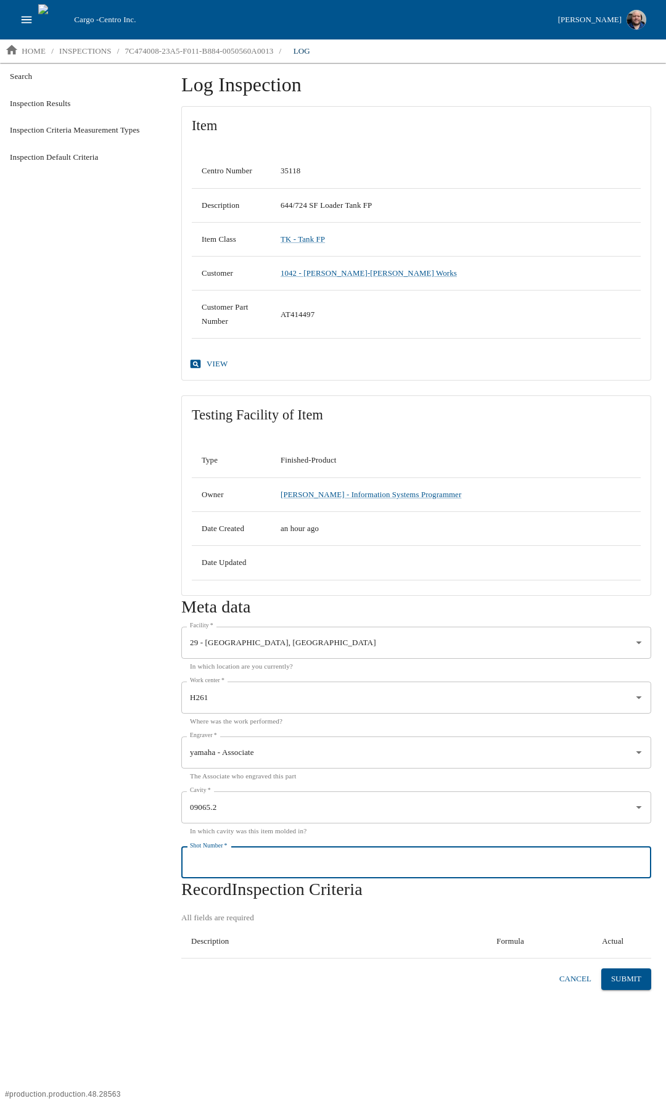
click at [242, 582] on input "Shot Number   *" at bounding box center [416, 863] width 470 height 32
type input "1"
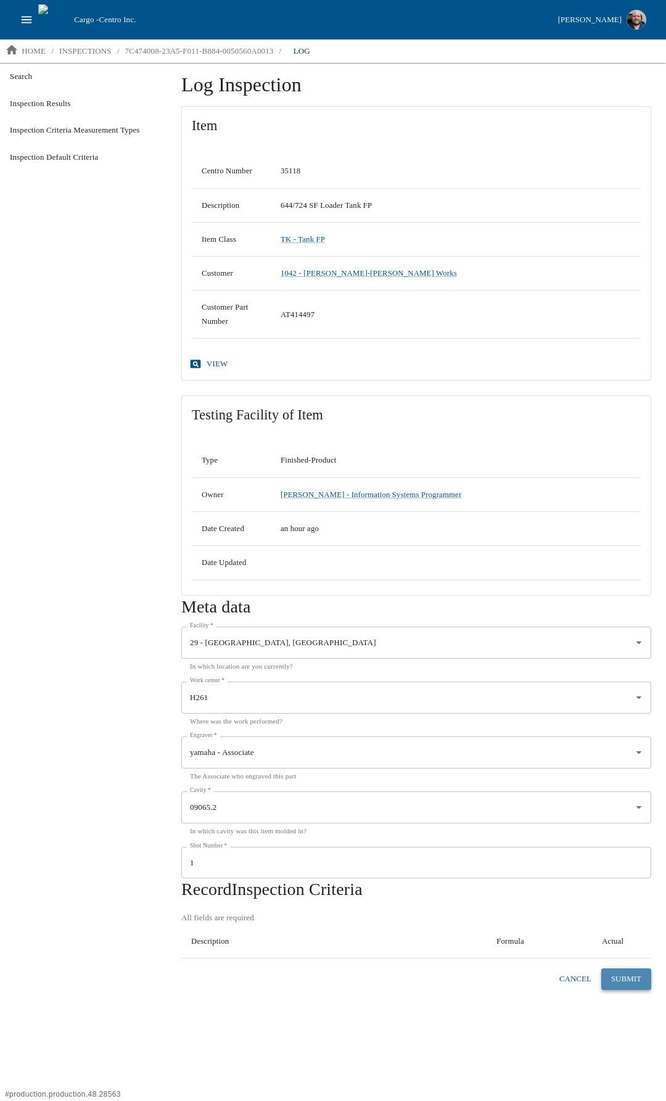
click at [639, 582] on button "Submit" at bounding box center [627, 980] width 50 height 22
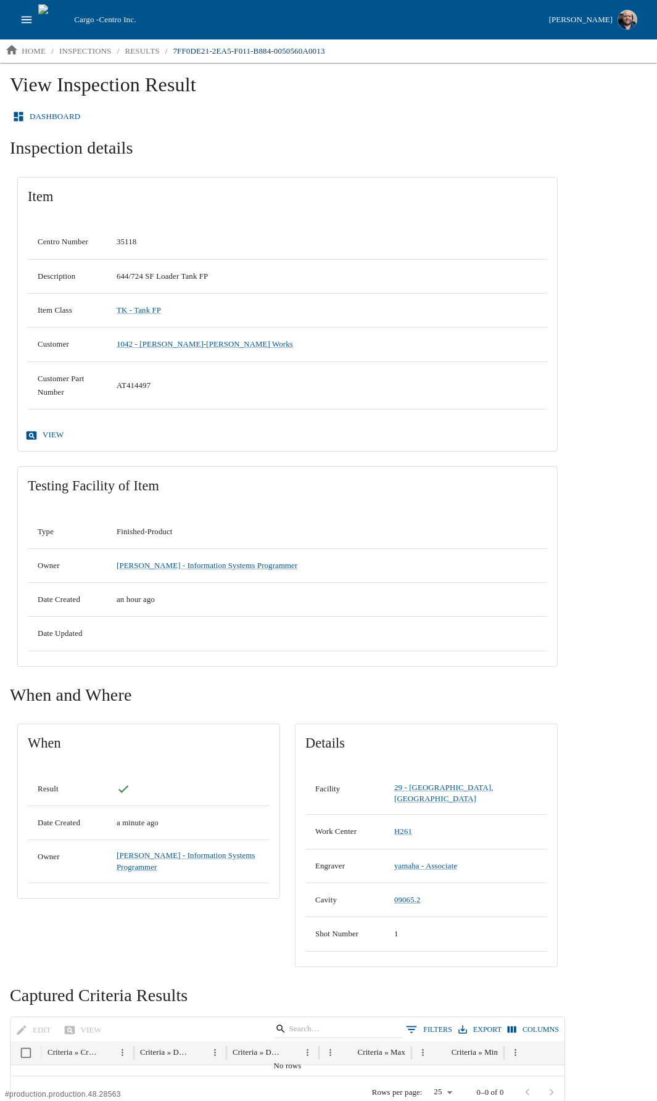
click at [47, 430] on link "view" at bounding box center [46, 436] width 46 height 22
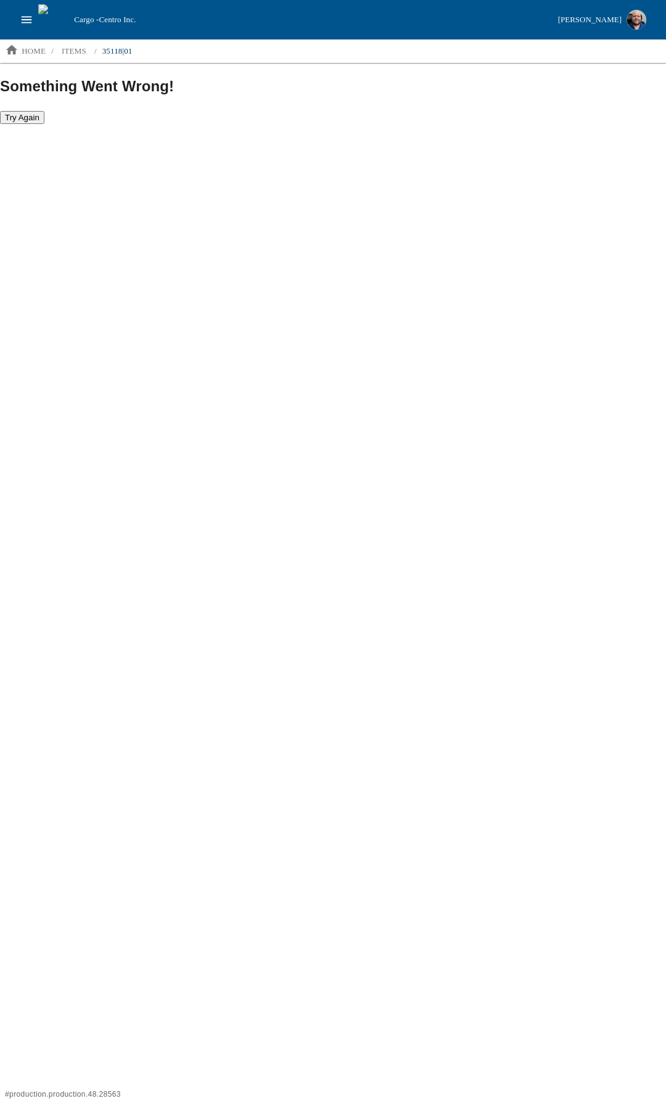
click at [357, 125] on html "Cargo - Centro Inc. Aaron Jacobs home / items / 35118|01 Something Went Wrong! …" at bounding box center [333, 62] width 666 height 125
click at [329, 125] on html "Cargo - Centro Inc. Aaron Jacobs home / items / 35118|01 Something Went Wrong! …" at bounding box center [333, 62] width 666 height 125
click at [78, 51] on p "items" at bounding box center [74, 51] width 25 height 12
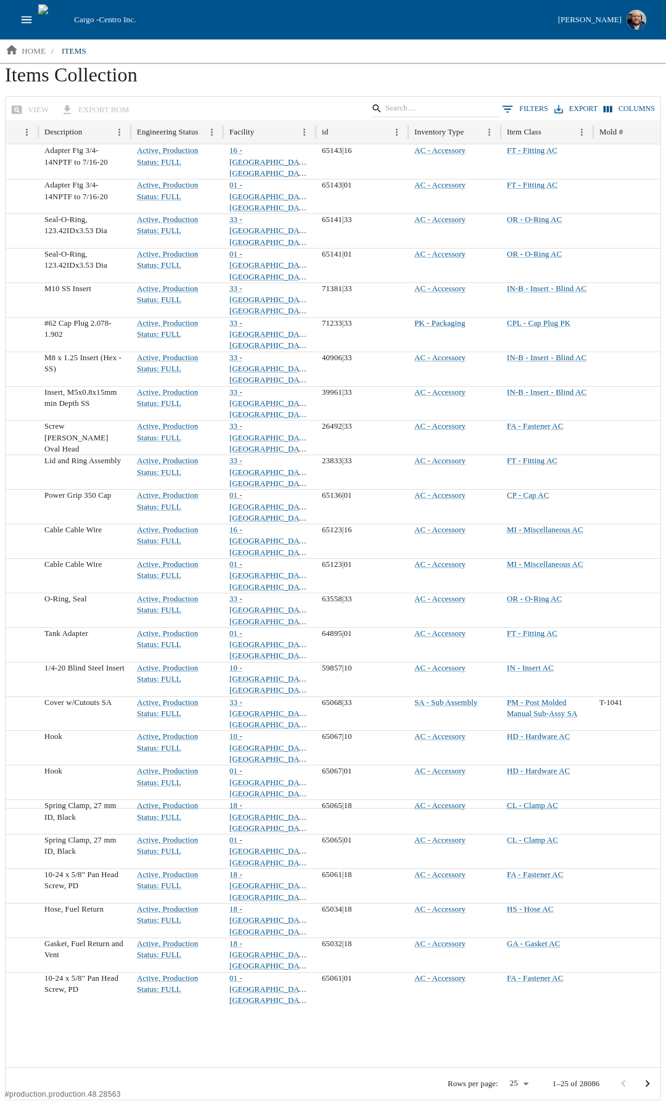
scroll to position [0, 462]
click at [246, 147] on link "16 - Waterloo, IA" at bounding box center [270, 161] width 84 height 31
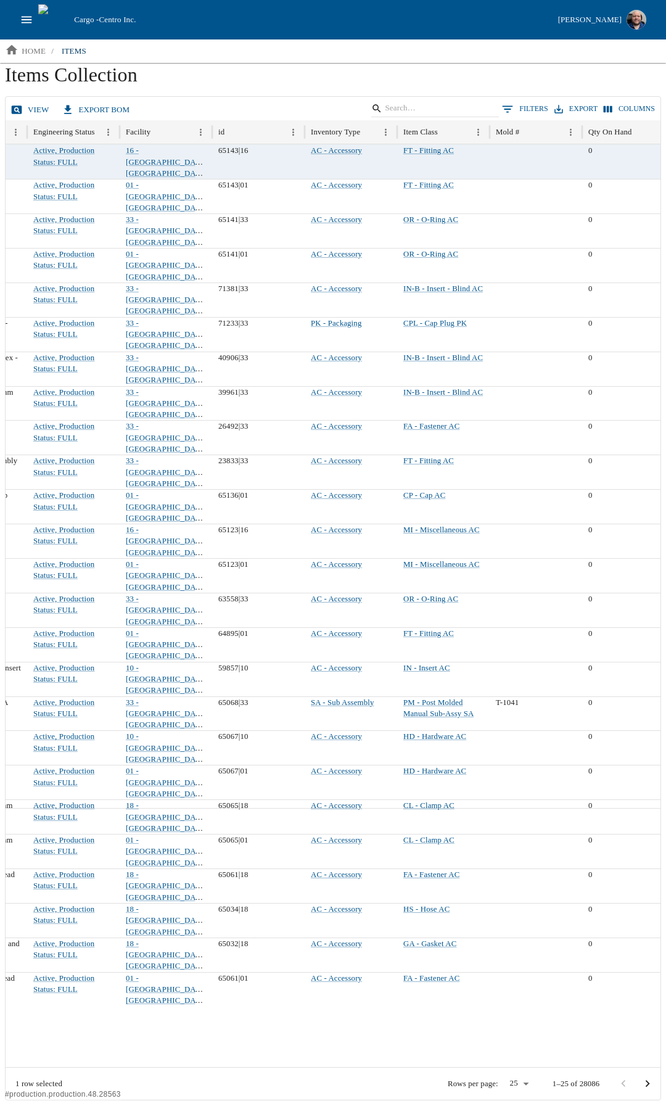
scroll to position [0, 566]
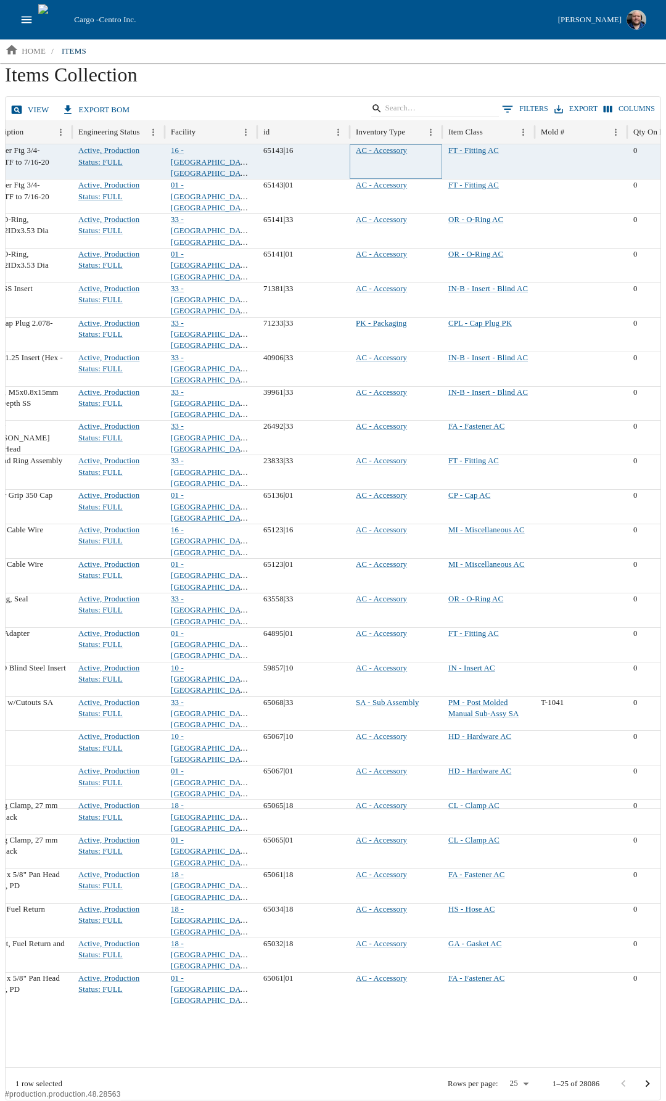
click at [385, 148] on link "AC - Accessory" at bounding box center [381, 150] width 51 height 9
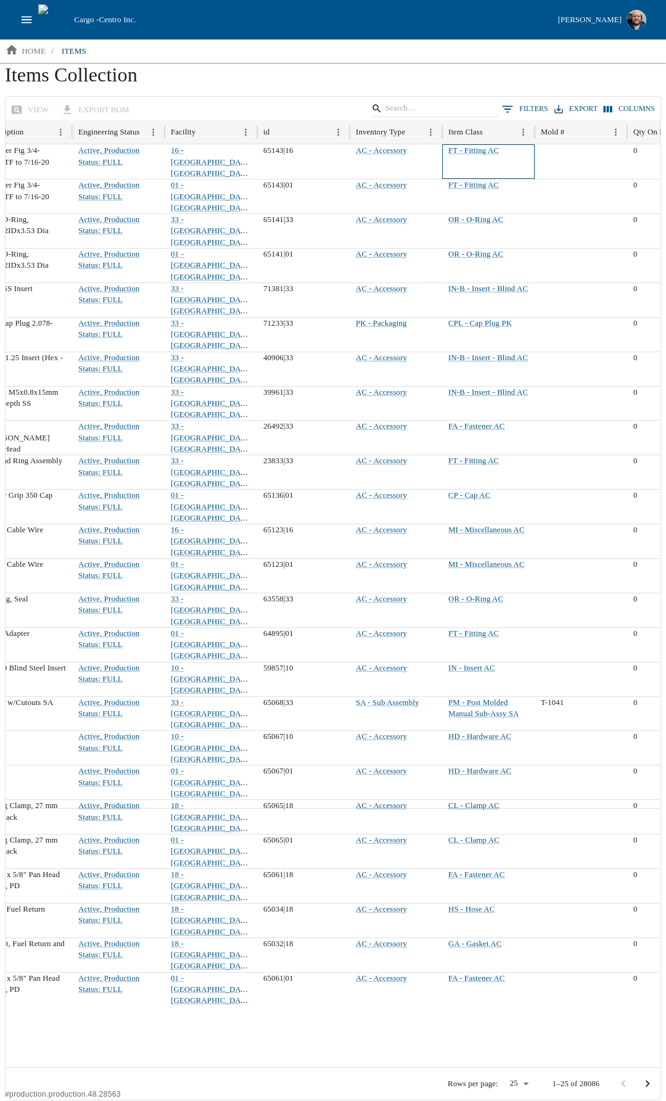
click at [482, 145] on div "FT - Fitting AC" at bounding box center [488, 161] width 93 height 35
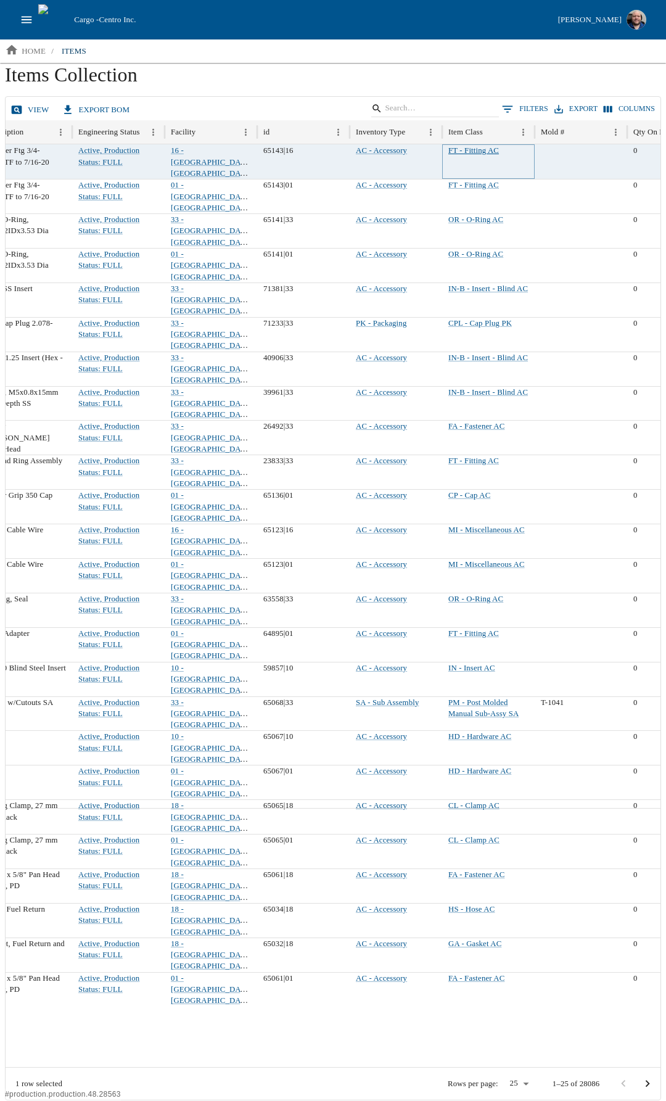
click at [478, 151] on link "FT - Fitting AC" at bounding box center [474, 150] width 51 height 9
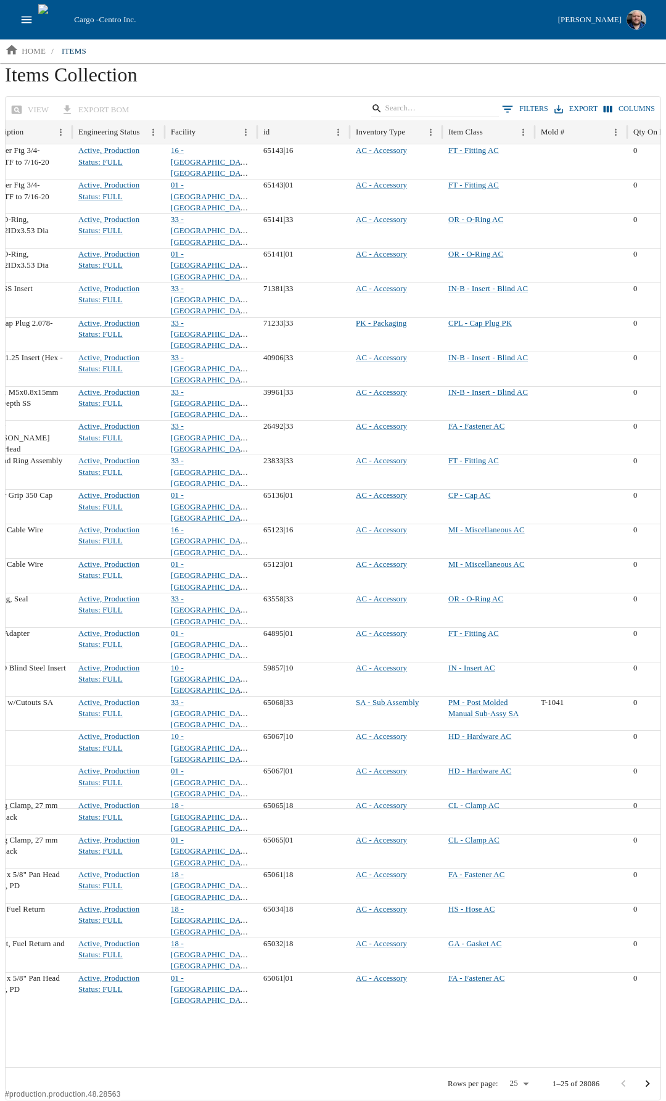
click at [344, 582] on div at bounding box center [103, 937] width 1234 height 259
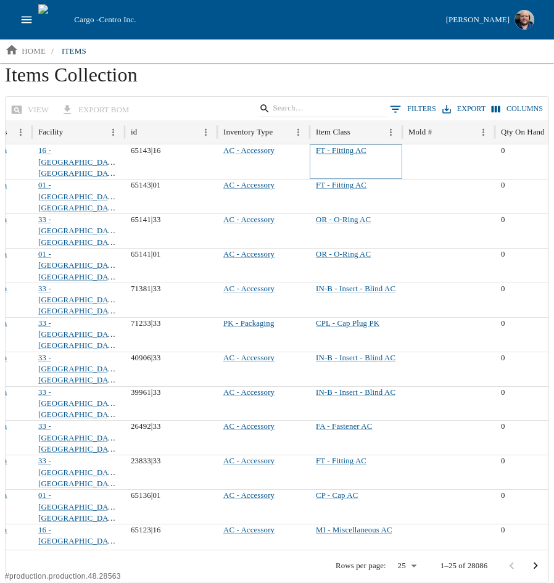
click at [340, 150] on link "FT - Fitting AC" at bounding box center [341, 150] width 51 height 9
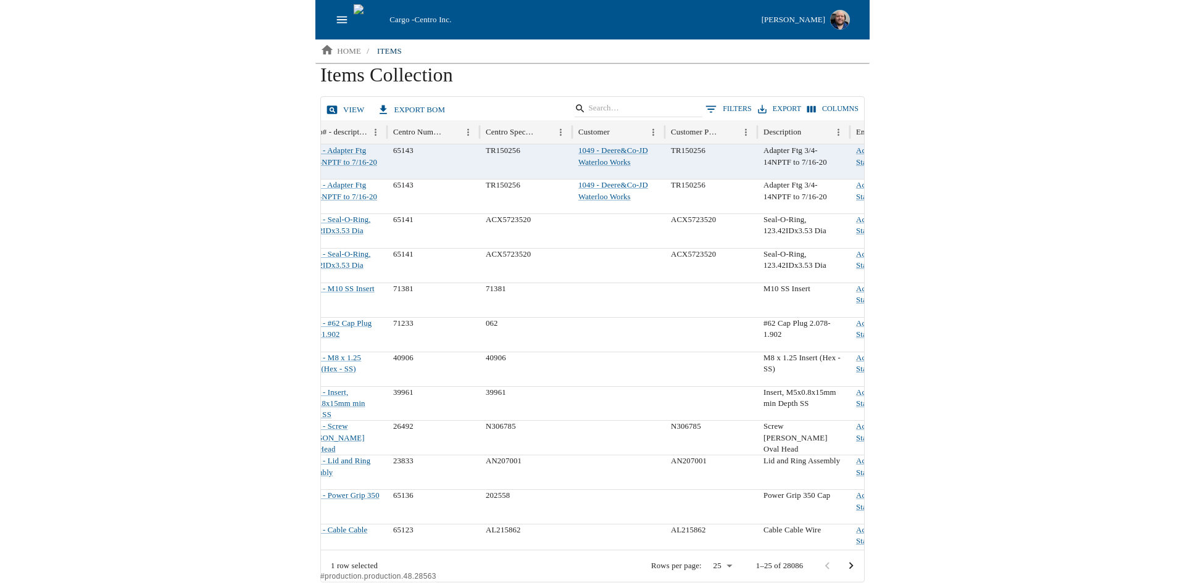
scroll to position [0, 0]
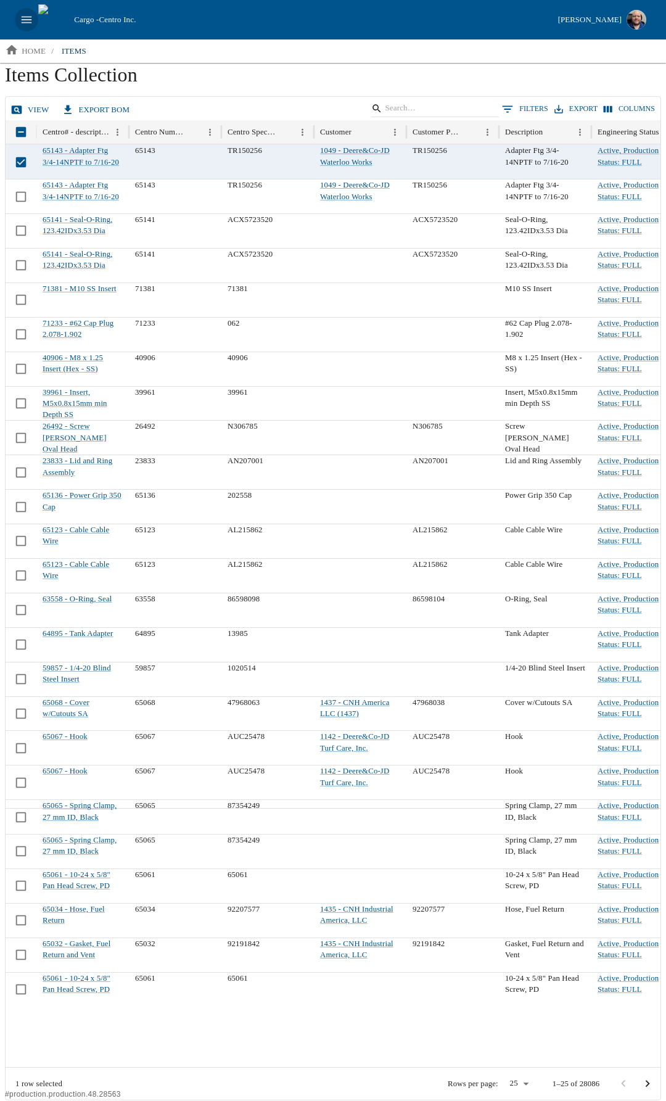
click at [30, 22] on icon "open drawer" at bounding box center [27, 19] width 10 height 7
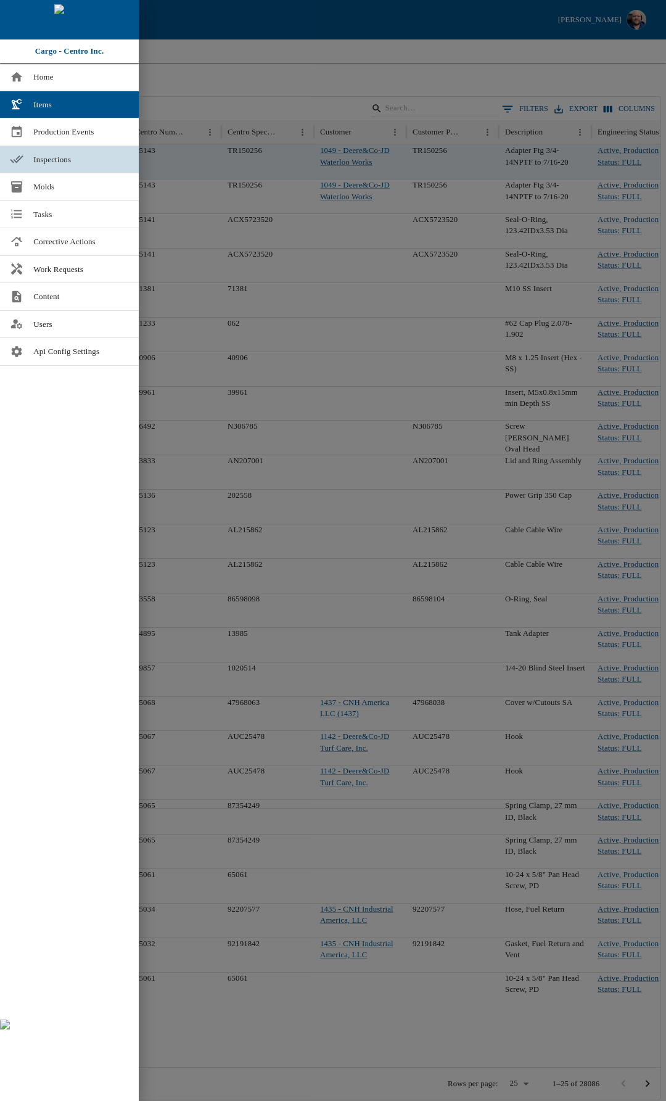
click at [57, 151] on link "Inspections" at bounding box center [69, 159] width 139 height 27
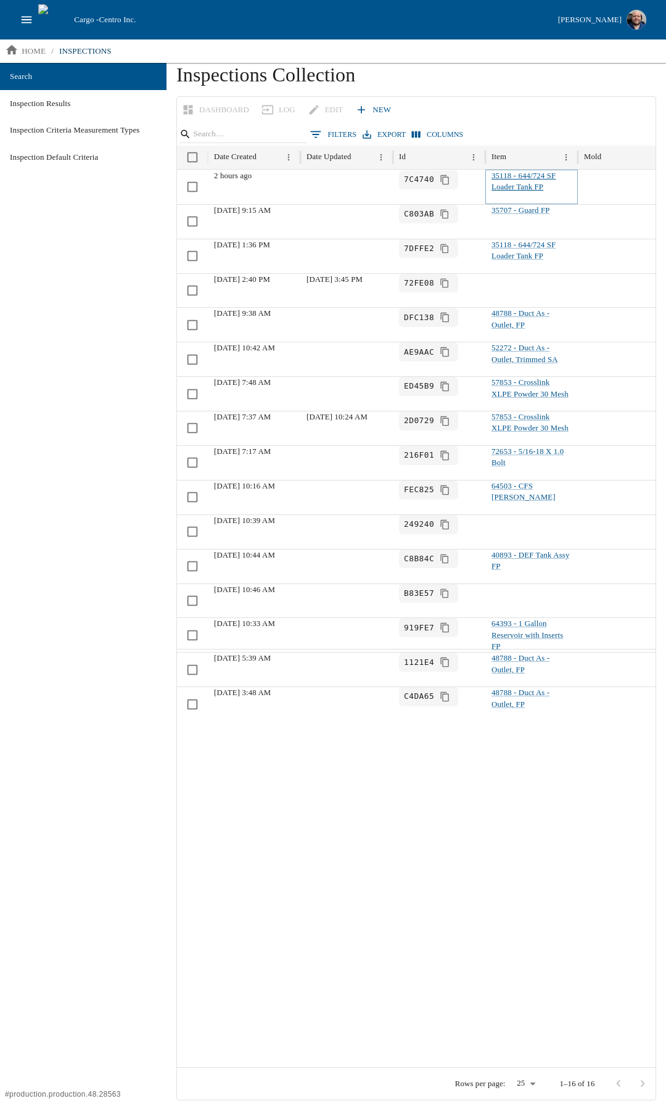
click at [507, 187] on link "35118 - 644/724 SF Loader Tank FP" at bounding box center [524, 182] width 64 height 20
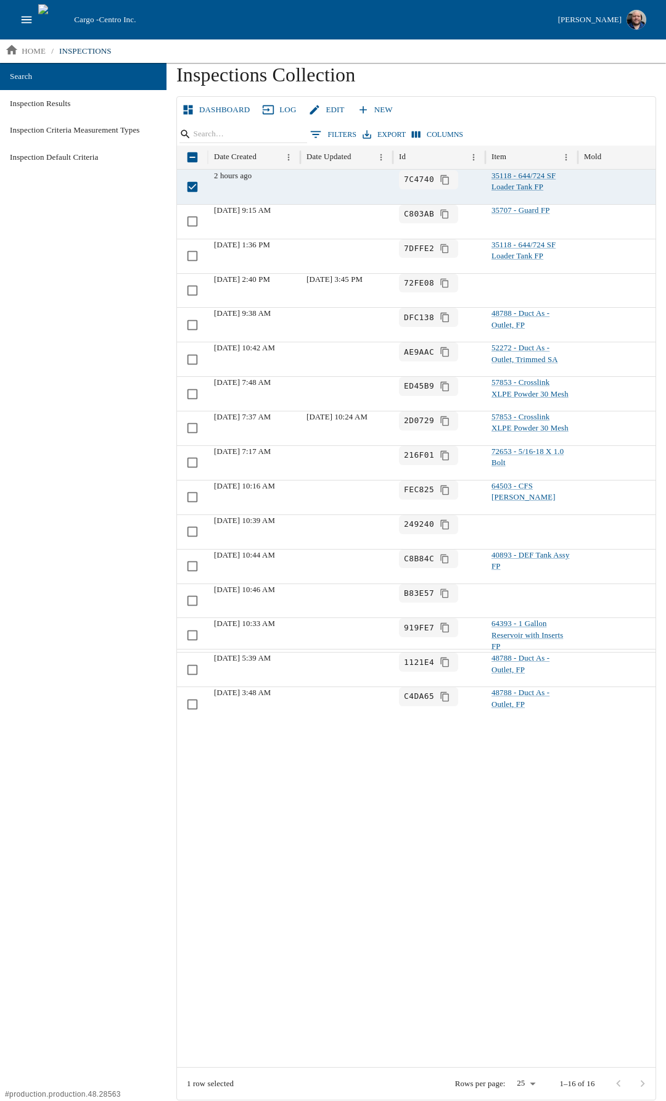
click at [216, 109] on link "Dashboard" at bounding box center [217, 110] width 75 height 22
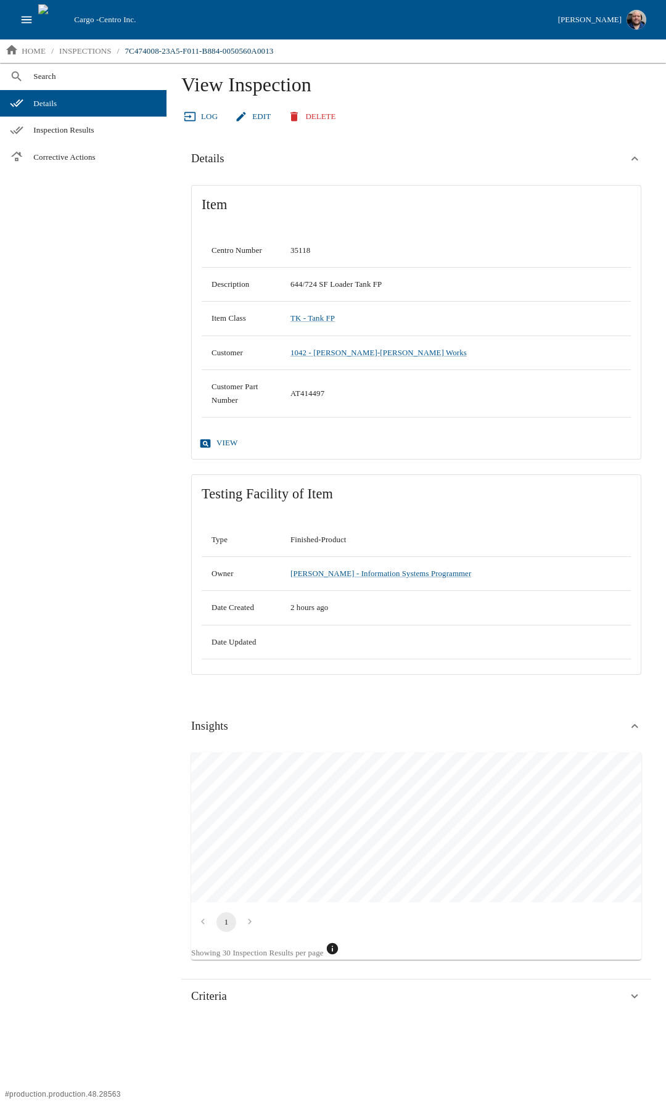
click at [208, 440] on icon at bounding box center [206, 443] width 10 height 8
click at [91, 128] on span "Inspection Results" at bounding box center [94, 130] width 123 height 12
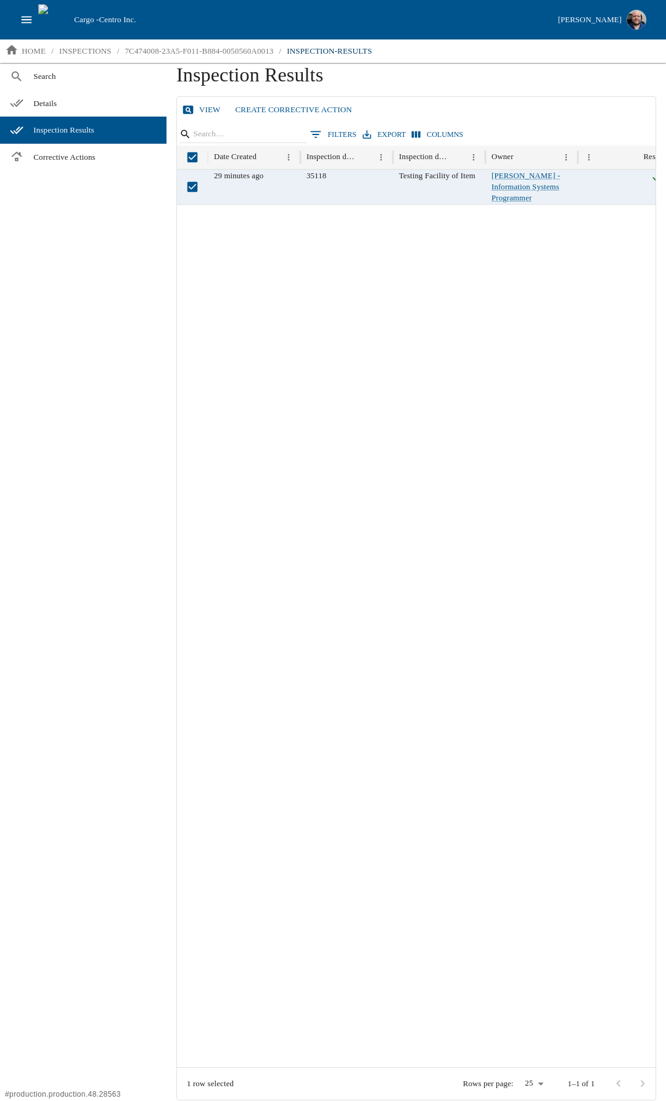
click at [196, 111] on link "View" at bounding box center [203, 110] width 46 height 22
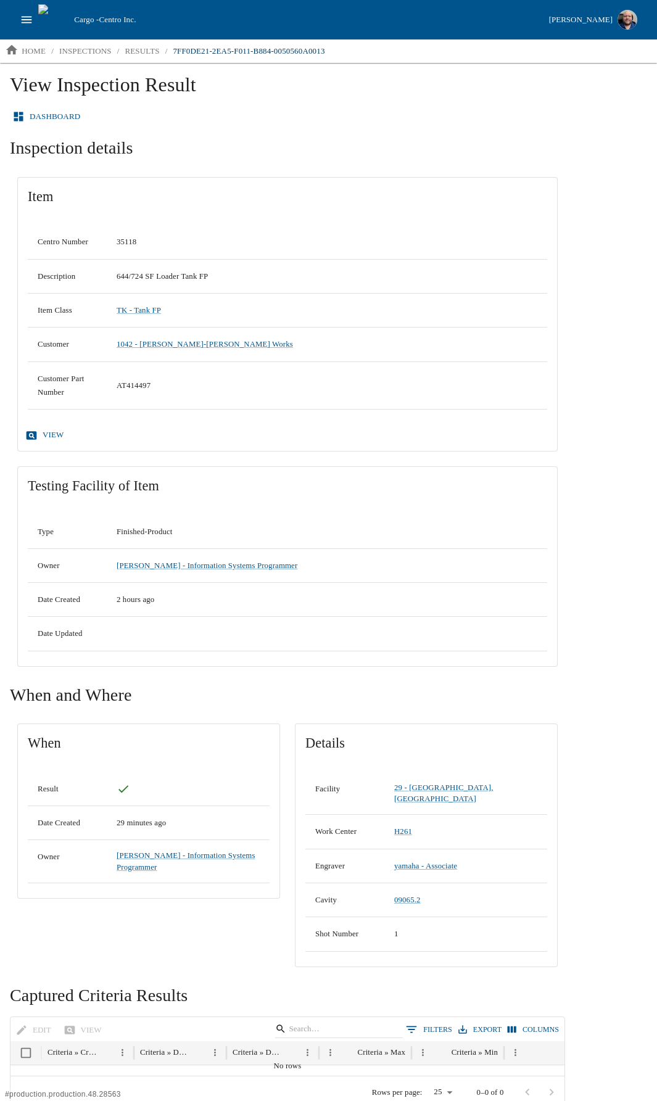
click at [44, 432] on link "view" at bounding box center [46, 436] width 46 height 22
click at [75, 51] on p "inspections" at bounding box center [85, 51] width 52 height 12
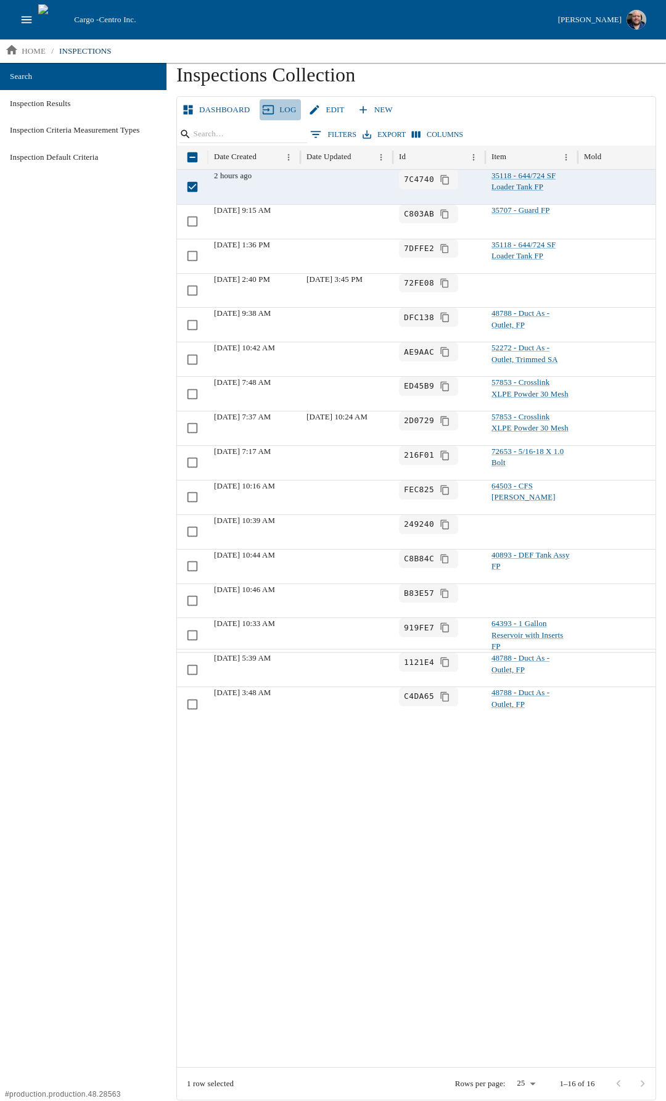
click at [275, 109] on link "Log" at bounding box center [280, 110] width 41 height 22
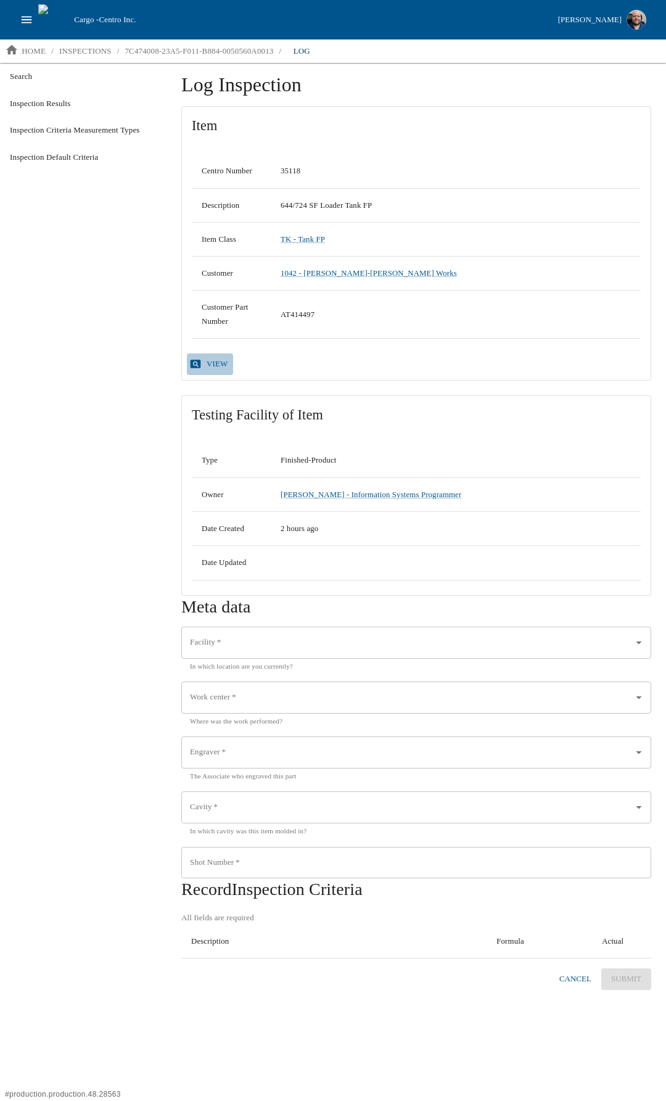
click at [210, 364] on link "view" at bounding box center [210, 365] width 46 height 22
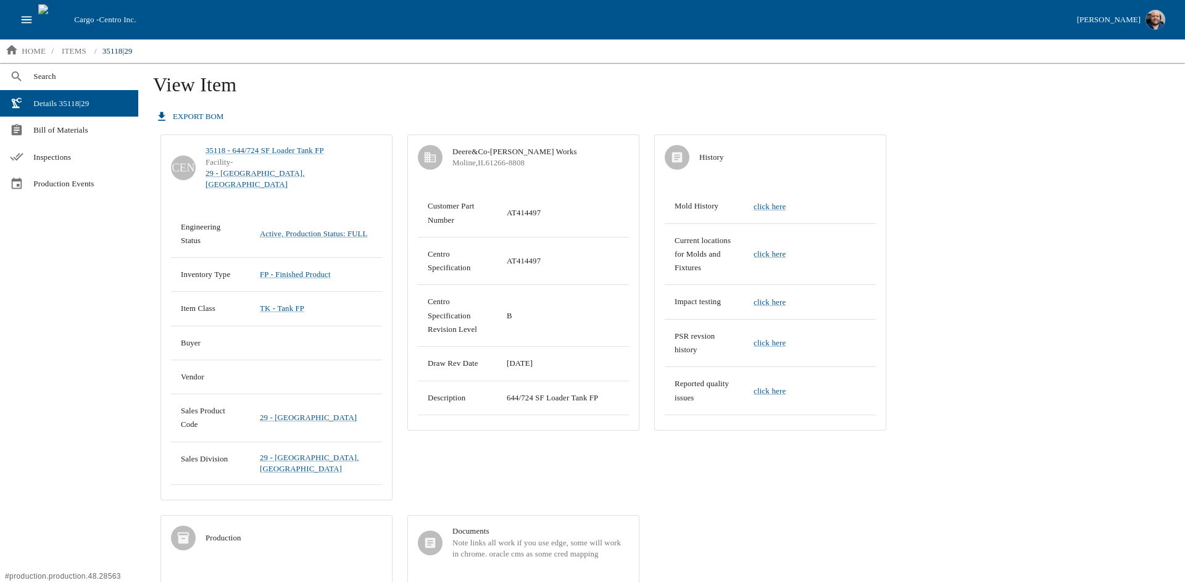
click at [810, 492] on div "CEN 35118 - 644/724 SF Loader Tank FP Facility - 29 - [GEOGRAPHIC_DATA], [GEOGR…" at bounding box center [523, 563] width 740 height 872
